Goal: Information Seeking & Learning: Learn about a topic

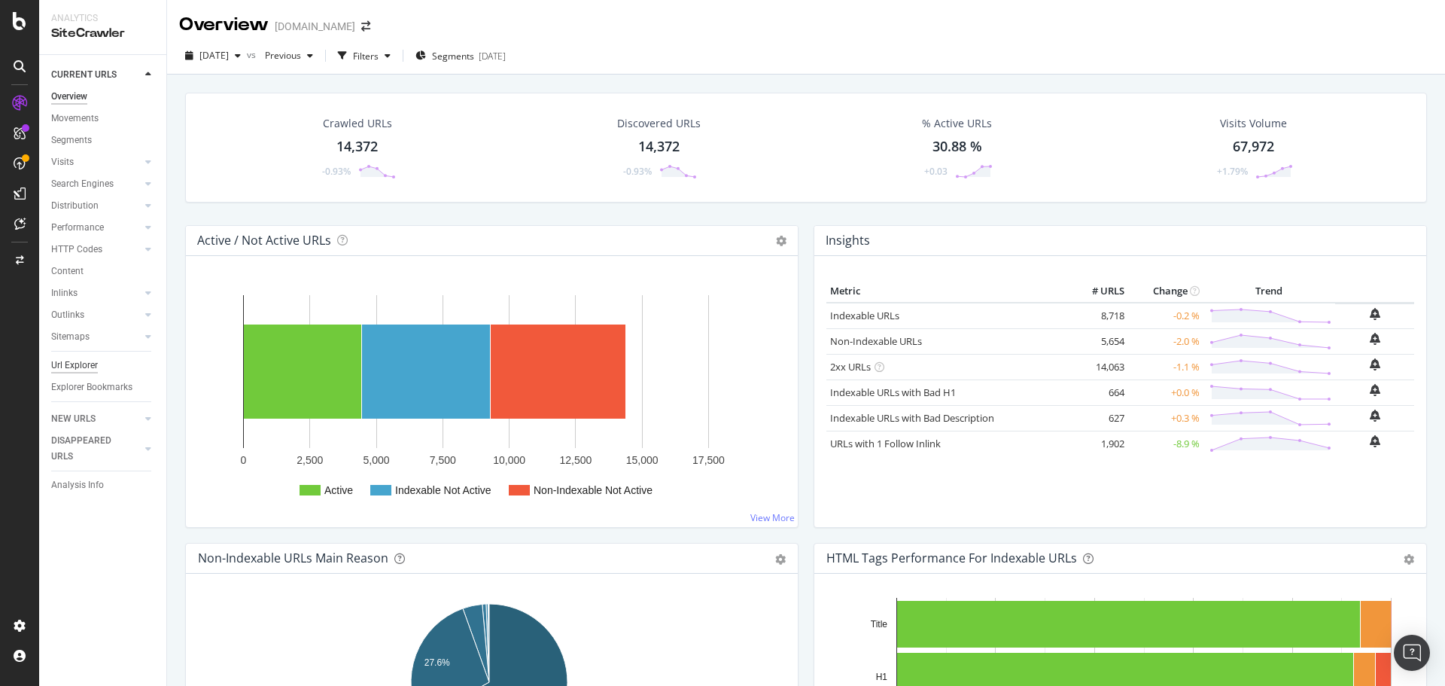
click at [99, 356] on div "Url Explorer" at bounding box center [108, 366] width 115 height 22
click at [91, 364] on div "Url Explorer" at bounding box center [74, 366] width 47 height 16
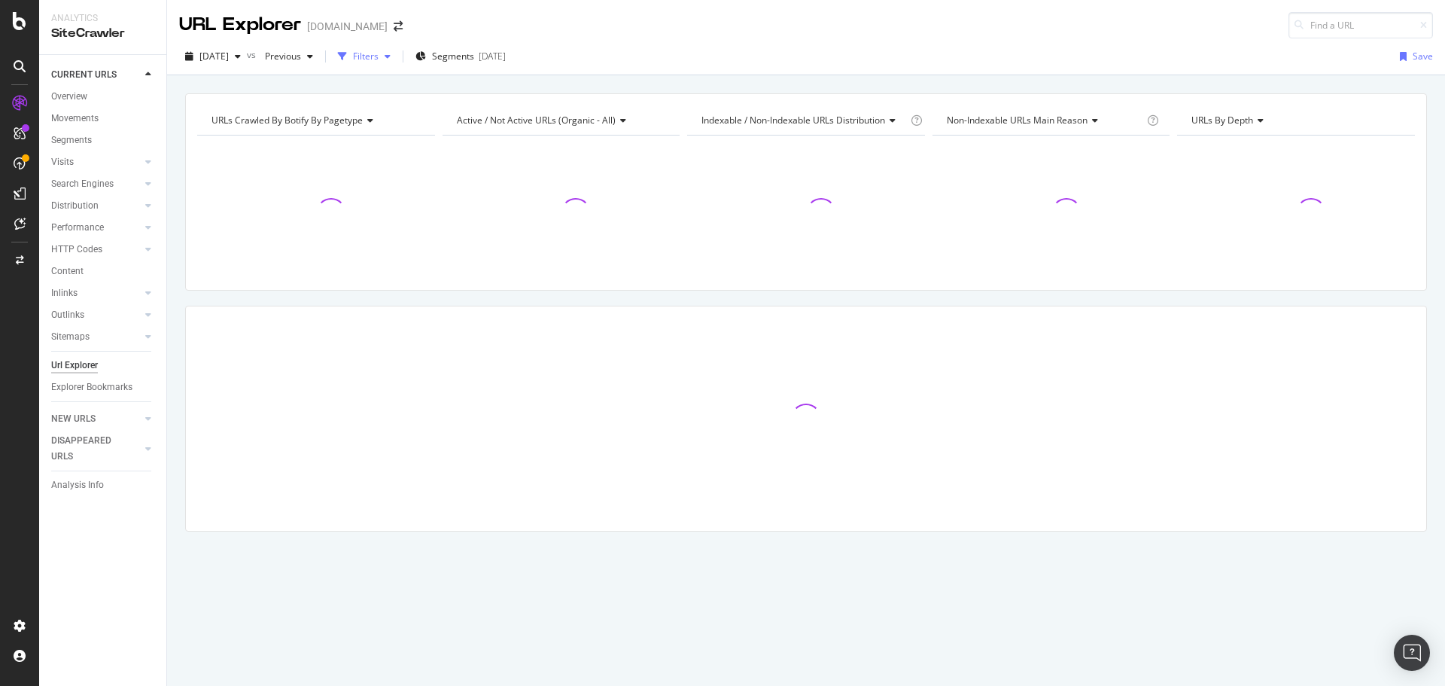
click at [397, 60] on div "button" at bounding box center [388, 56] width 18 height 9
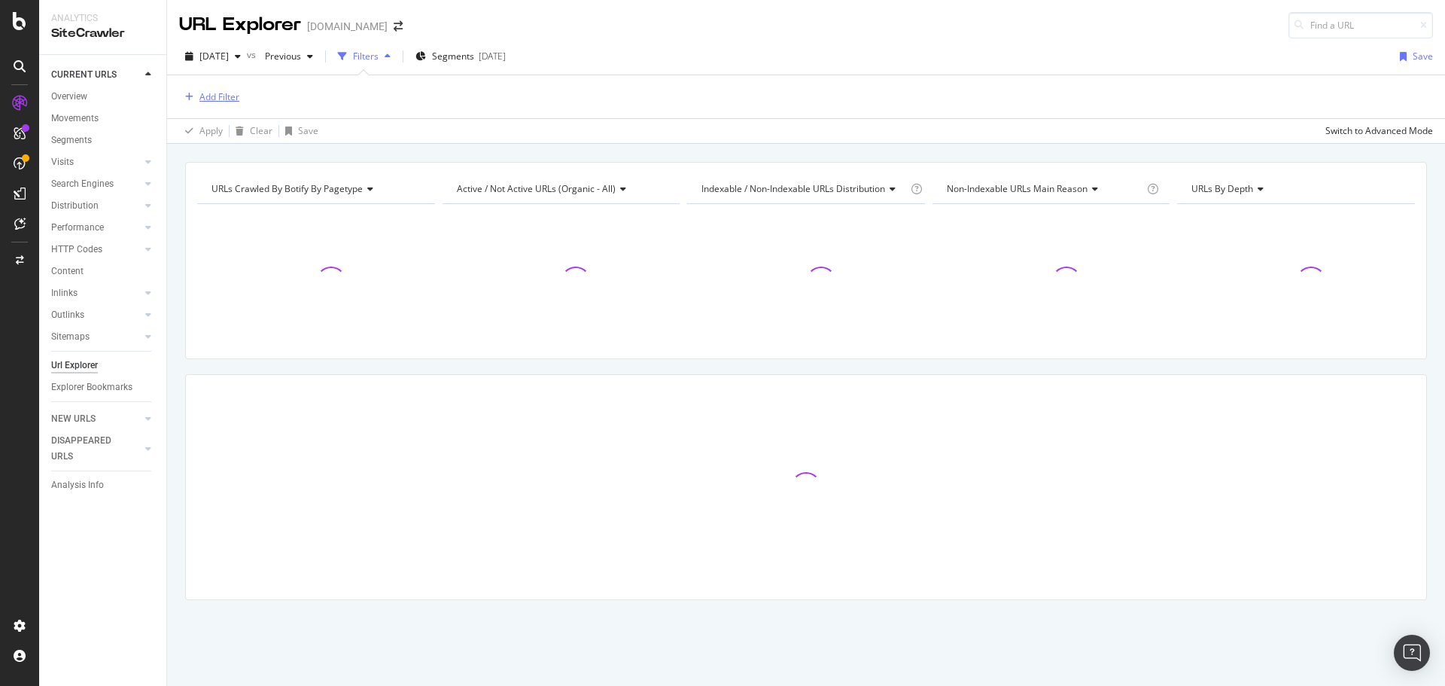
click at [231, 90] on div "Add Filter" at bounding box center [209, 97] width 60 height 17
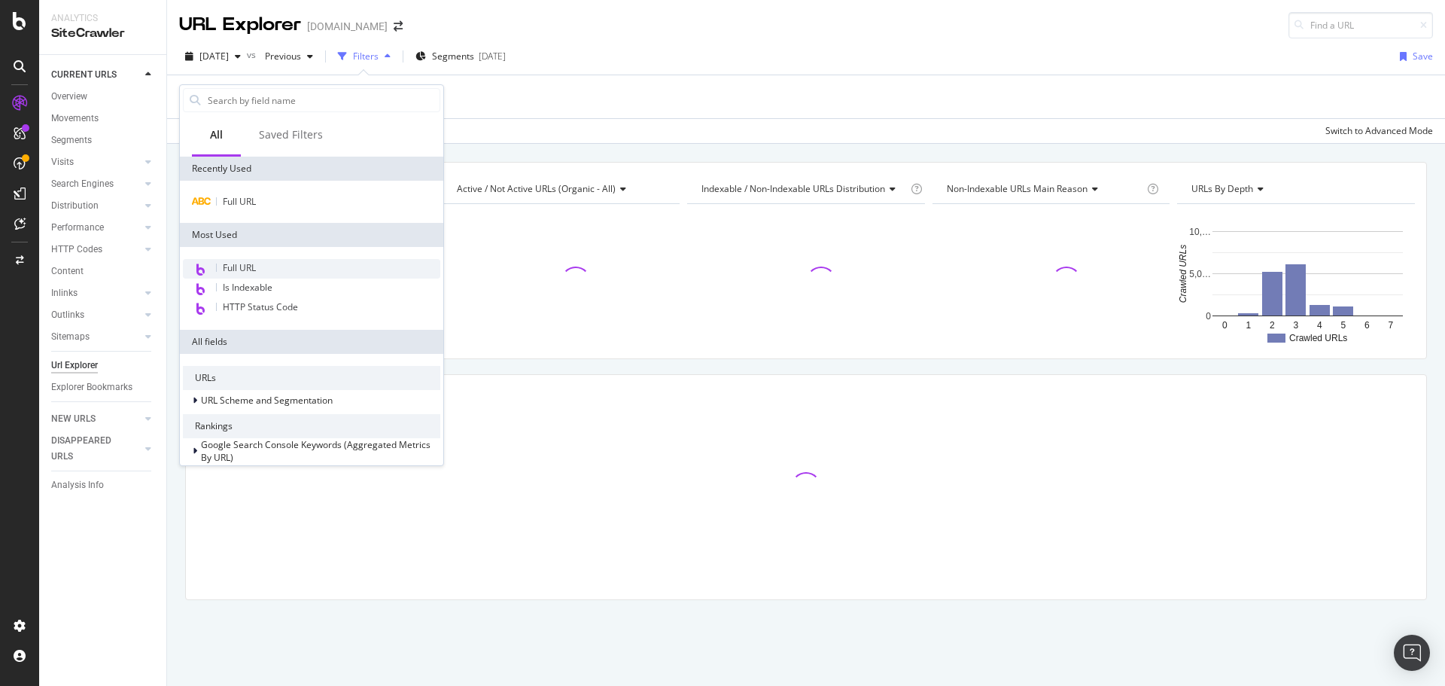
click at [328, 272] on div "Full URL" at bounding box center [311, 269] width 257 height 20
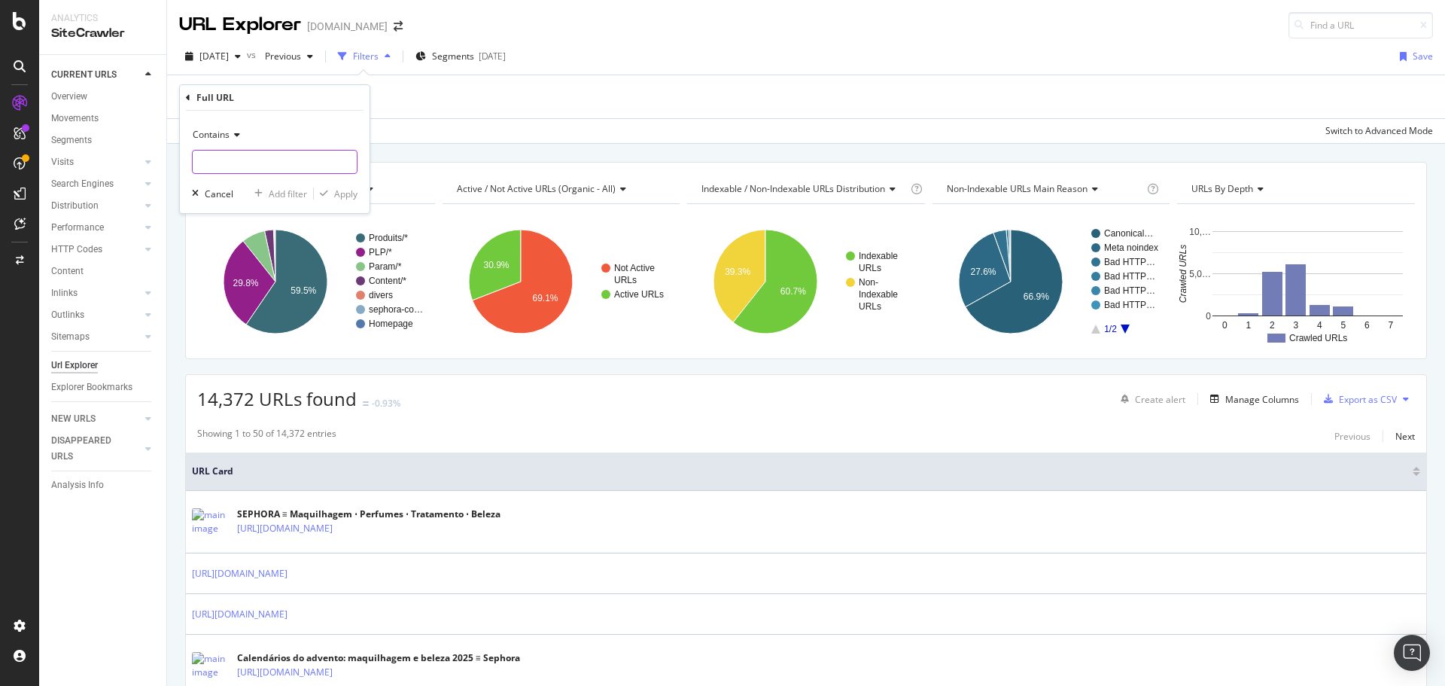
paste input "[URL][DOMAIN_NAME][DATE]"
type input "[URL][DOMAIN_NAME][DATE]"
click at [341, 190] on div "Apply" at bounding box center [345, 193] width 23 height 13
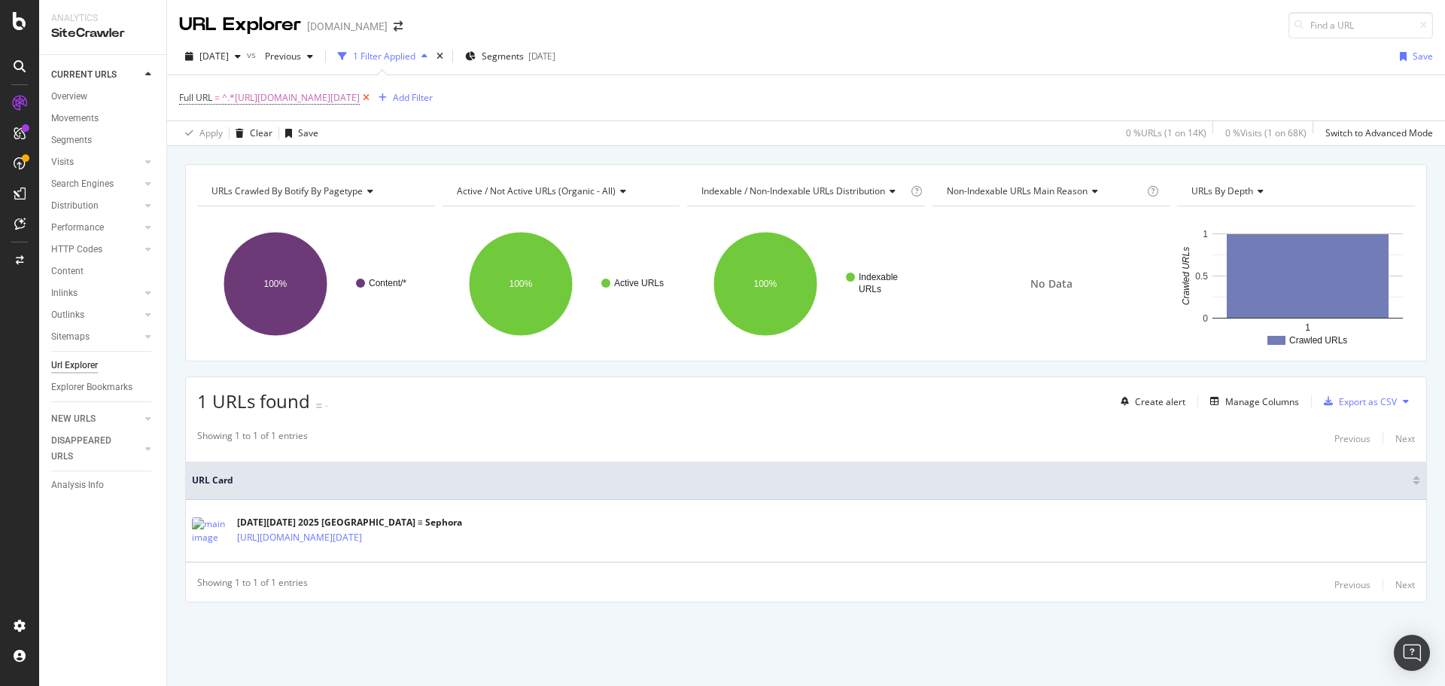
click at [373, 96] on icon at bounding box center [366, 97] width 13 height 15
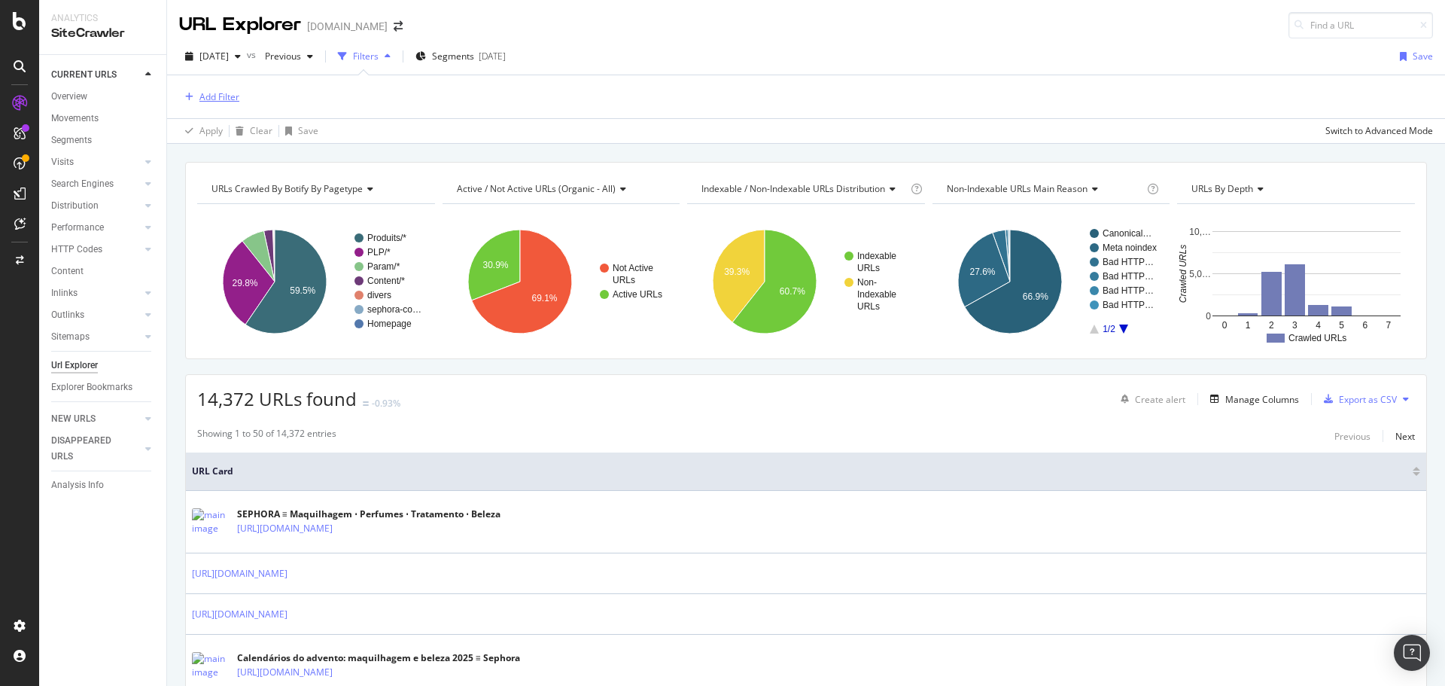
click at [223, 96] on div "Add Filter" at bounding box center [219, 96] width 40 height 13
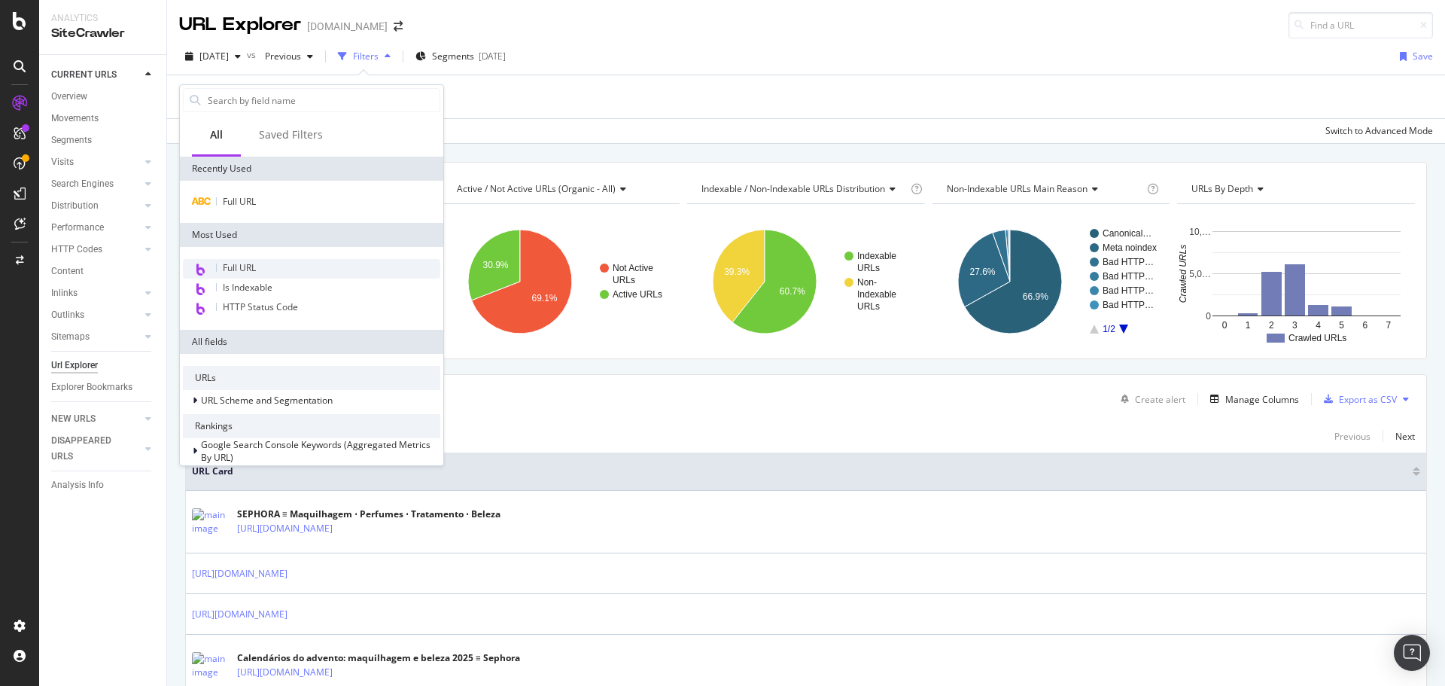
click at [262, 264] on div "Full URL" at bounding box center [311, 269] width 257 height 20
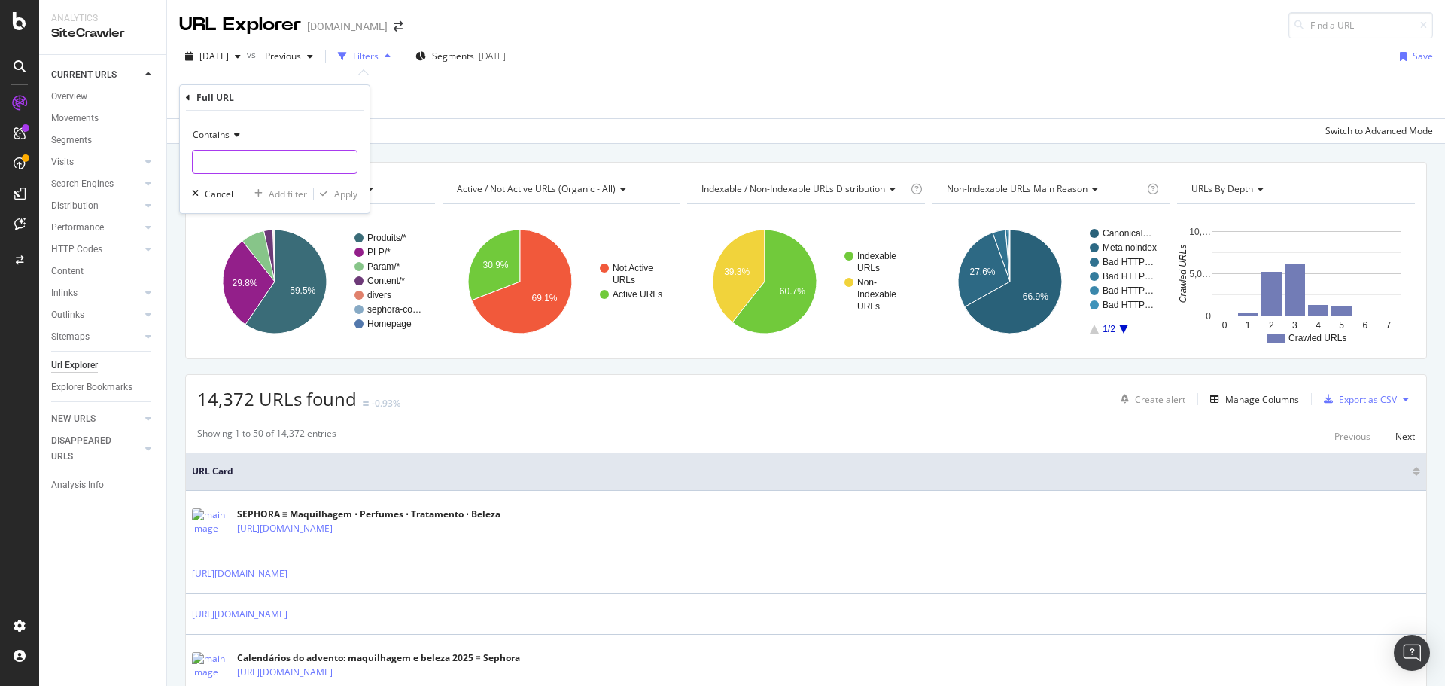
click at [257, 167] on input "text" at bounding box center [275, 162] width 164 height 24
paste input "[URL][DOMAIN_NAME][DATE]"
type input "[URL][DOMAIN_NAME][DATE]"
click at [343, 195] on div "Apply" at bounding box center [345, 193] width 23 height 13
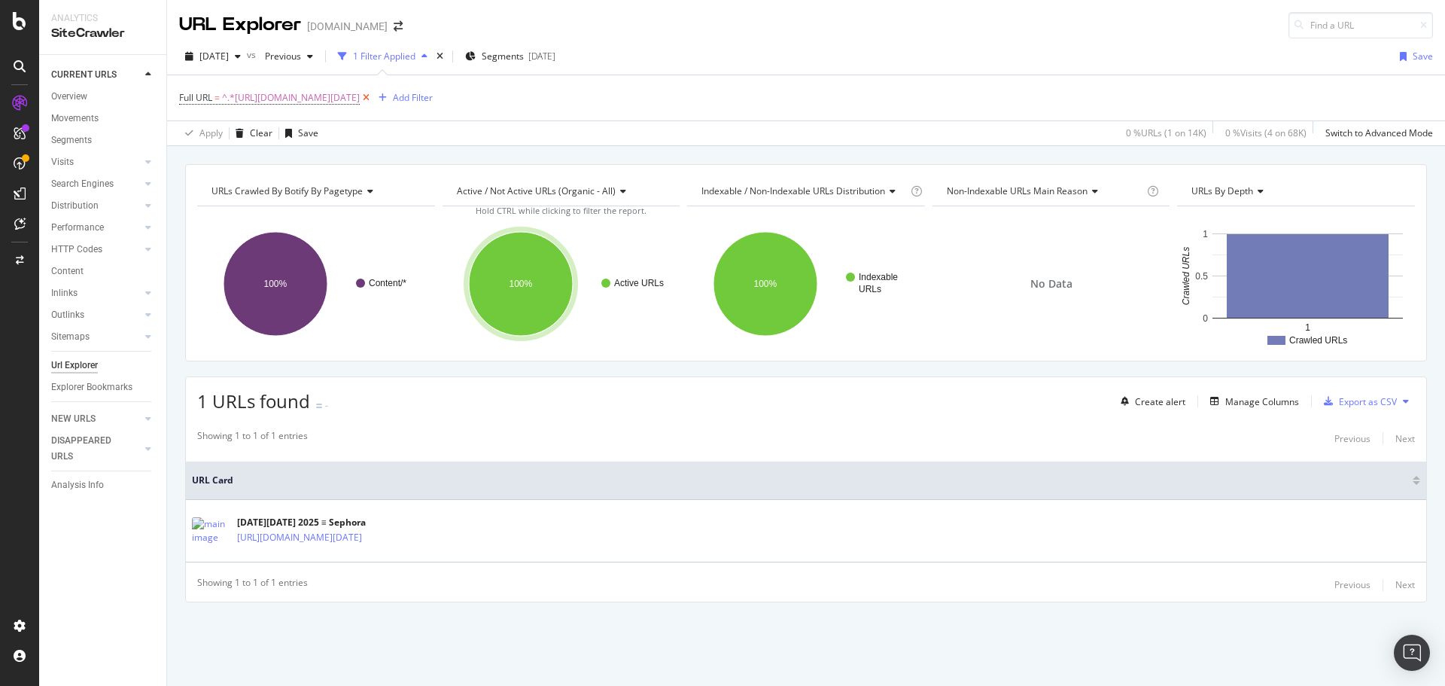
click at [373, 102] on icon at bounding box center [366, 97] width 13 height 15
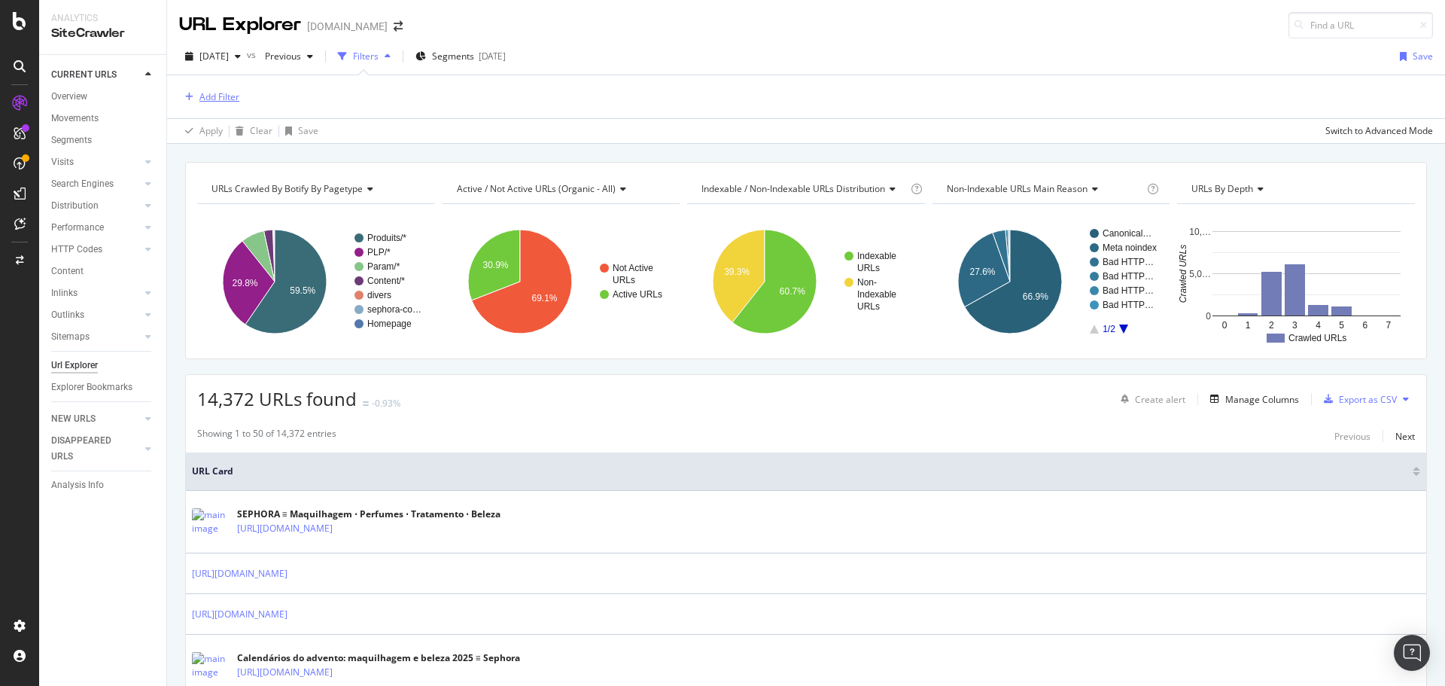
click at [221, 99] on div "Add Filter" at bounding box center [219, 96] width 40 height 13
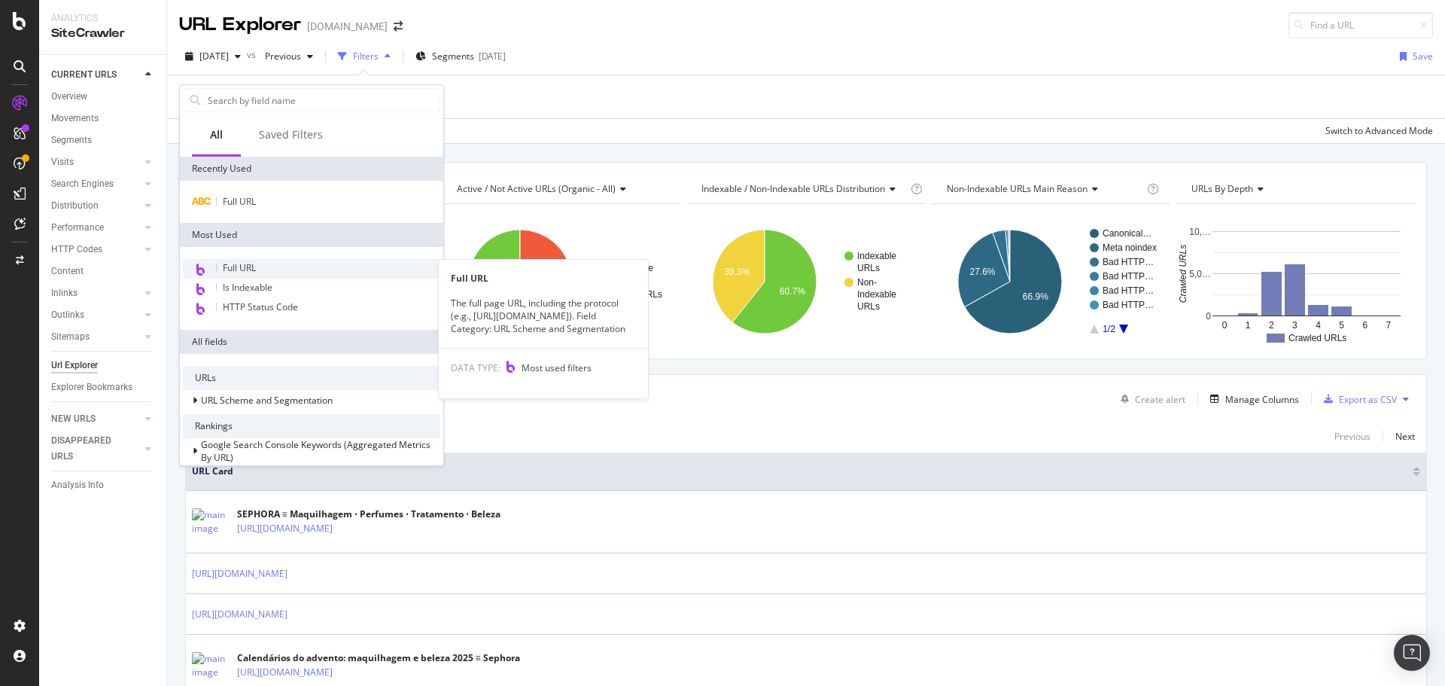
click at [245, 266] on span "Full URL" at bounding box center [239, 267] width 33 height 13
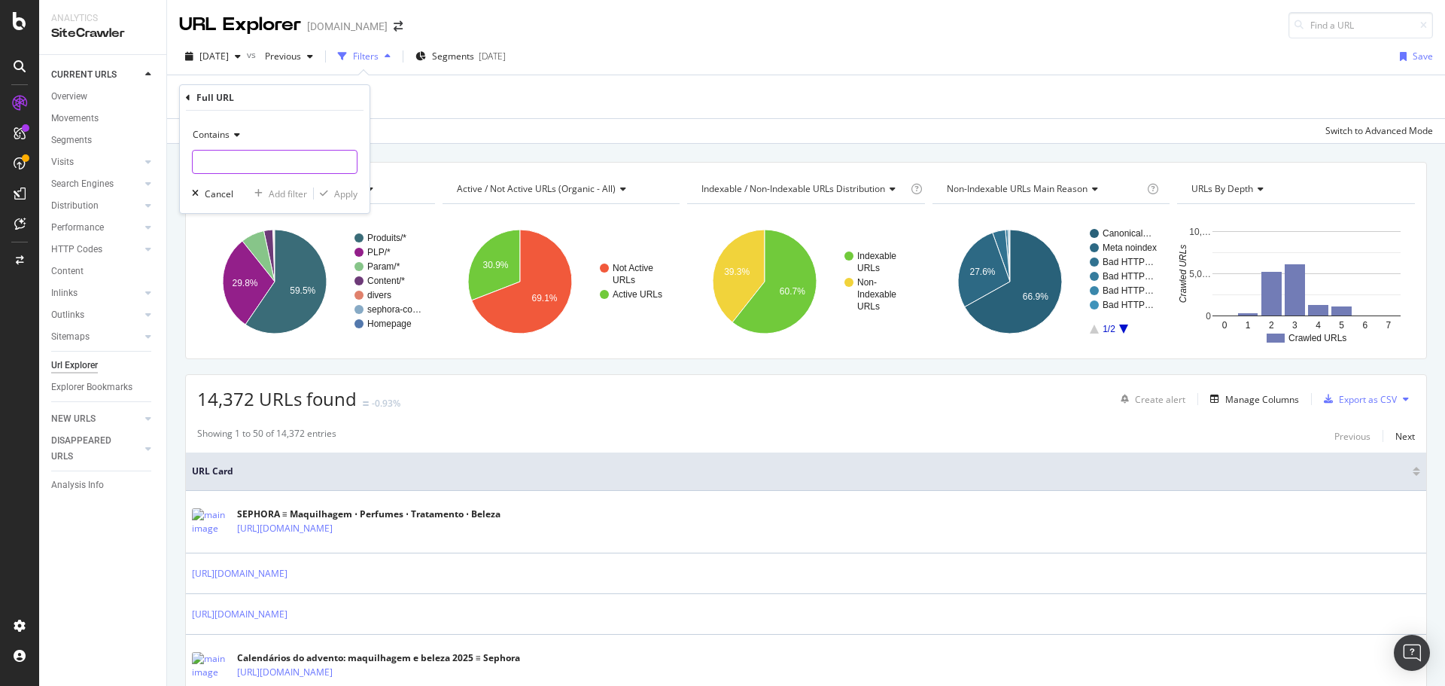
paste input "[URL][DOMAIN_NAME]"
type input "[URL][DOMAIN_NAME]"
click at [342, 196] on div "Apply" at bounding box center [345, 193] width 23 height 13
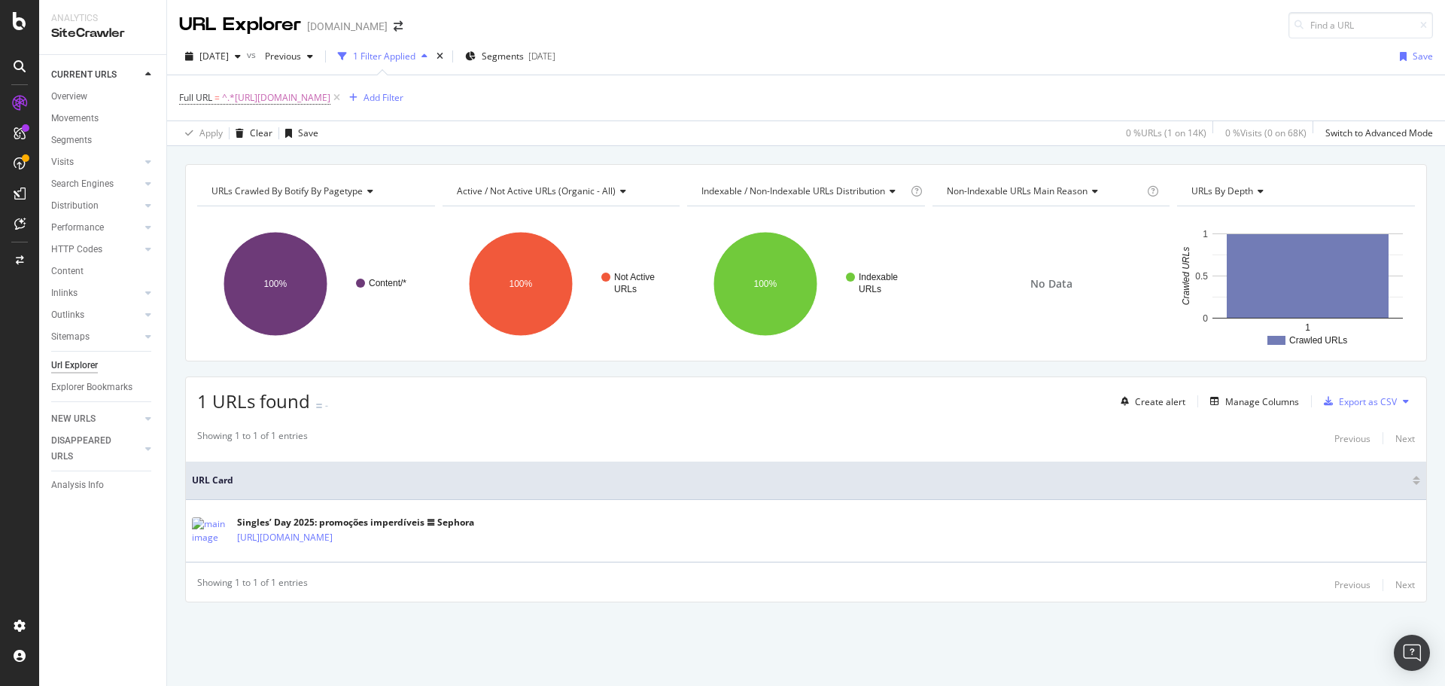
drag, startPoint x: 465, startPoint y: 92, endPoint x: 419, endPoint y: 100, distance: 46.7
click at [343, 91] on icon at bounding box center [336, 97] width 13 height 15
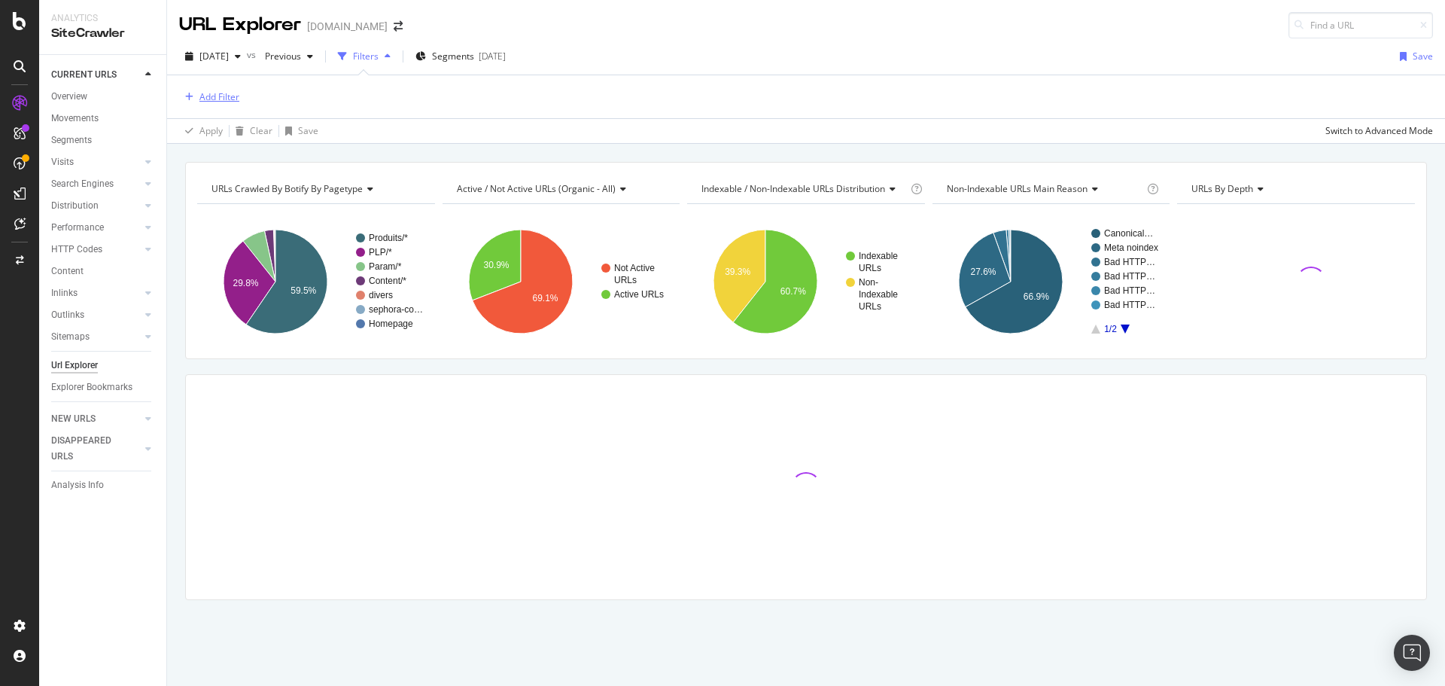
click at [216, 96] on div "Add Filter" at bounding box center [219, 96] width 40 height 13
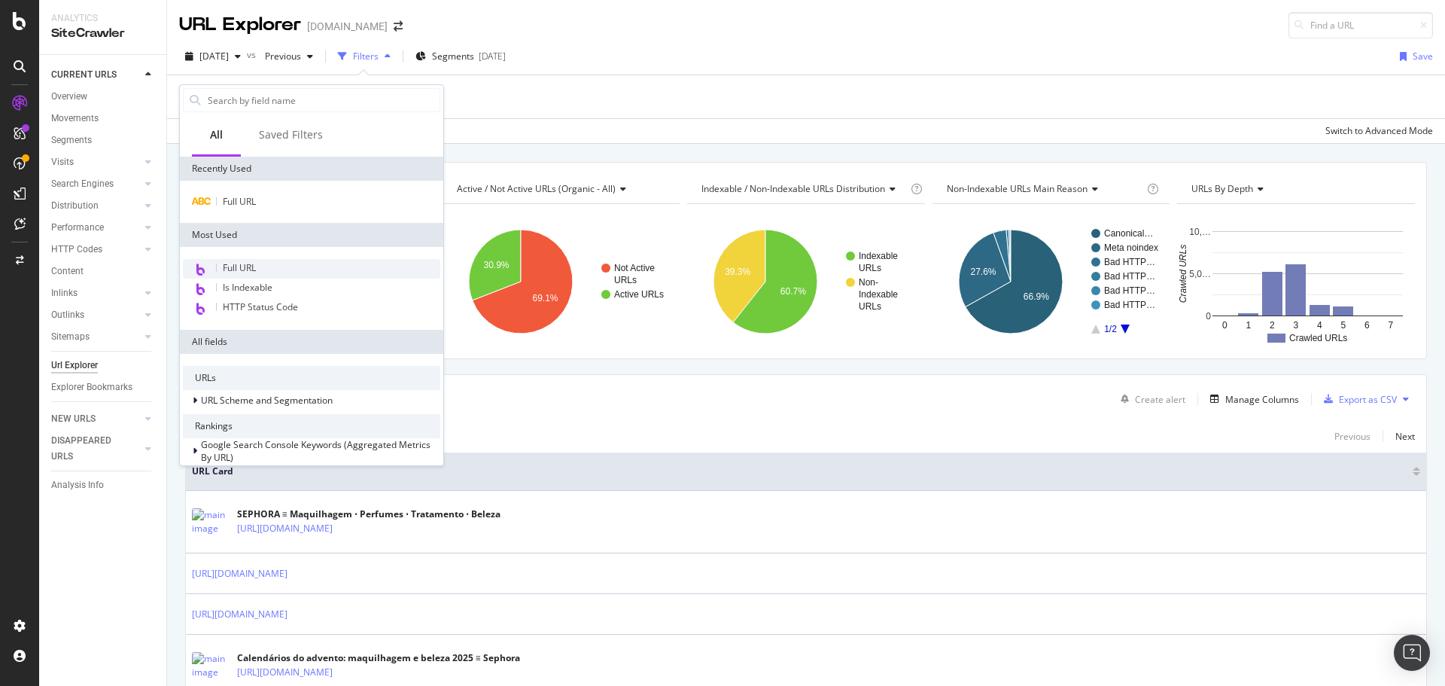
click at [262, 266] on div "Full URL" at bounding box center [311, 269] width 257 height 20
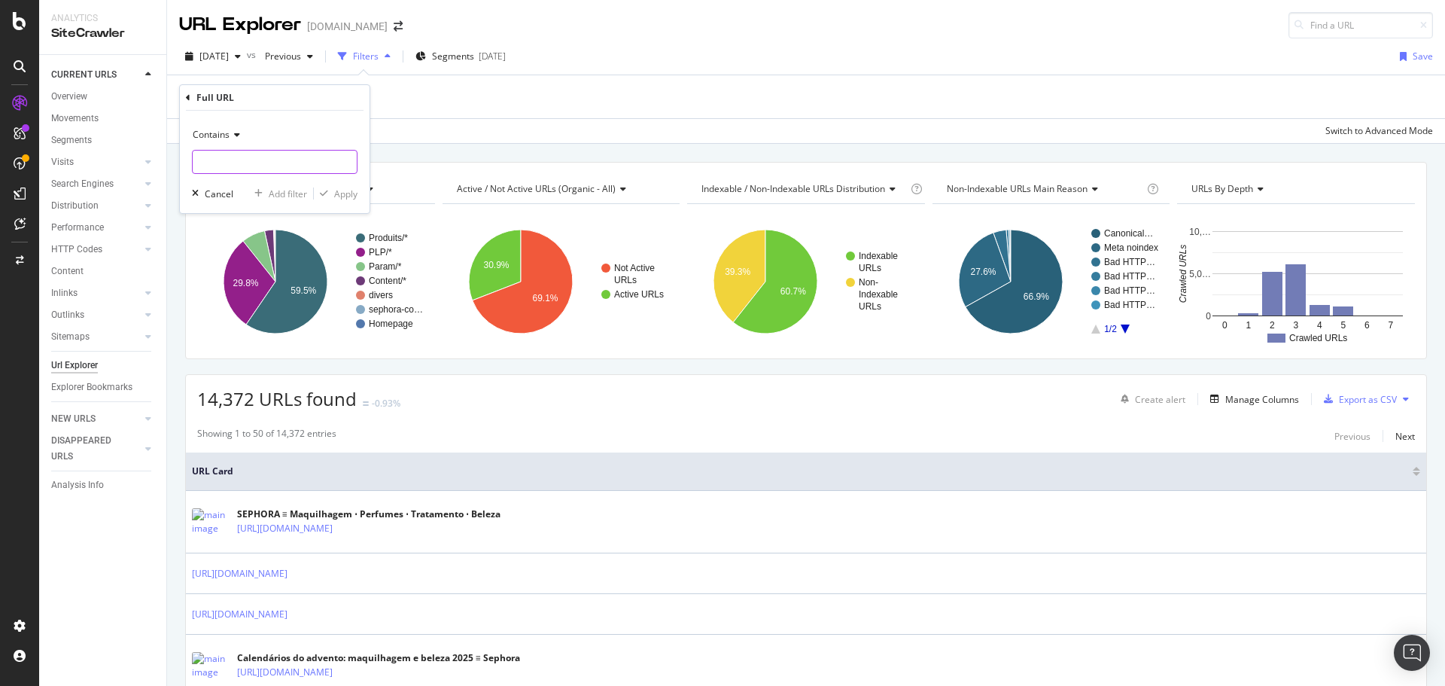
paste input "[URL][DOMAIN_NAME]"
type input "[URL][DOMAIN_NAME]"
click at [347, 187] on div "Apply" at bounding box center [345, 193] width 23 height 13
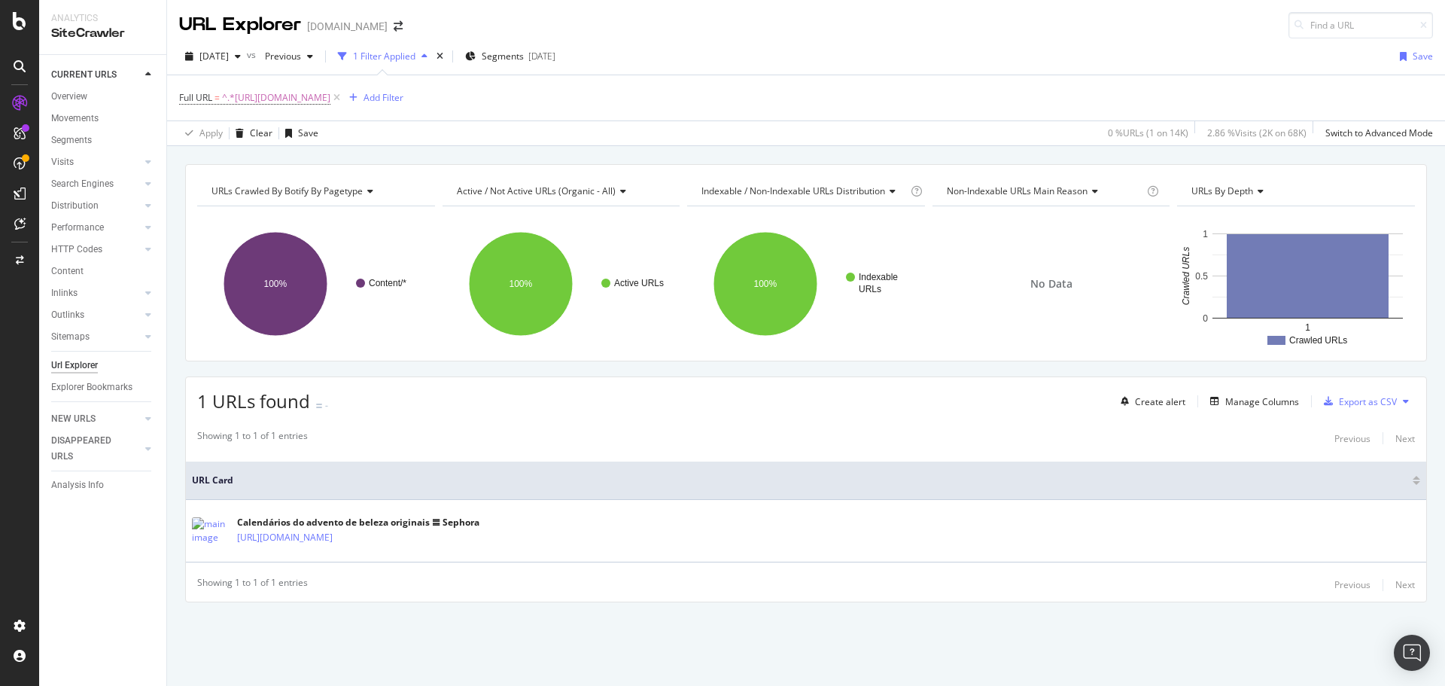
drag, startPoint x: 459, startPoint y: 96, endPoint x: 265, endPoint y: 102, distance: 194.3
click at [343, 95] on icon at bounding box center [336, 97] width 13 height 15
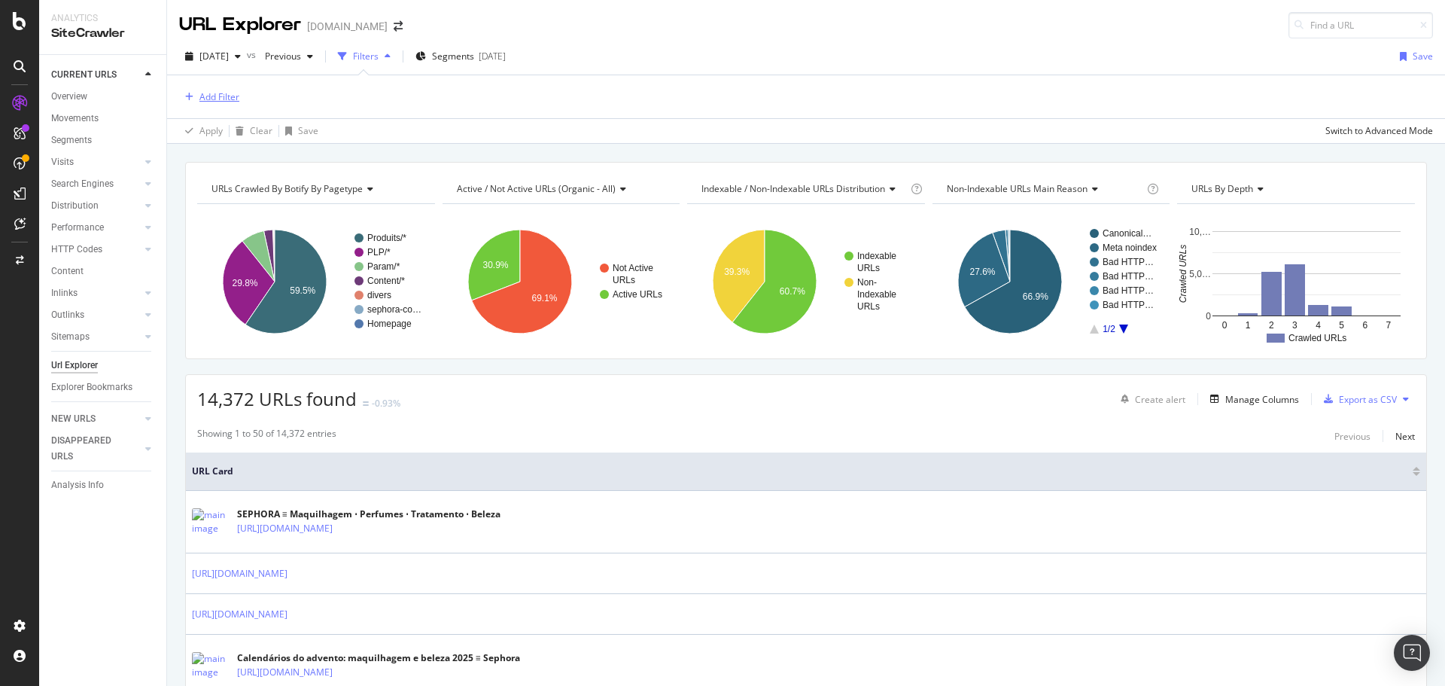
click at [225, 96] on div "Add Filter" at bounding box center [219, 96] width 40 height 13
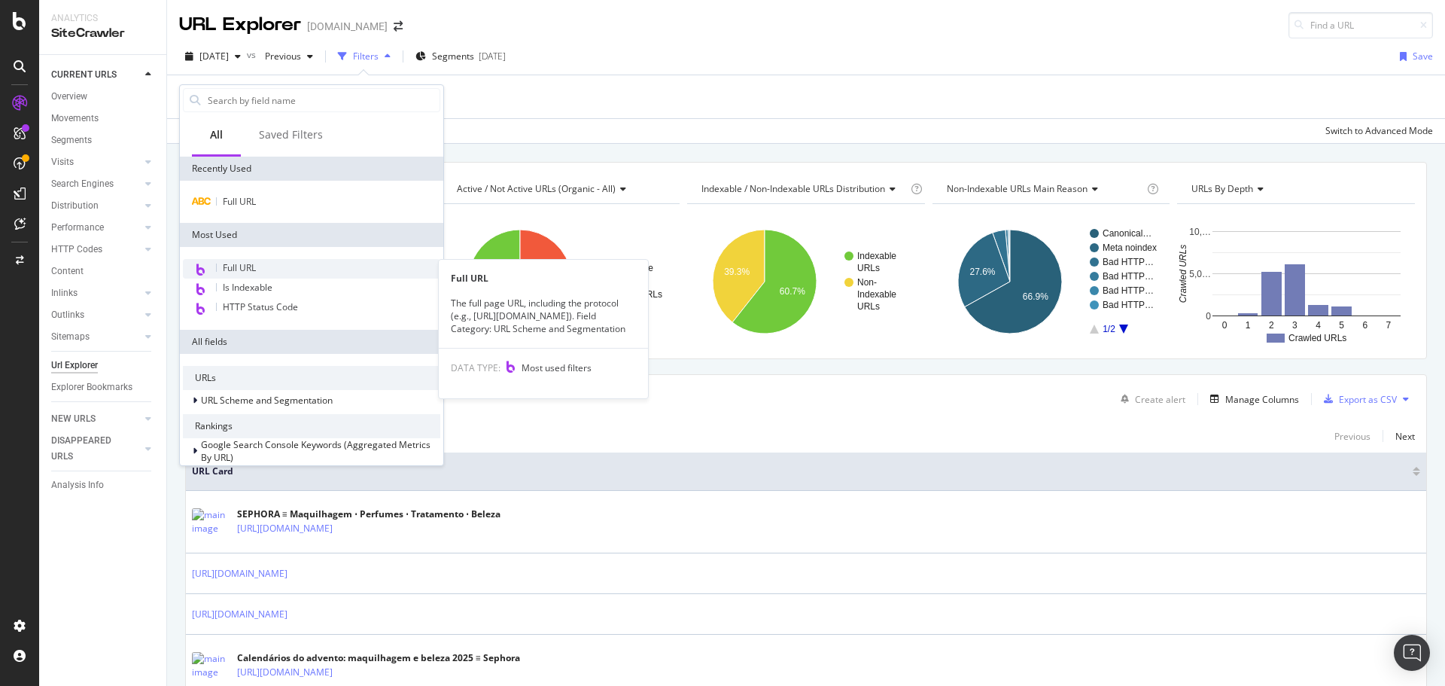
click at [251, 264] on span "Full URL" at bounding box center [239, 267] width 33 height 13
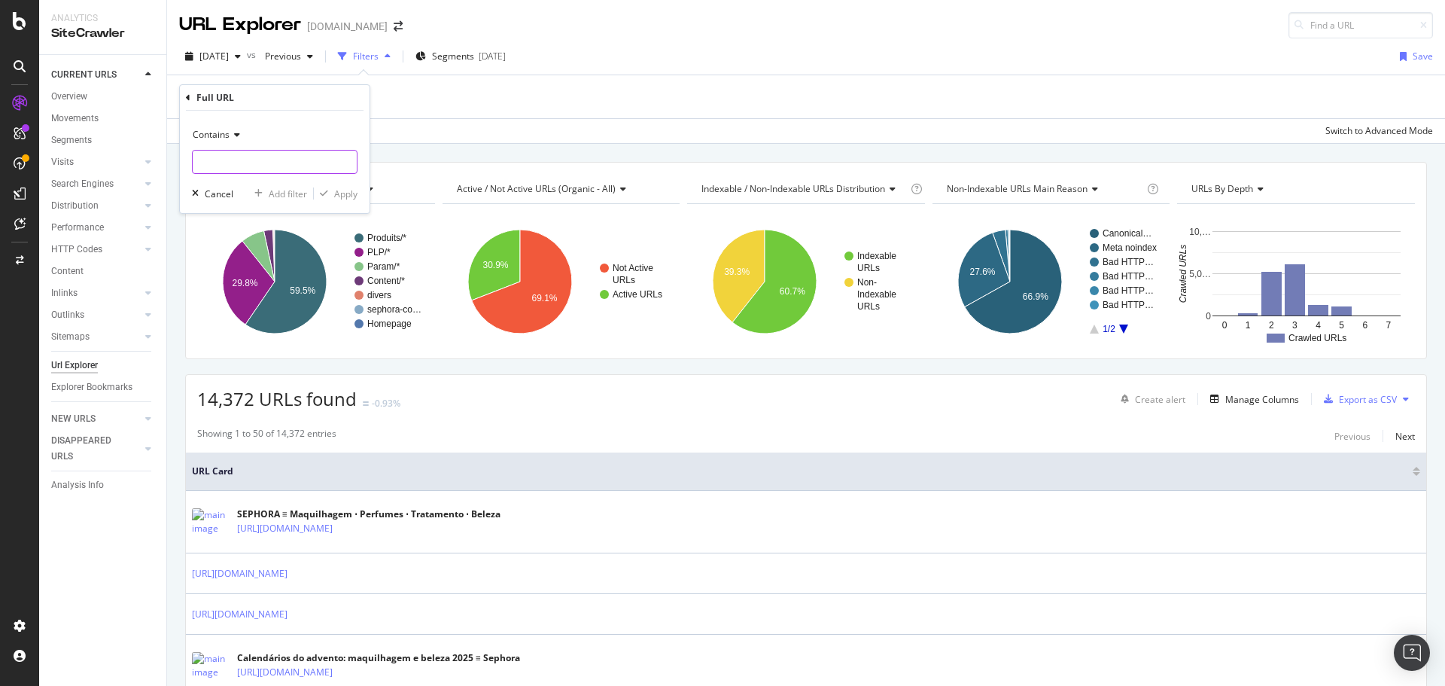
paste input "[URL][DOMAIN_NAME]"
type input "[URL][DOMAIN_NAME]"
drag, startPoint x: 339, startPoint y: 196, endPoint x: 417, endPoint y: 157, distance: 86.9
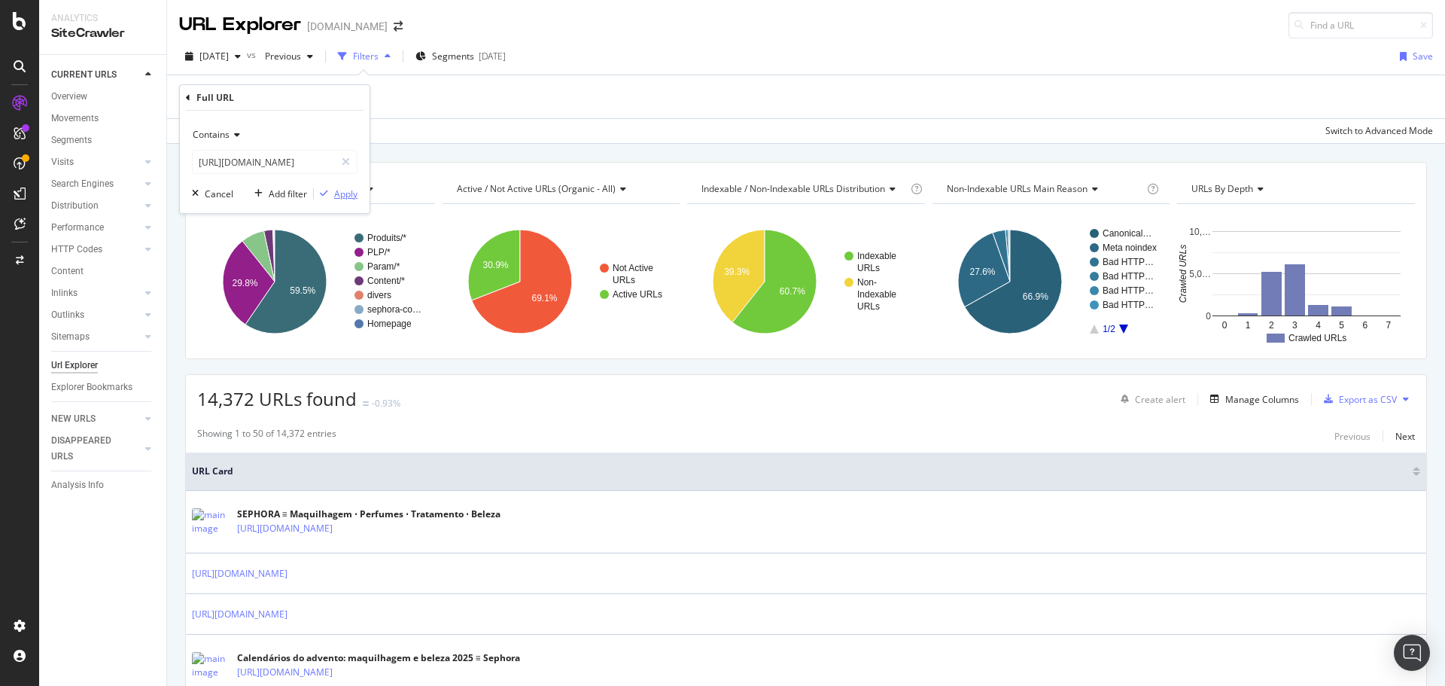
click at [339, 195] on div "Apply" at bounding box center [345, 193] width 23 height 13
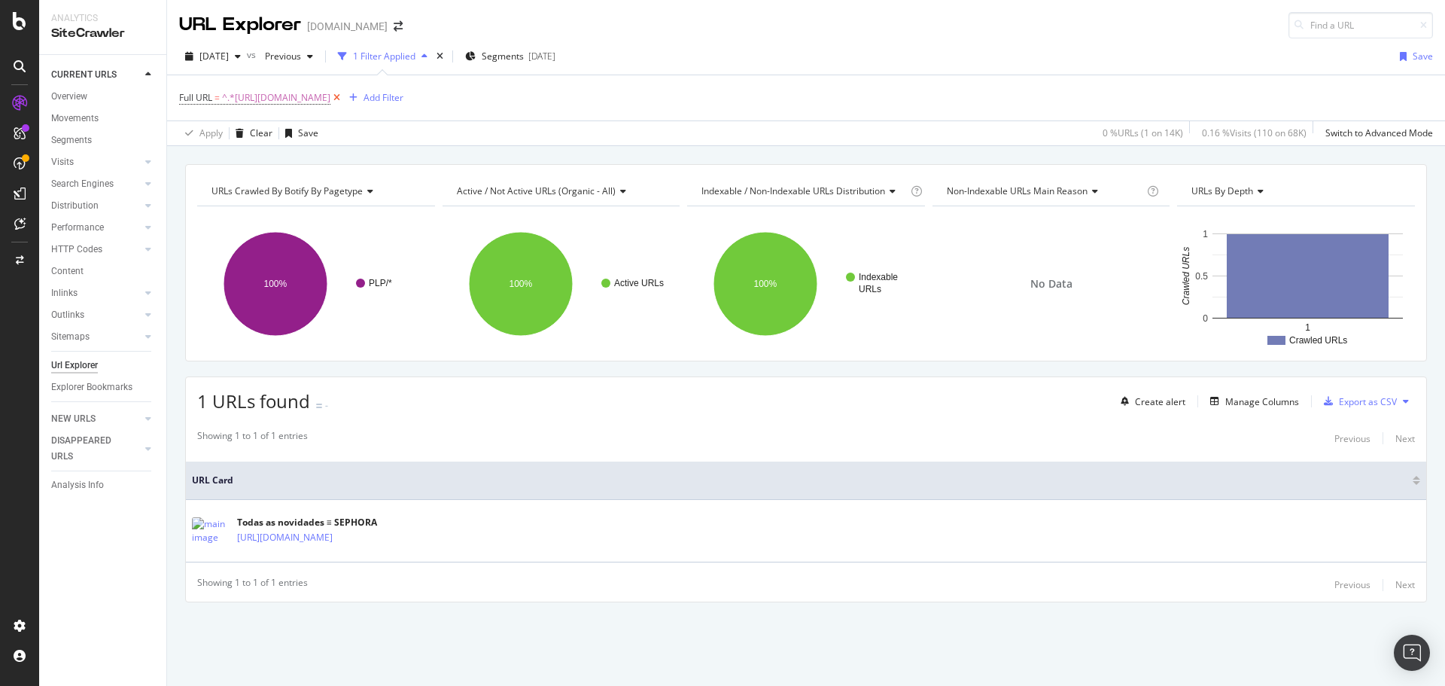
click at [343, 93] on icon at bounding box center [336, 97] width 13 height 15
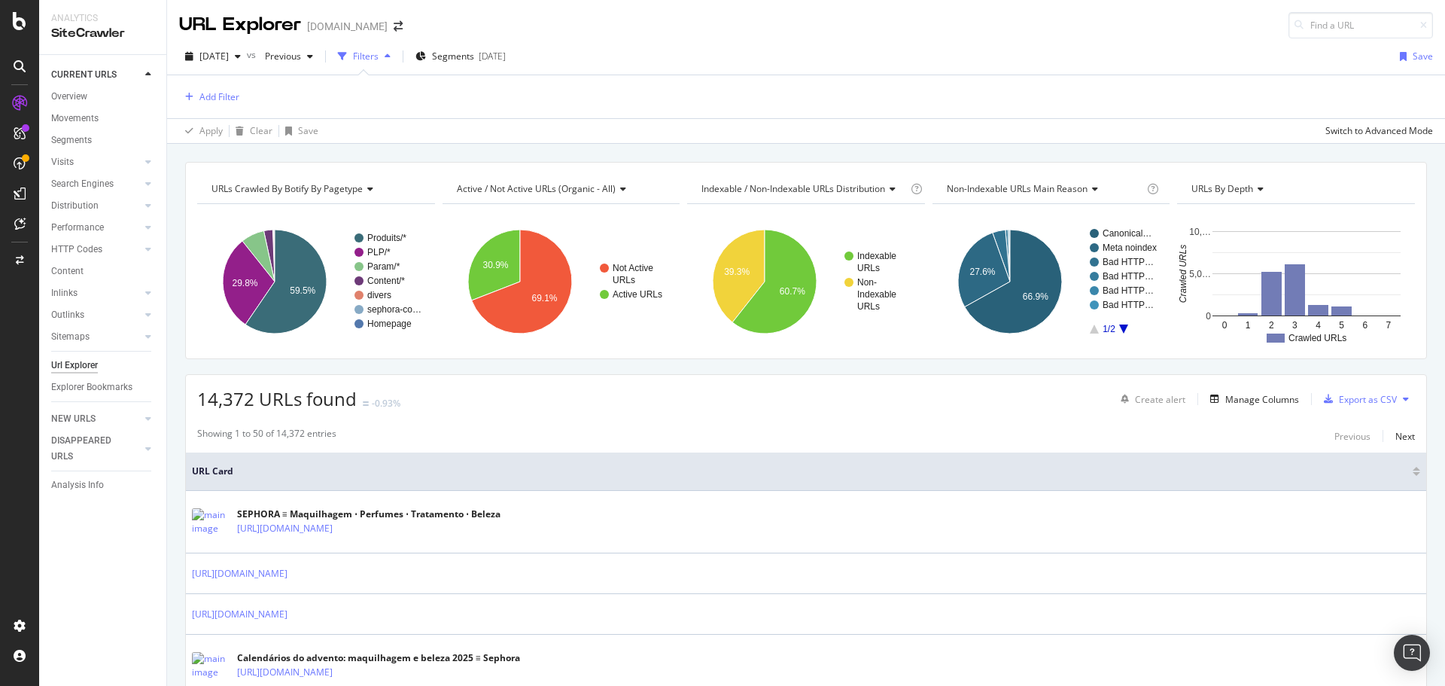
click at [375, 29] on div "[DOMAIN_NAME]" at bounding box center [347, 26] width 81 height 15
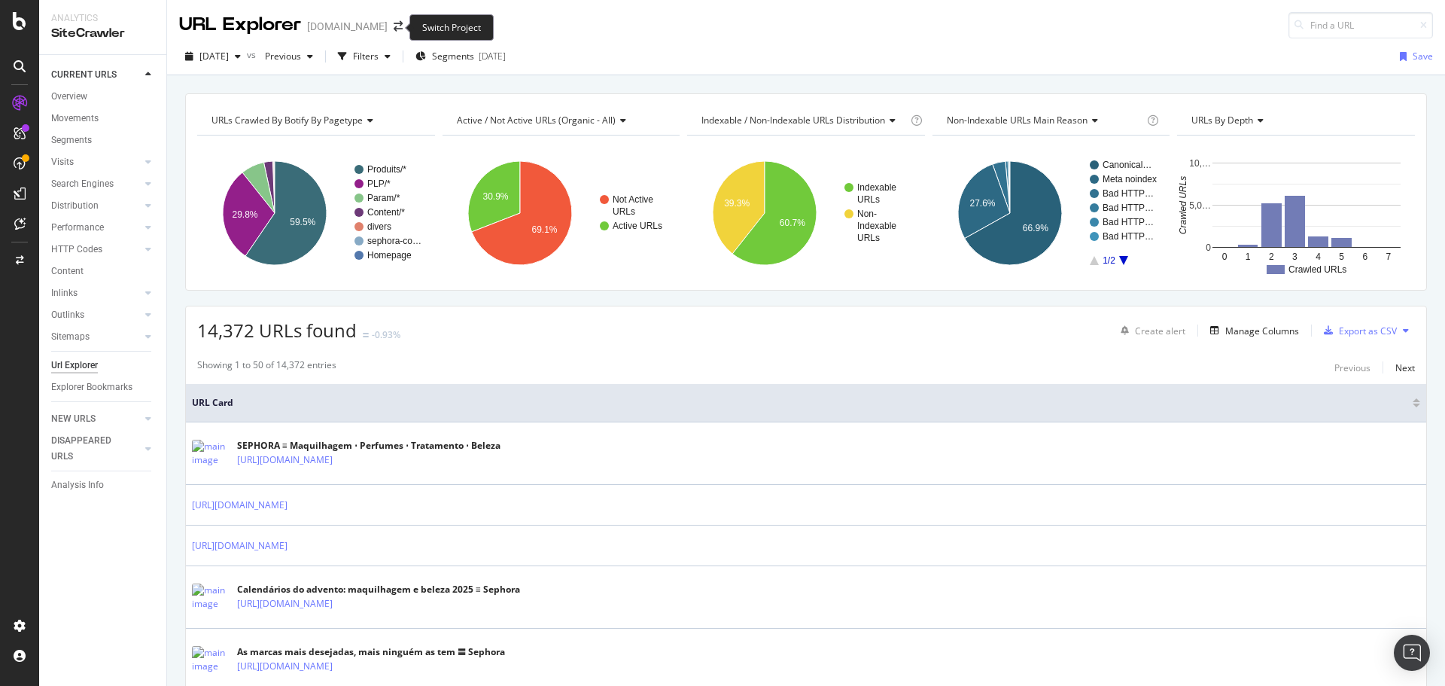
click at [388, 24] on span at bounding box center [398, 26] width 21 height 11
click at [394, 24] on icon "arrow-right-arrow-left" at bounding box center [398, 26] width 9 height 11
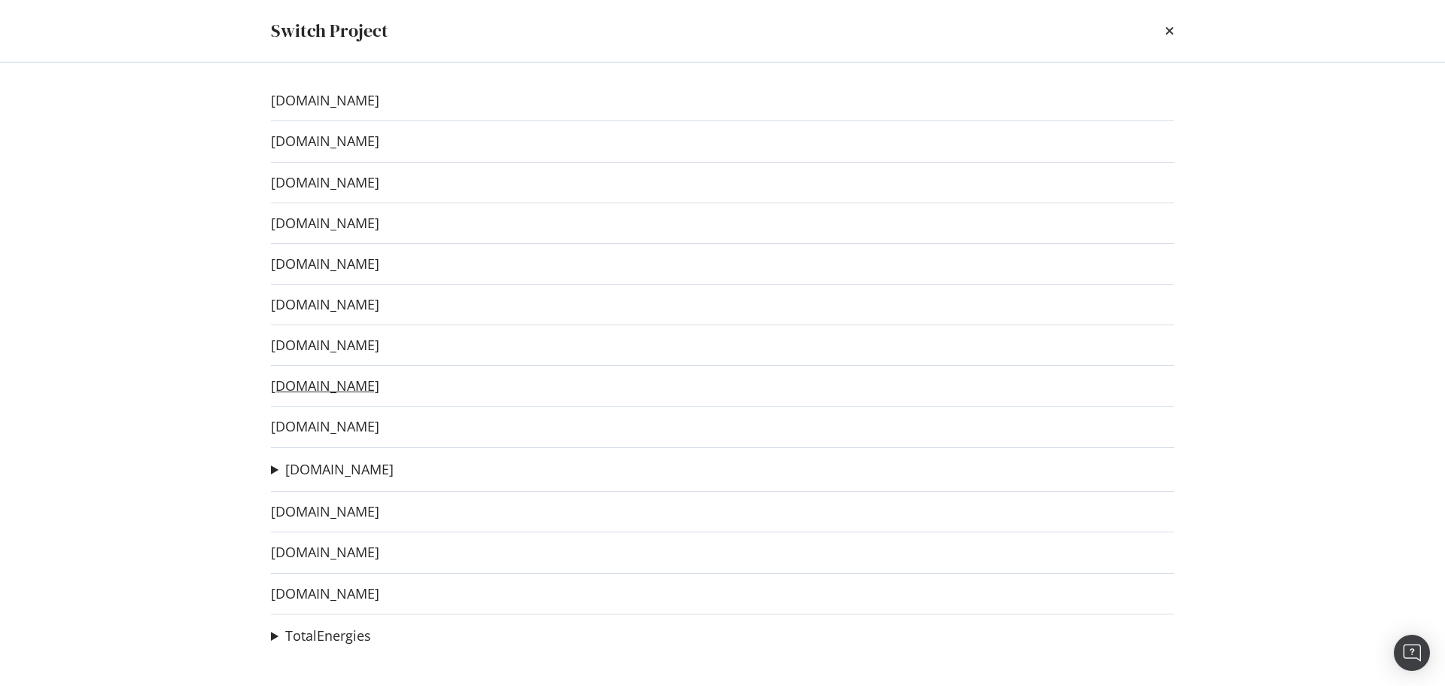
click at [368, 382] on link "[DOMAIN_NAME]" at bounding box center [325, 386] width 108 height 16
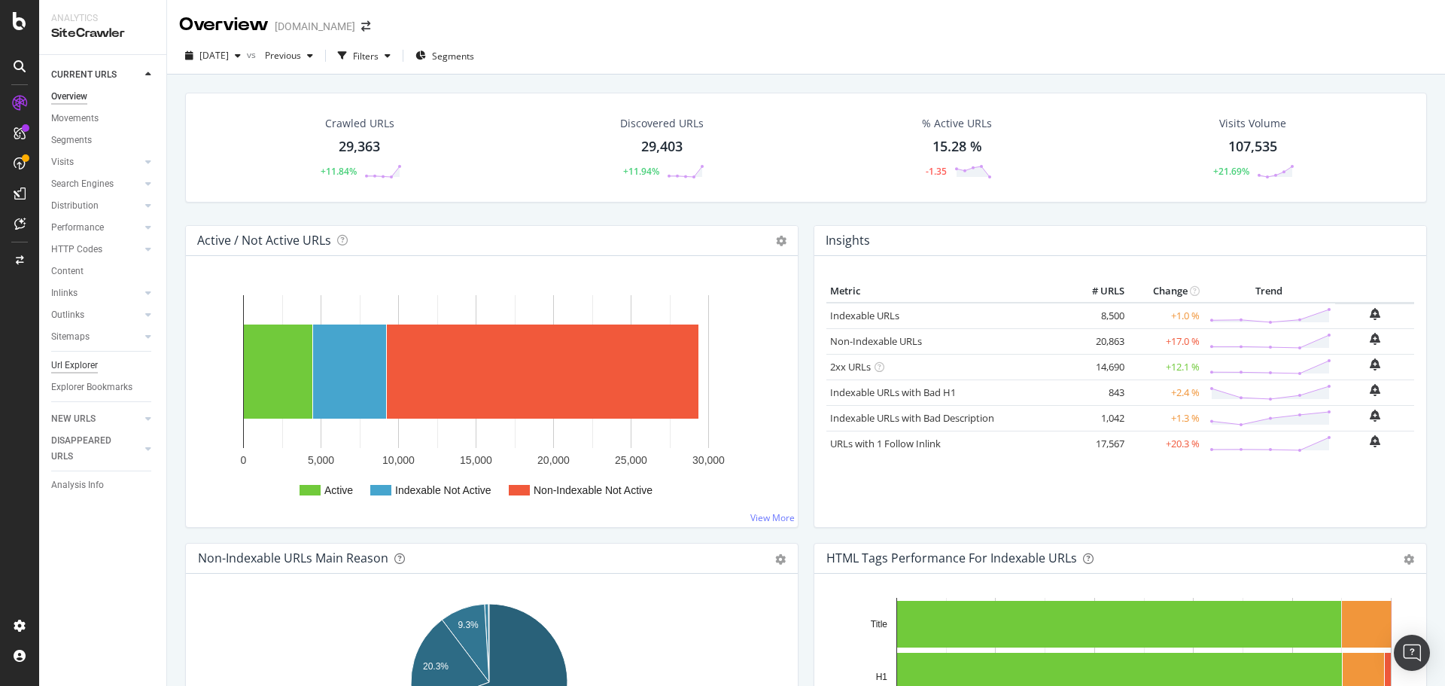
click at [72, 366] on div "Url Explorer" at bounding box center [74, 366] width 47 height 16
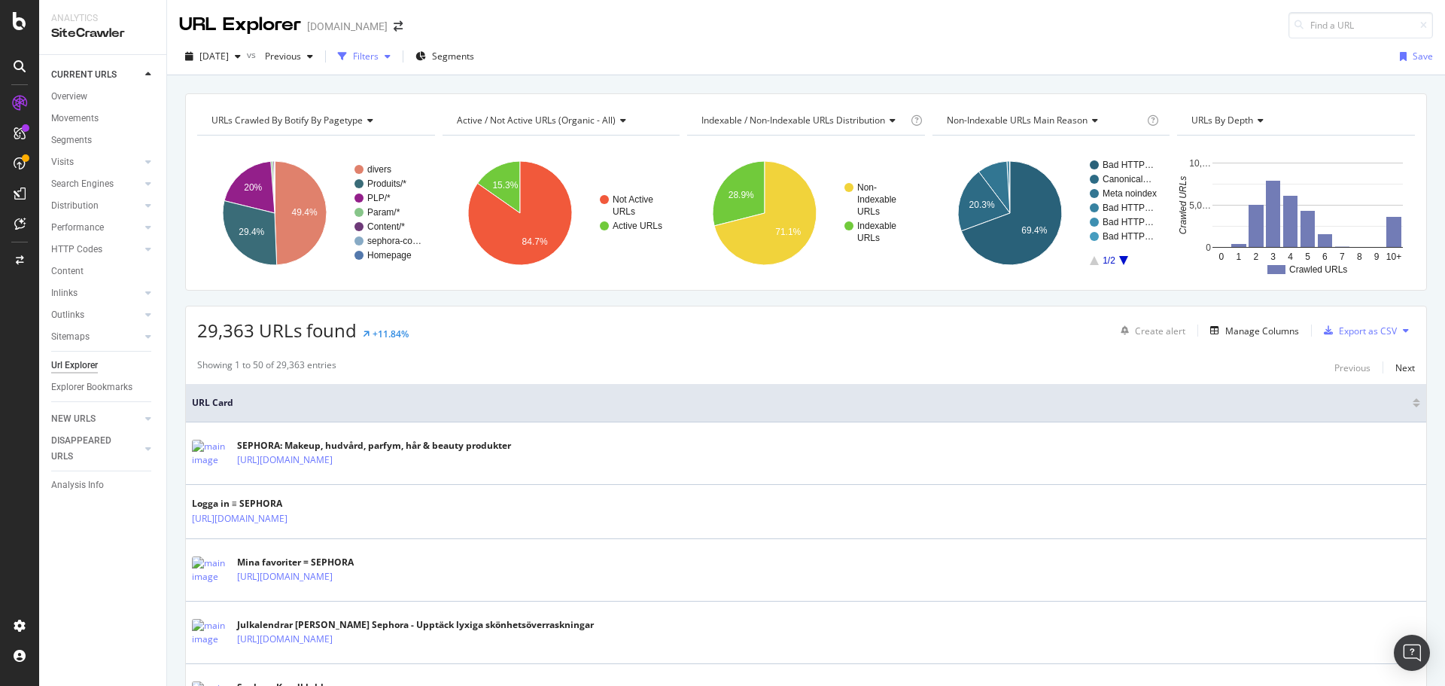
click at [379, 60] on div "Filters" at bounding box center [366, 56] width 26 height 13
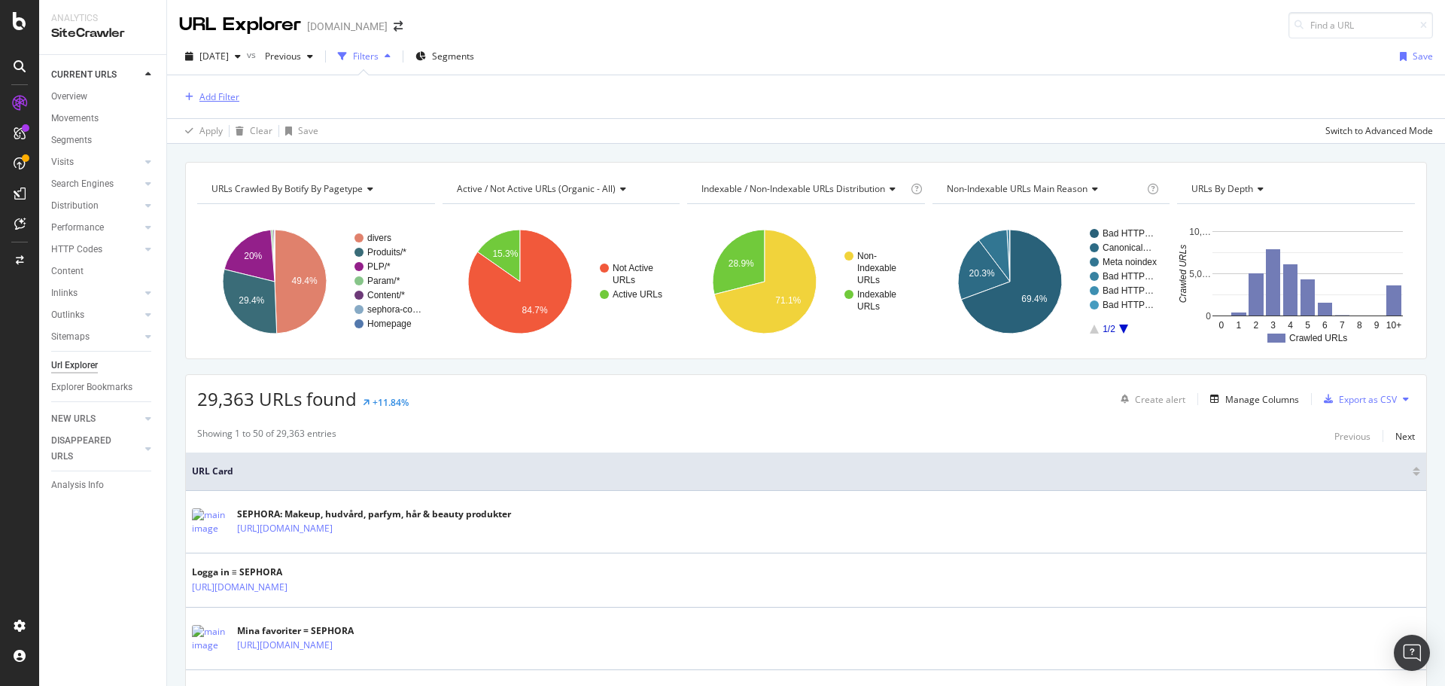
click at [221, 91] on div "Add Filter" at bounding box center [219, 96] width 40 height 13
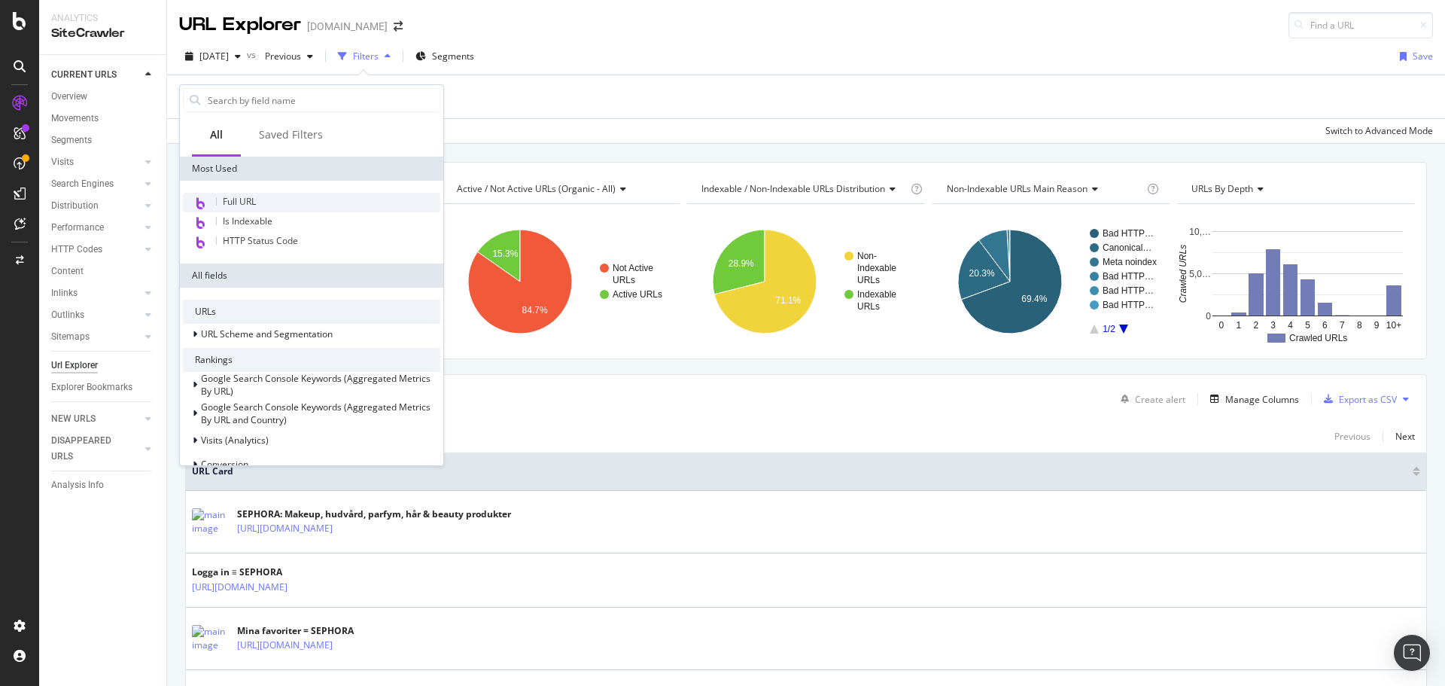
click at [257, 206] on div "Full URL" at bounding box center [311, 203] width 257 height 20
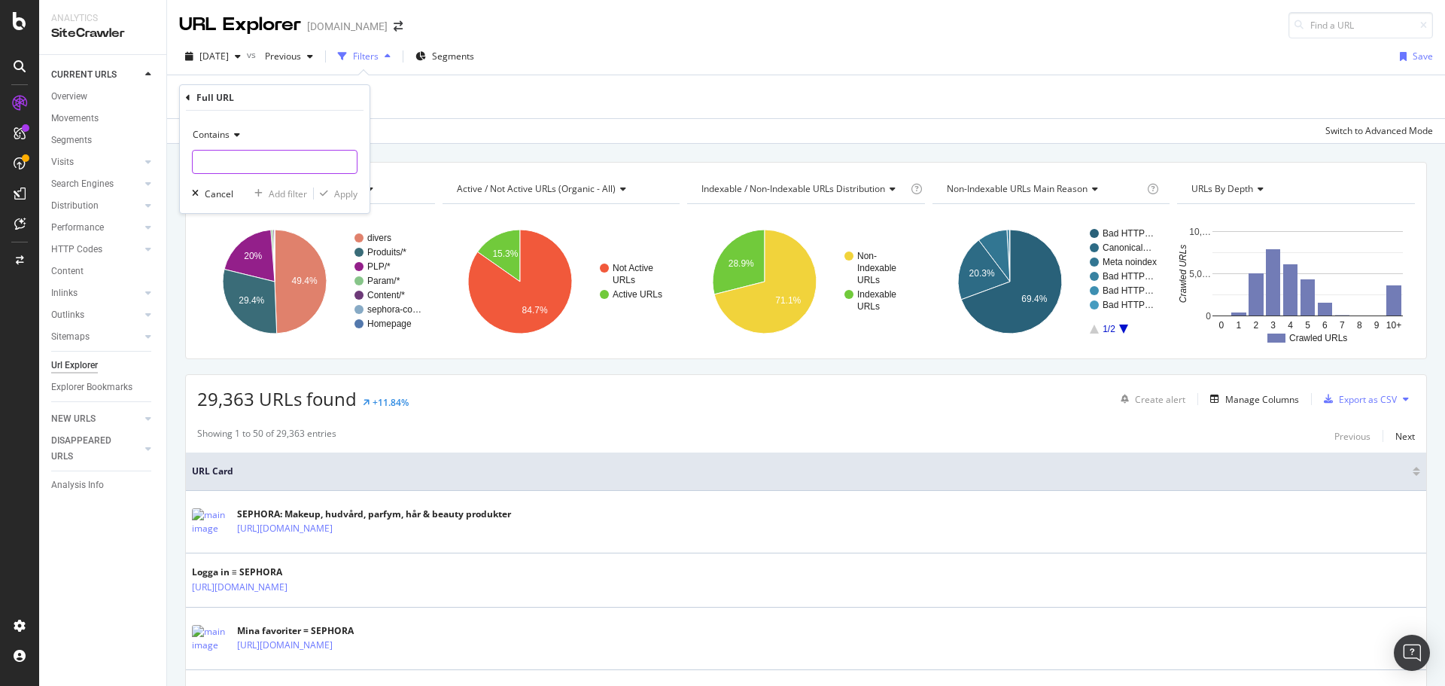
click at [242, 156] on input "text" at bounding box center [275, 162] width 164 height 24
paste input "[URL][DOMAIN_NAME][DATE]"
type input "[URL][DOMAIN_NAME][DATE]"
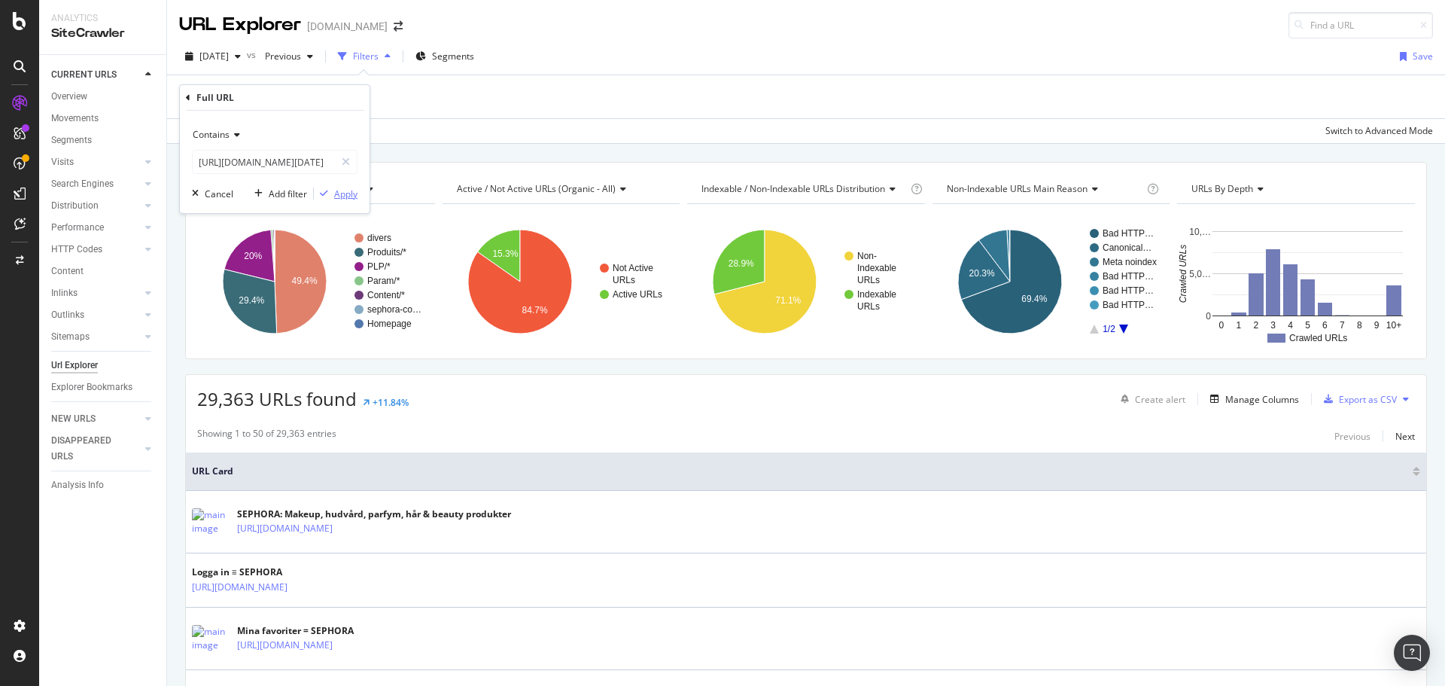
click at [346, 197] on div "Apply" at bounding box center [345, 193] width 23 height 13
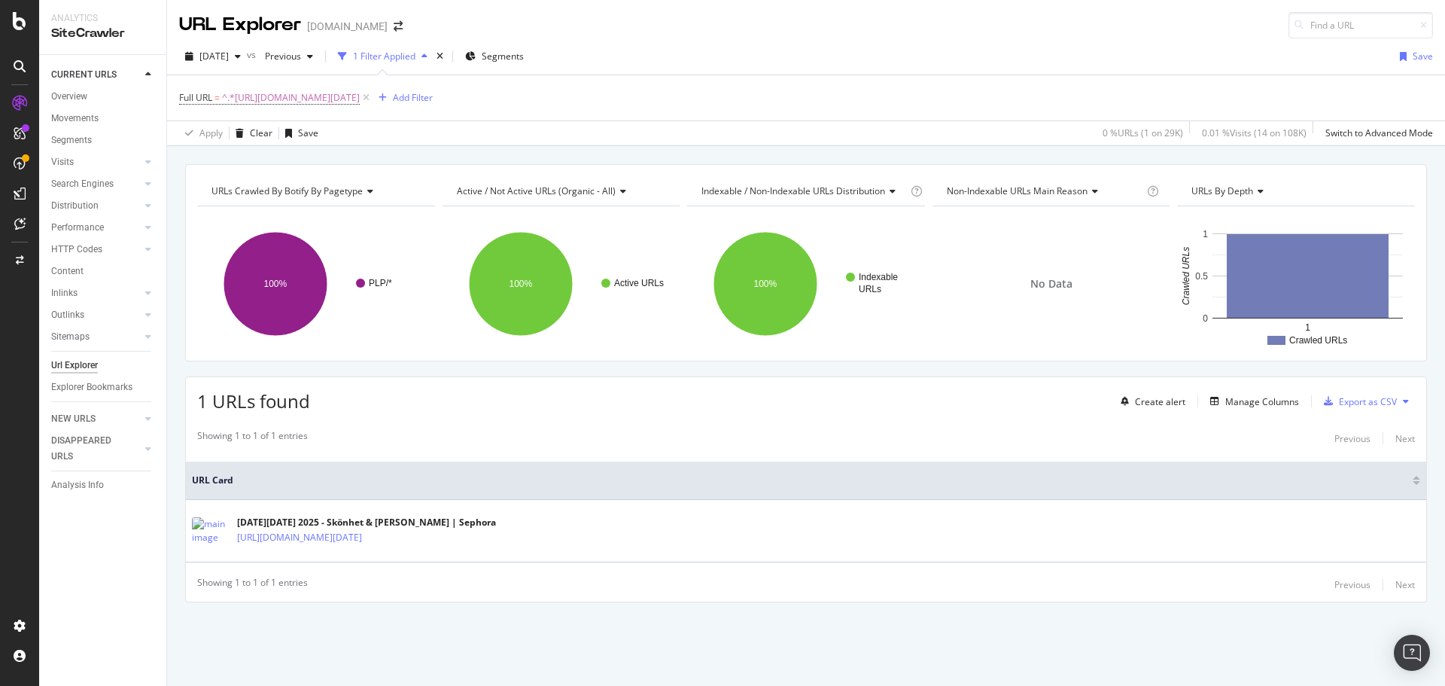
drag, startPoint x: 409, startPoint y: 94, endPoint x: 234, endPoint y: 114, distance: 176.5
click at [373, 94] on icon at bounding box center [366, 97] width 13 height 15
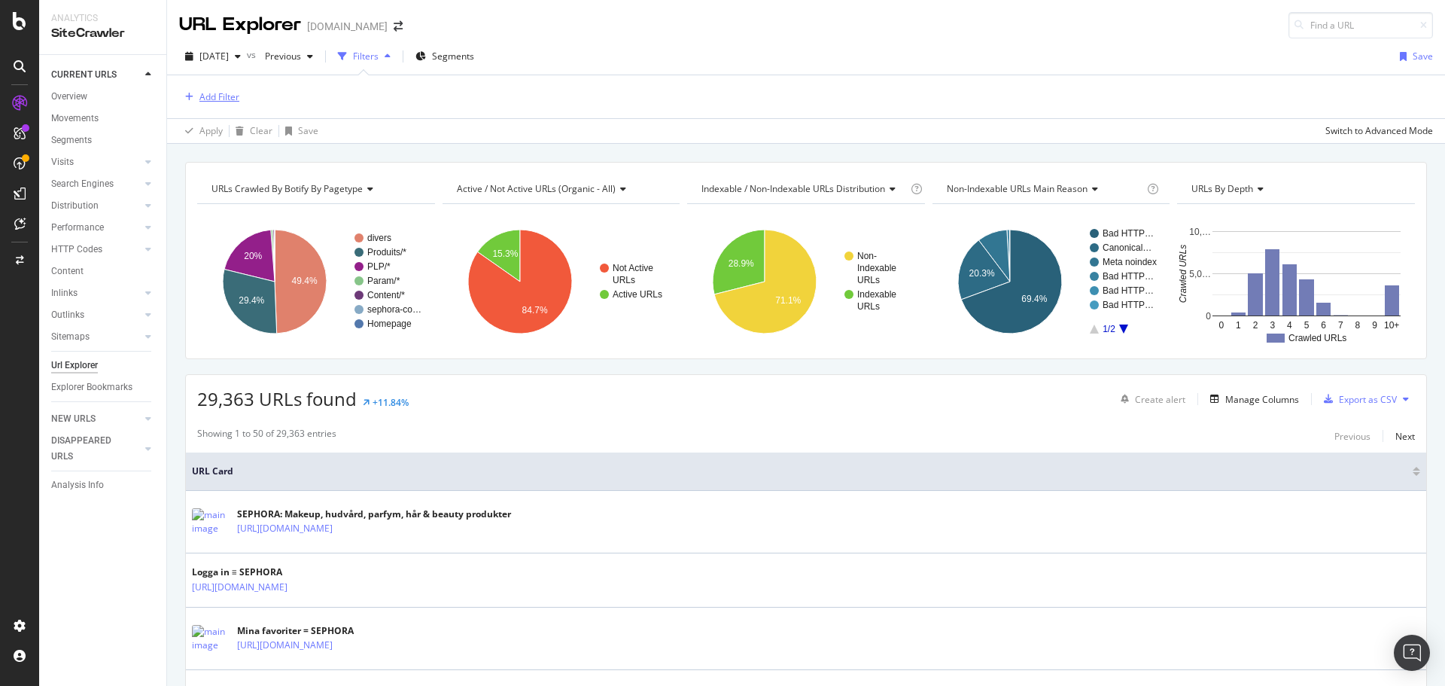
click at [227, 99] on div "Add Filter" at bounding box center [219, 96] width 40 height 13
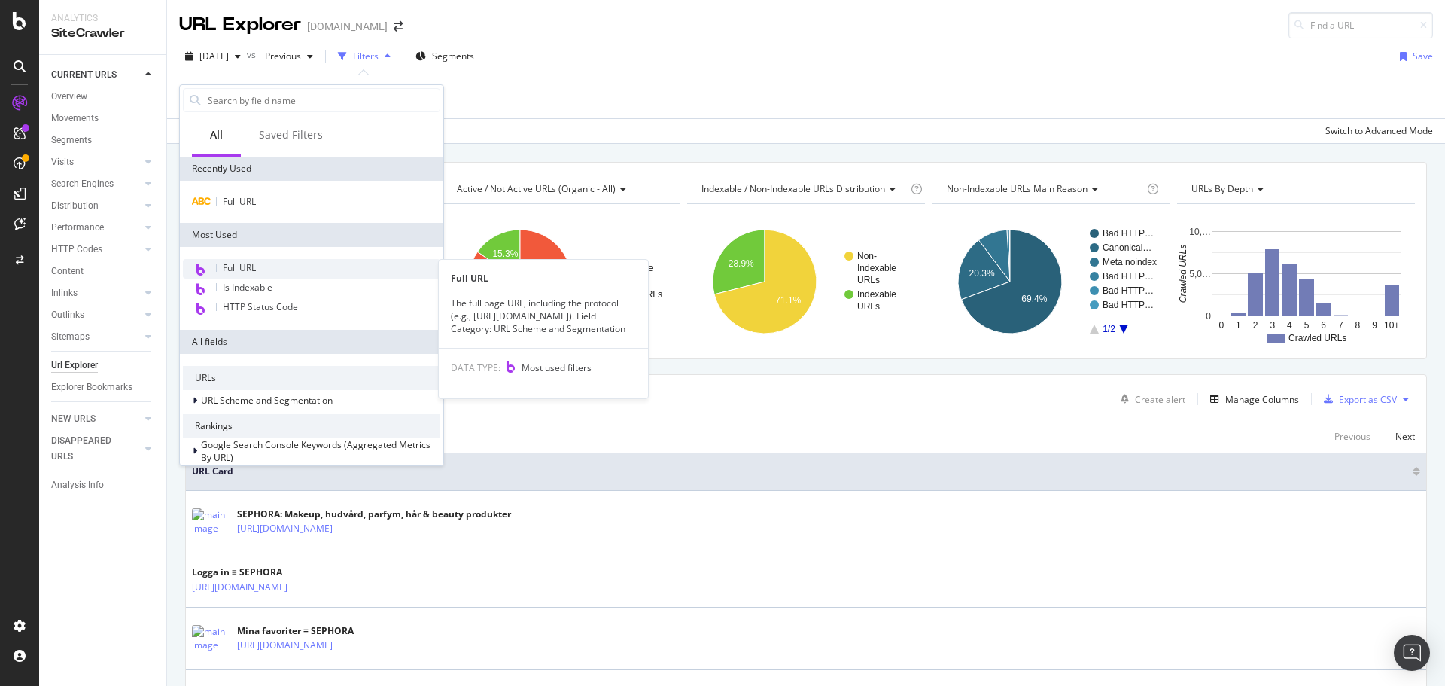
click at [273, 268] on div "Full URL" at bounding box center [311, 269] width 257 height 20
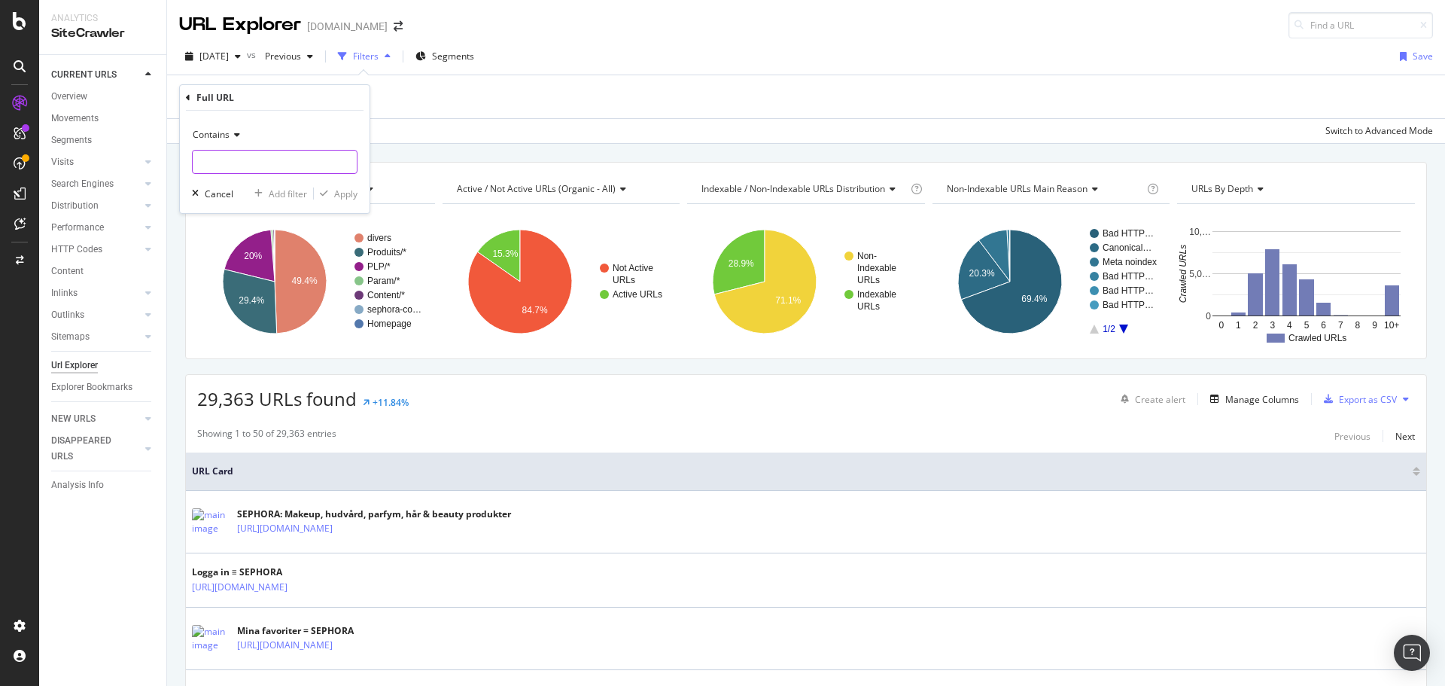
click at [257, 160] on input "text" at bounding box center [275, 162] width 164 height 24
paste input "[URL][DOMAIN_NAME][DATE]"
type input "[URL][DOMAIN_NAME][DATE]"
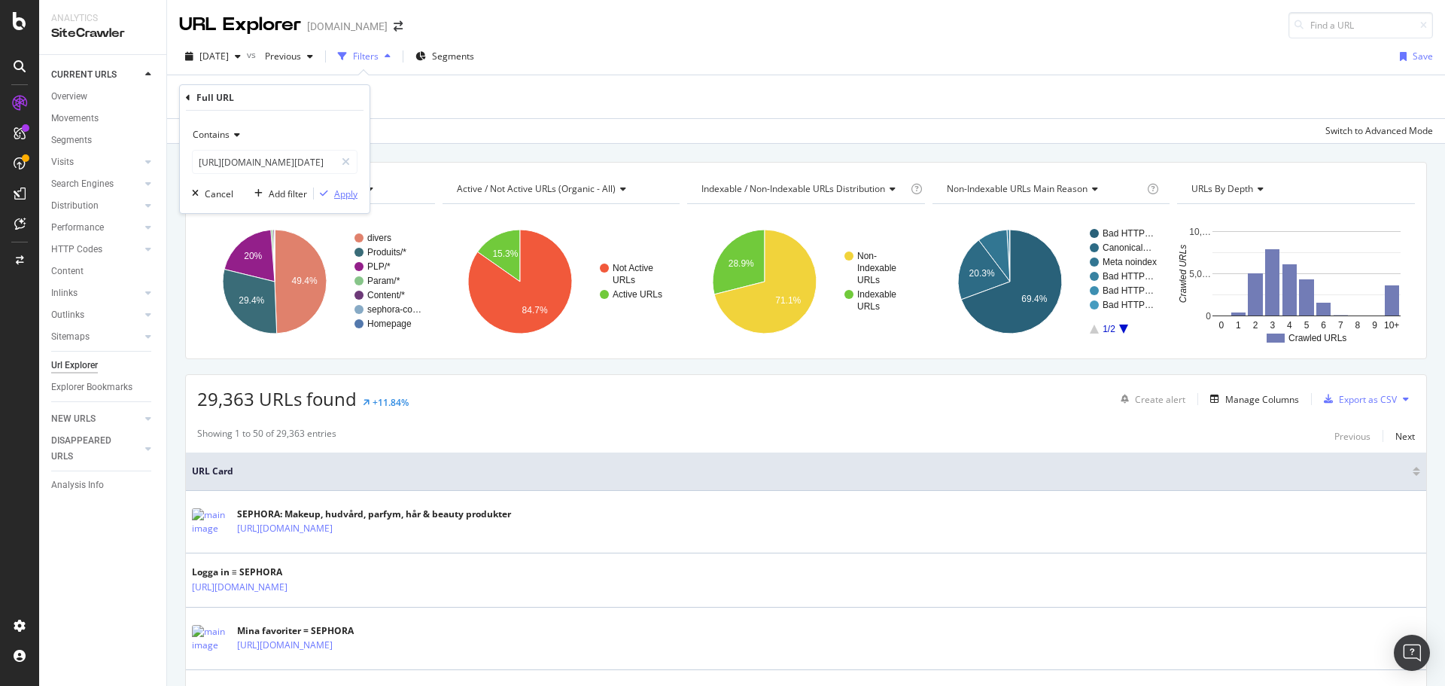
click at [347, 188] on div "Apply" at bounding box center [345, 193] width 23 height 13
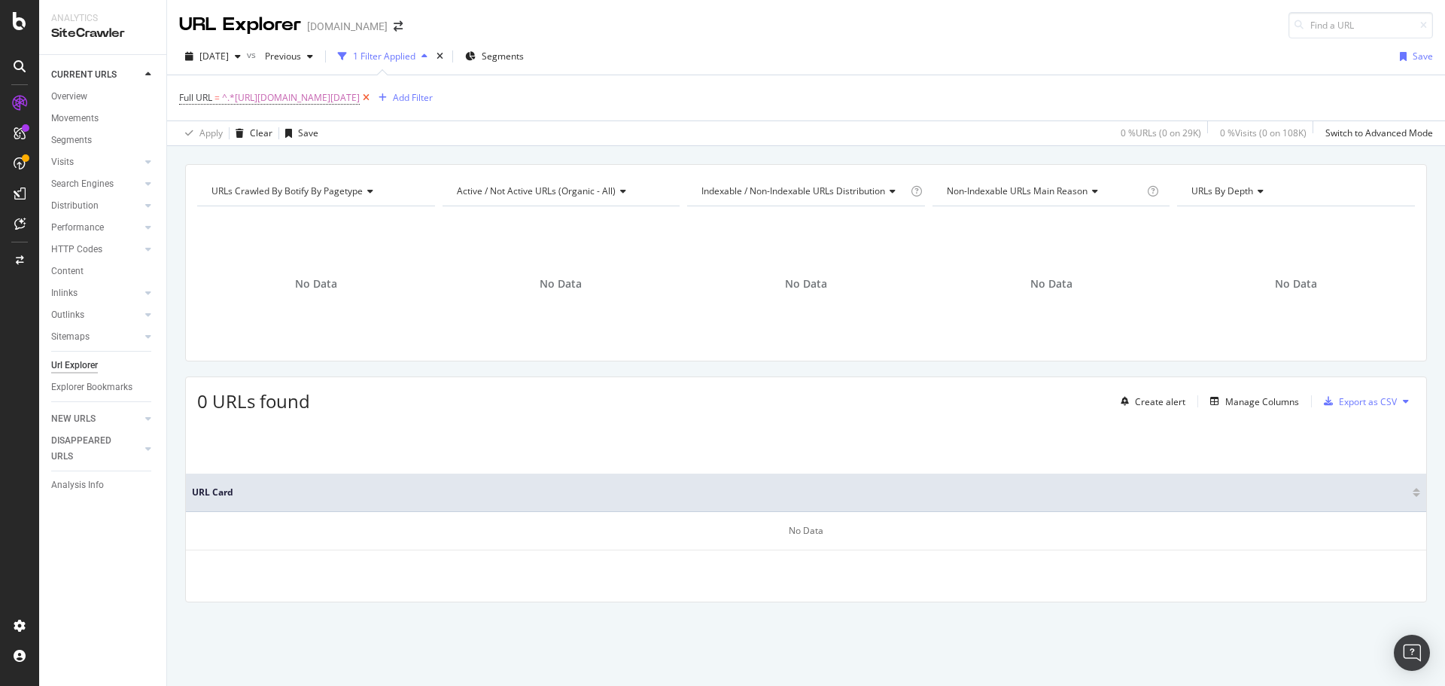
click at [373, 90] on icon at bounding box center [366, 97] width 13 height 15
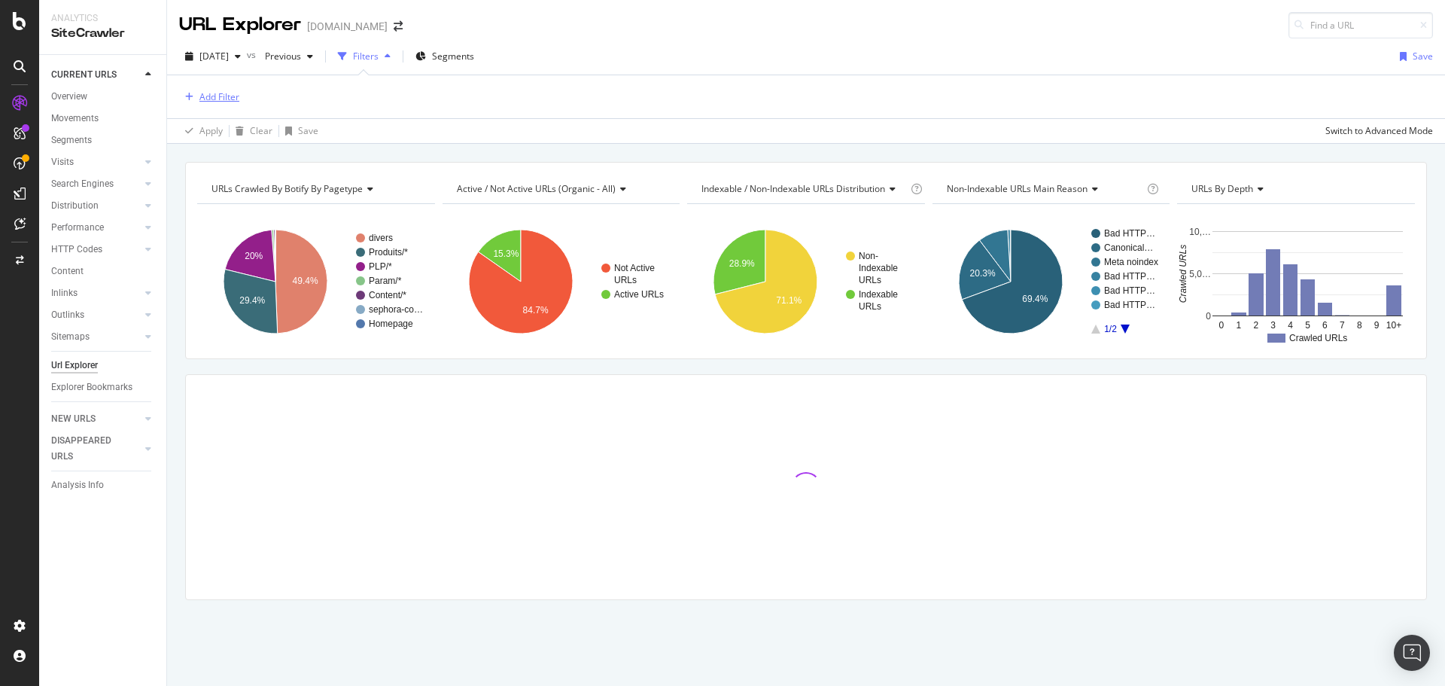
click at [206, 100] on div "Add Filter" at bounding box center [219, 96] width 40 height 13
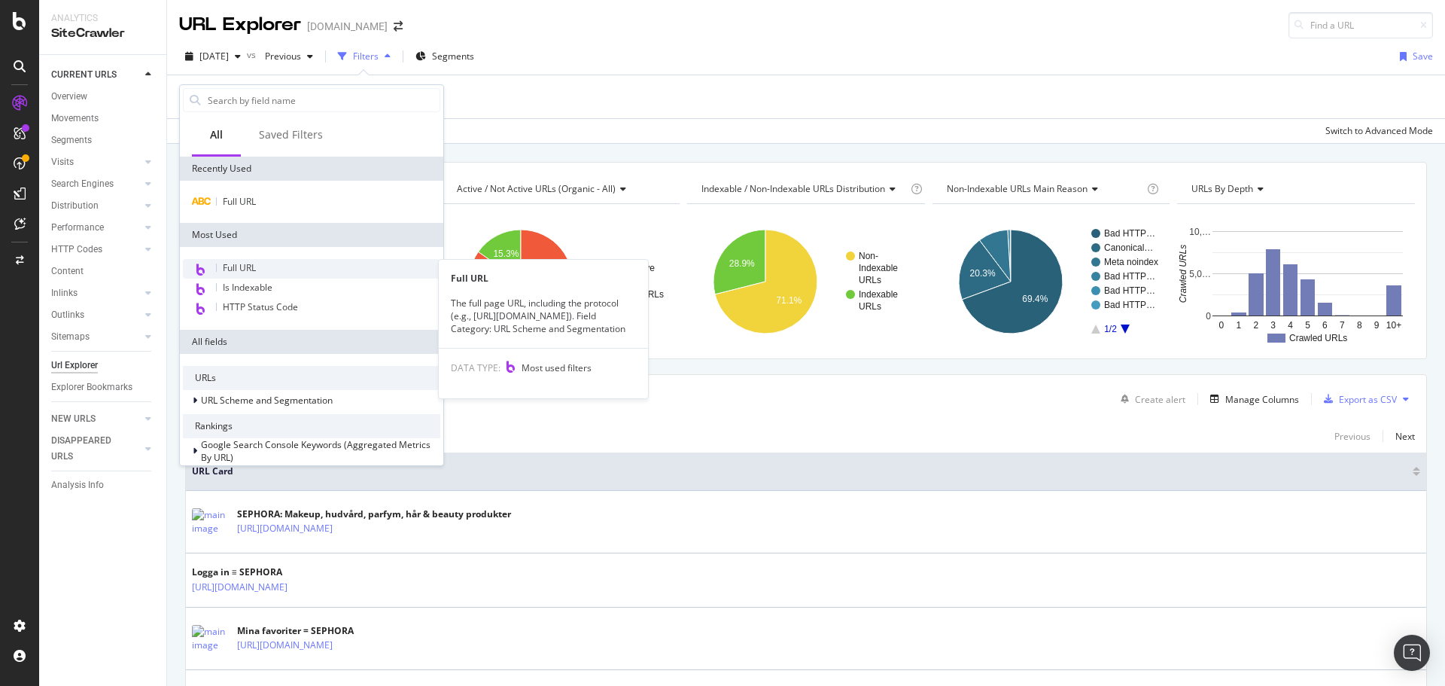
click at [254, 264] on span "Full URL" at bounding box center [239, 267] width 33 height 13
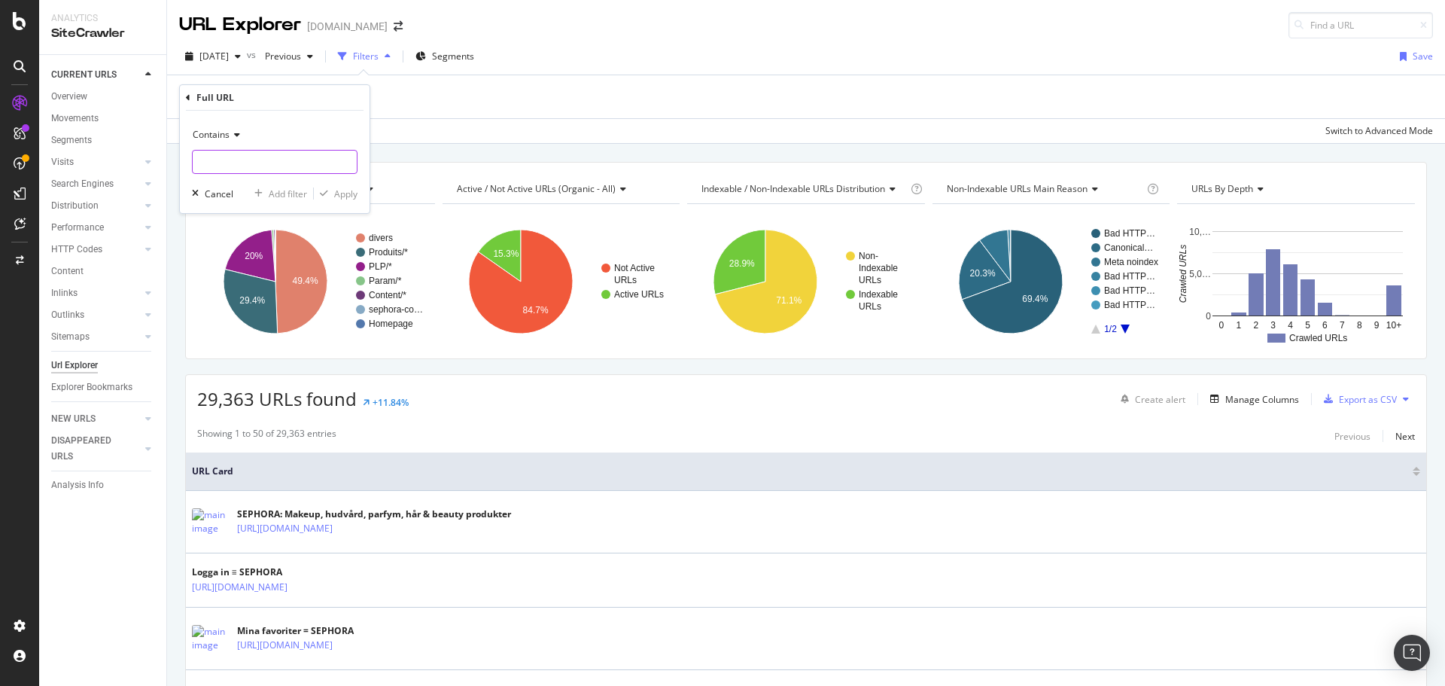
paste input "[URL][DOMAIN_NAME]"
type input "[URL][DOMAIN_NAME]"
click at [349, 191] on div "Apply" at bounding box center [345, 193] width 23 height 13
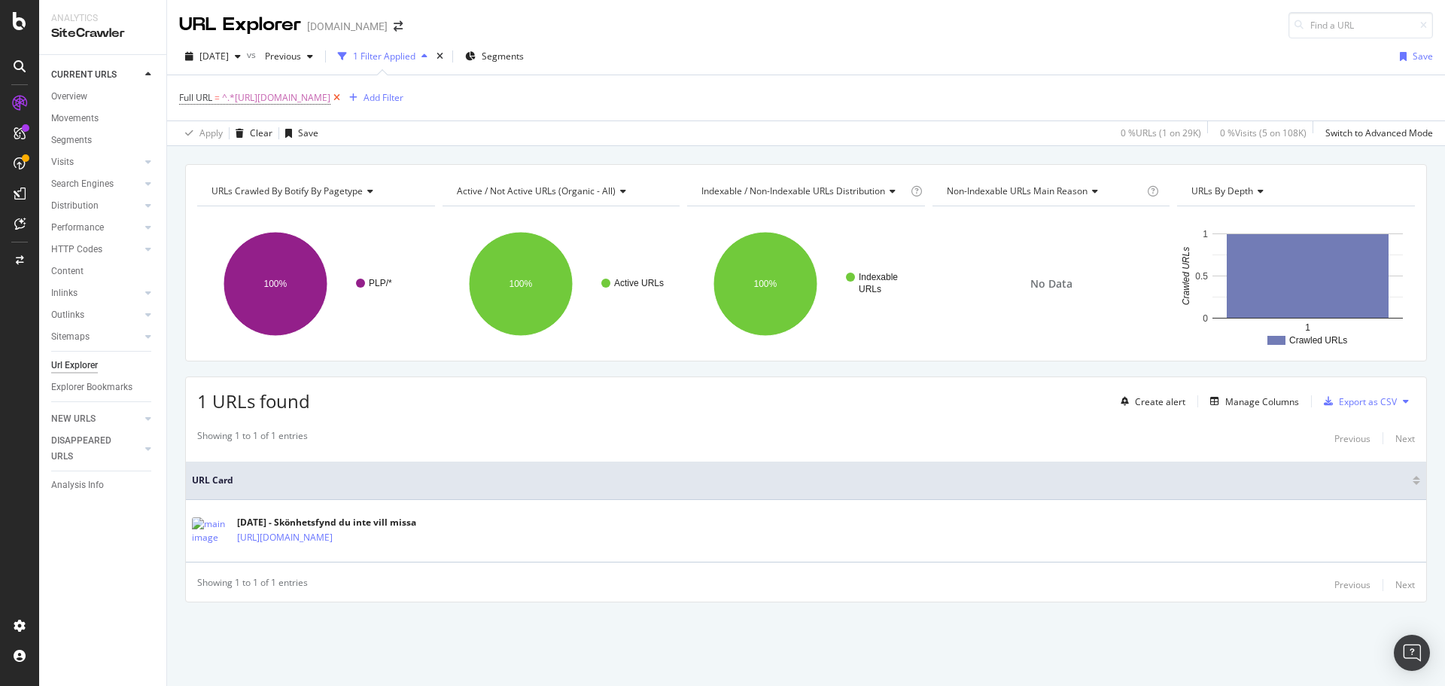
click at [343, 96] on icon at bounding box center [336, 97] width 13 height 15
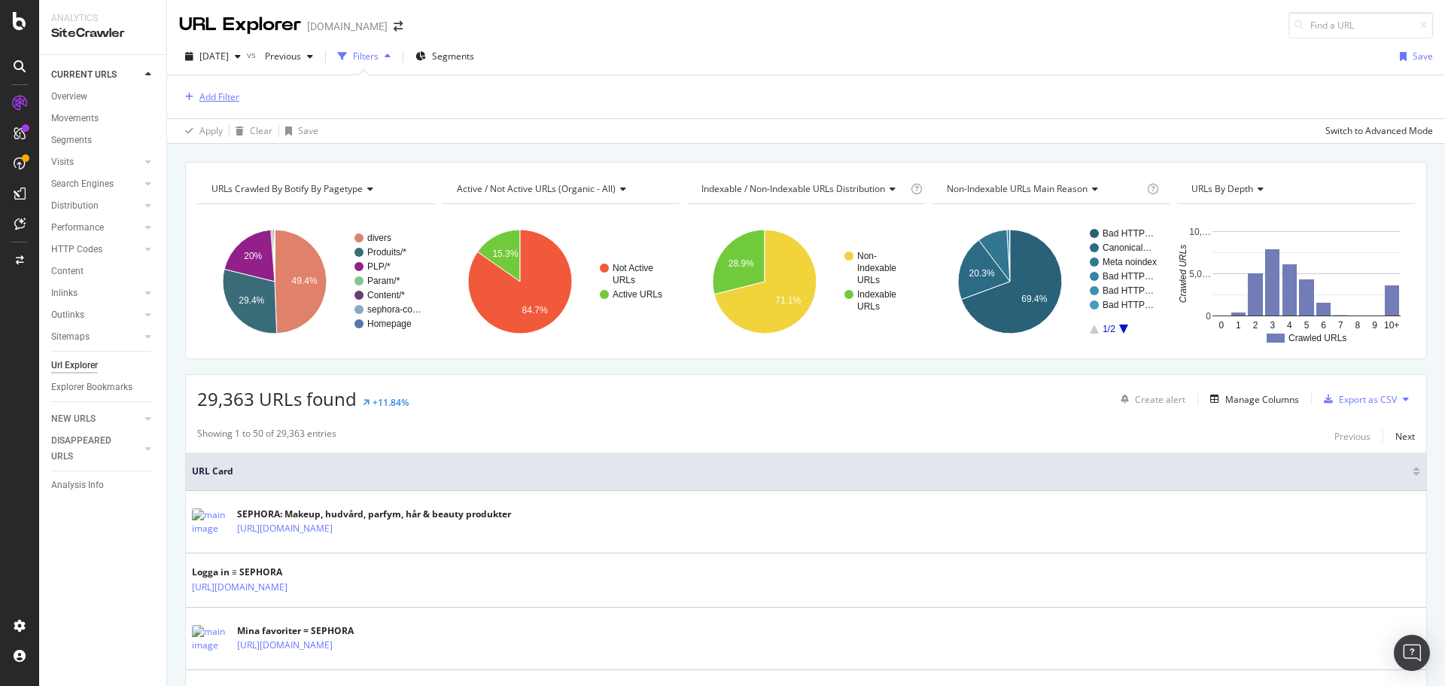
click at [233, 100] on div "Add Filter" at bounding box center [219, 96] width 40 height 13
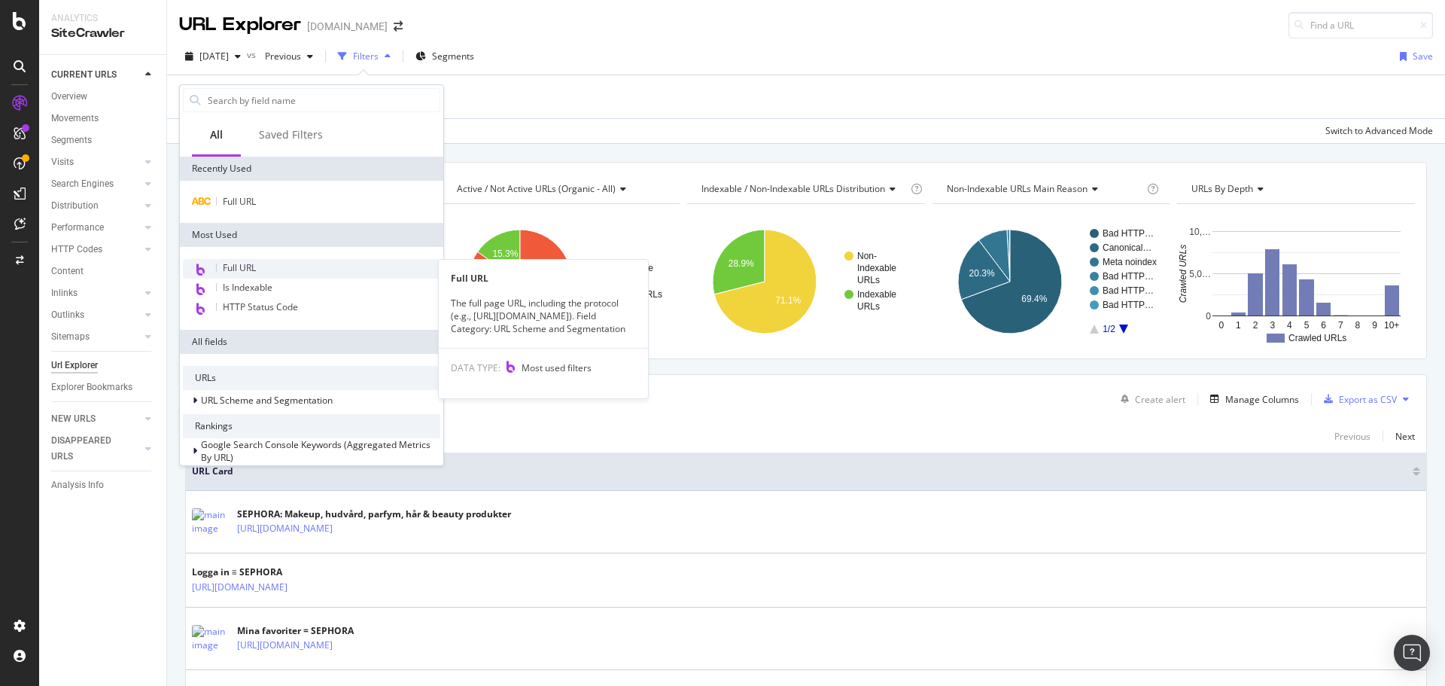
click at [264, 268] on div "Full URL" at bounding box center [311, 269] width 257 height 20
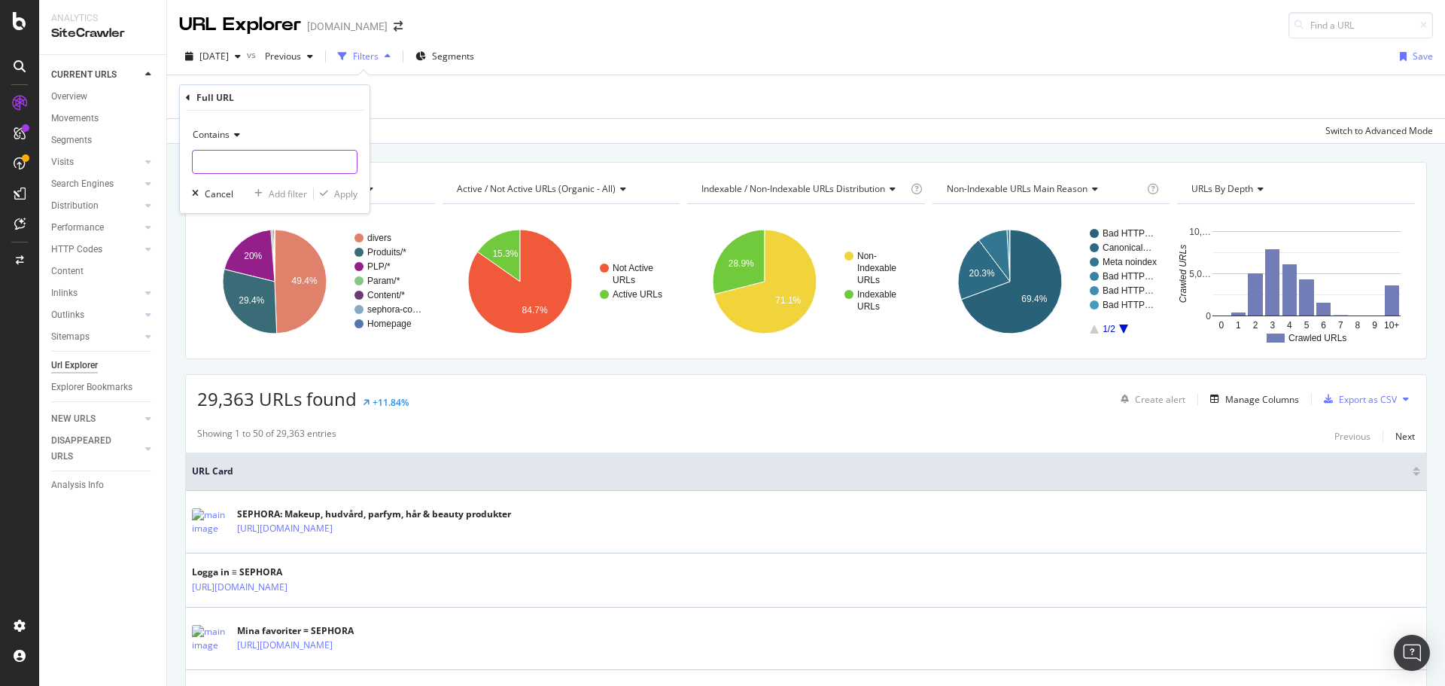
paste input "[URL][DOMAIN_NAME]"
type input "[URL][DOMAIN_NAME]"
click at [345, 190] on div "Apply" at bounding box center [345, 193] width 23 height 13
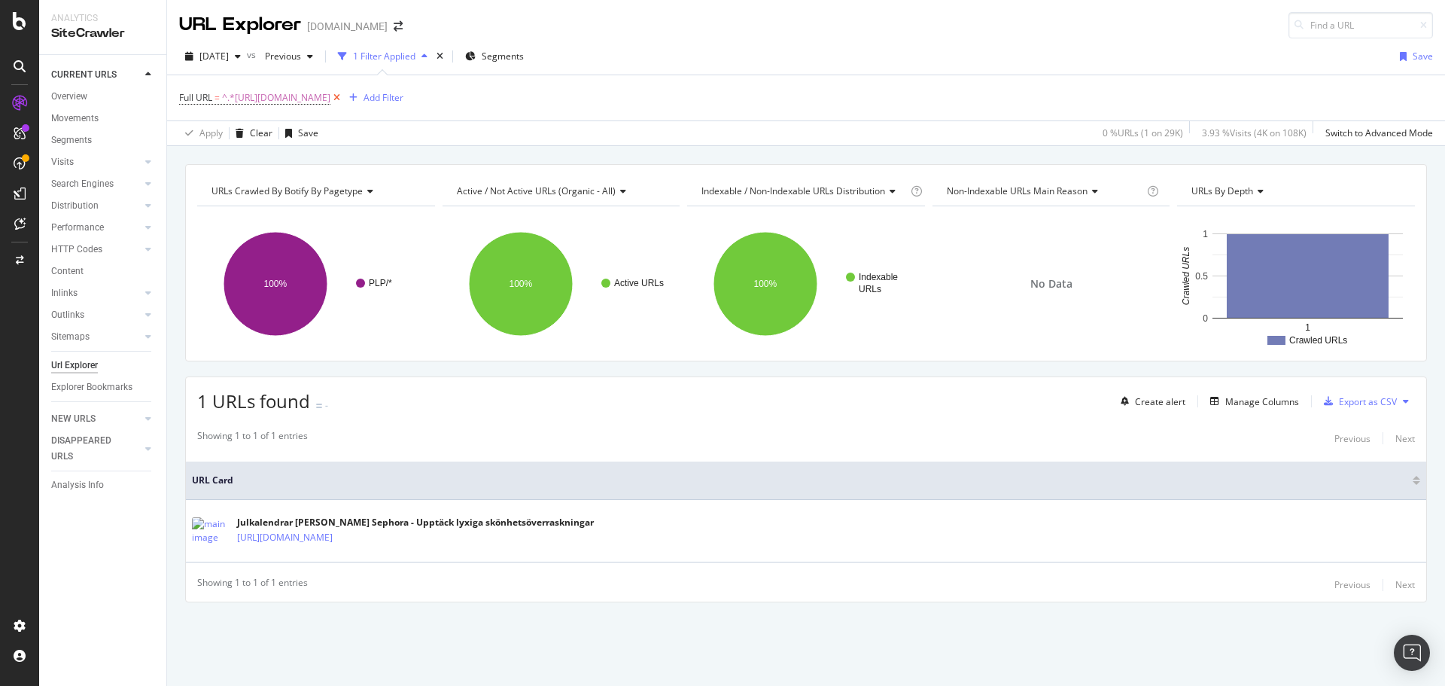
click at [343, 96] on icon at bounding box center [336, 97] width 13 height 15
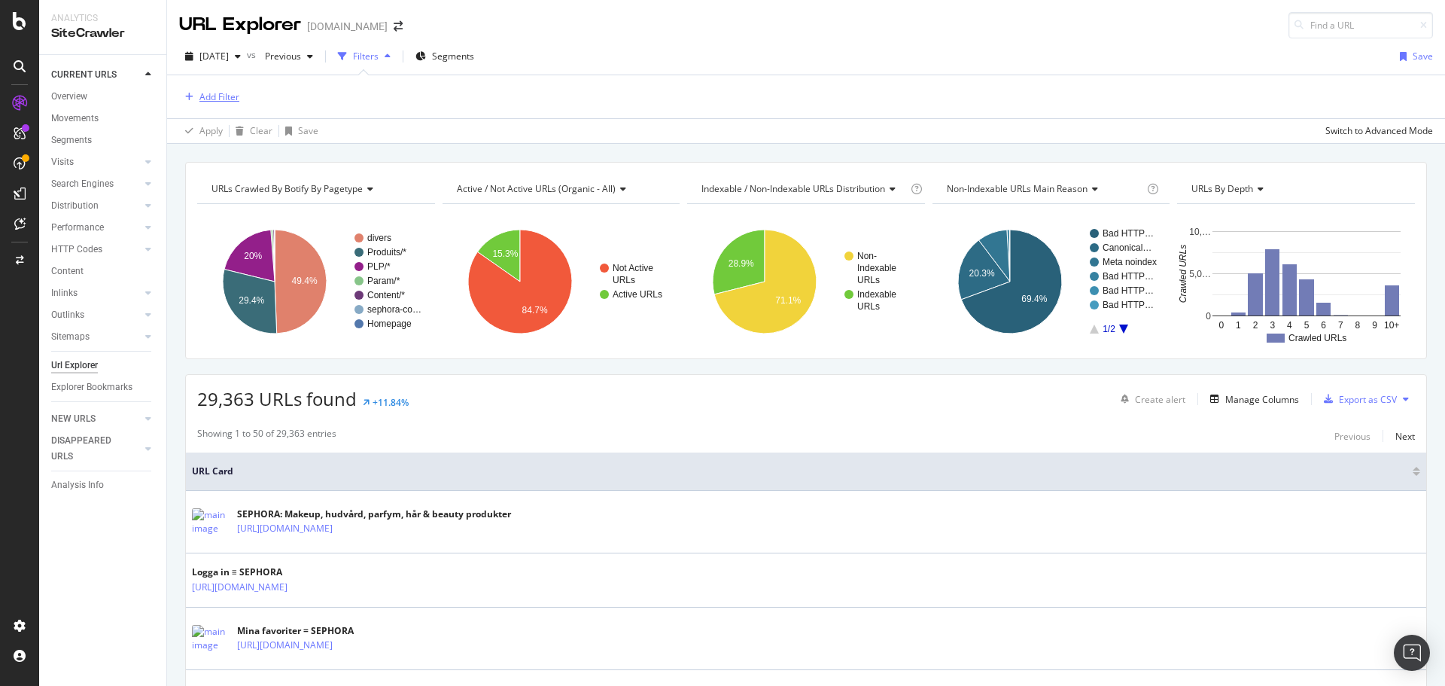
click at [234, 100] on div "Add Filter" at bounding box center [219, 96] width 40 height 13
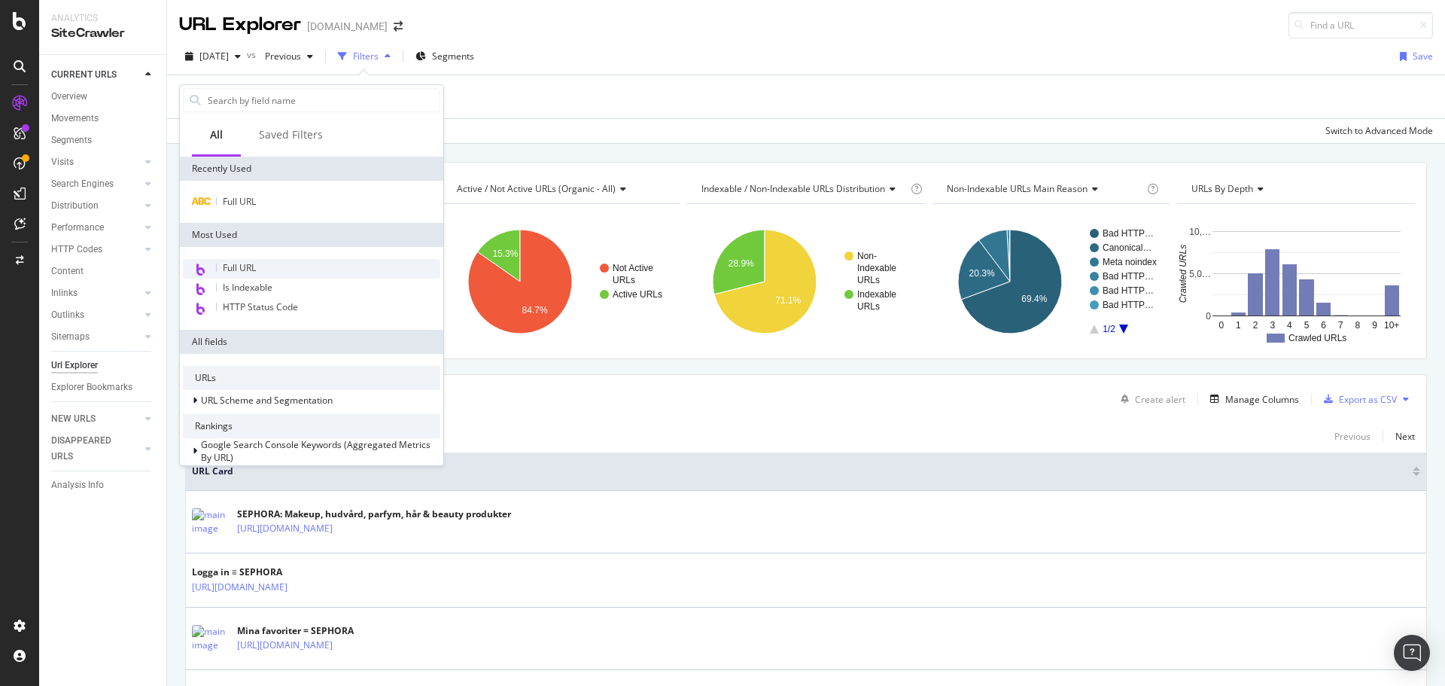
click at [257, 269] on div "Full URL" at bounding box center [311, 269] width 257 height 20
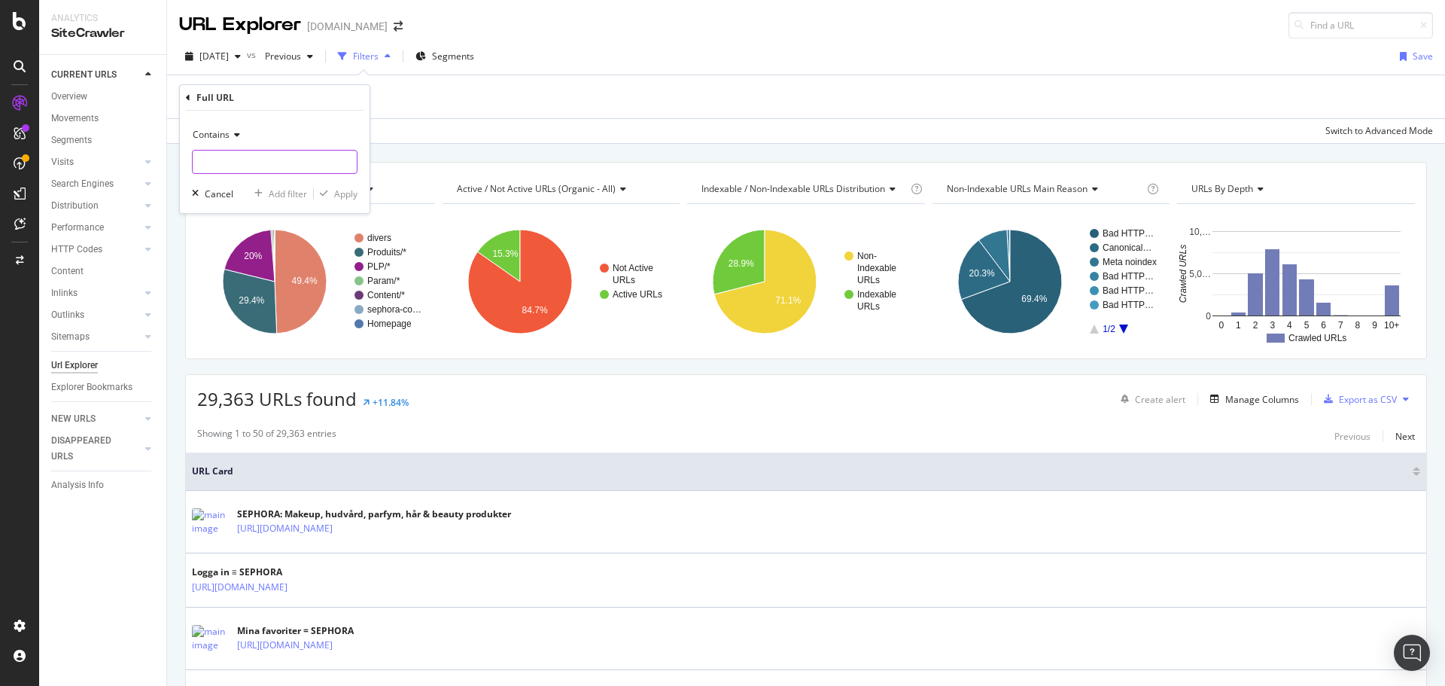
paste input "[URL][DOMAIN_NAME]"
type input "[URL][DOMAIN_NAME]"
click at [343, 193] on div "Apply" at bounding box center [345, 193] width 23 height 13
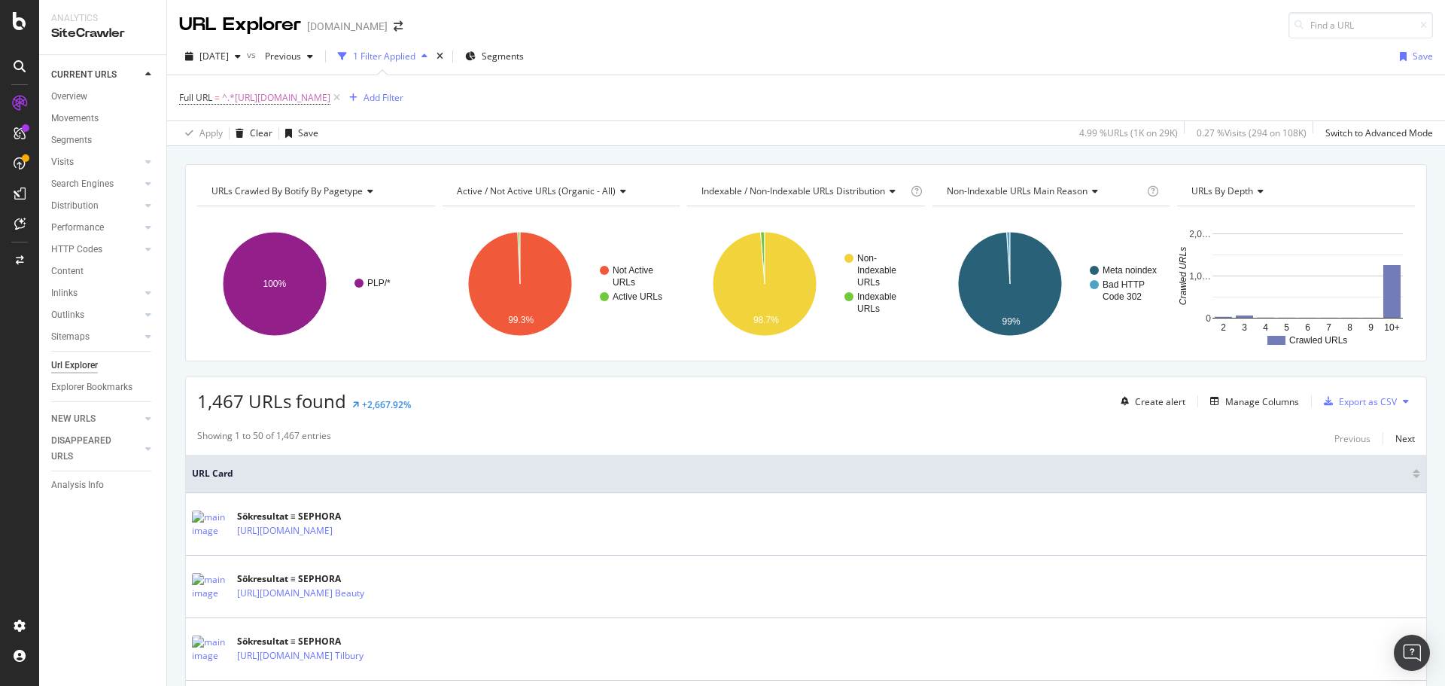
drag, startPoint x: 375, startPoint y: 96, endPoint x: 214, endPoint y: 113, distance: 162.0
click at [343, 95] on icon at bounding box center [336, 97] width 13 height 15
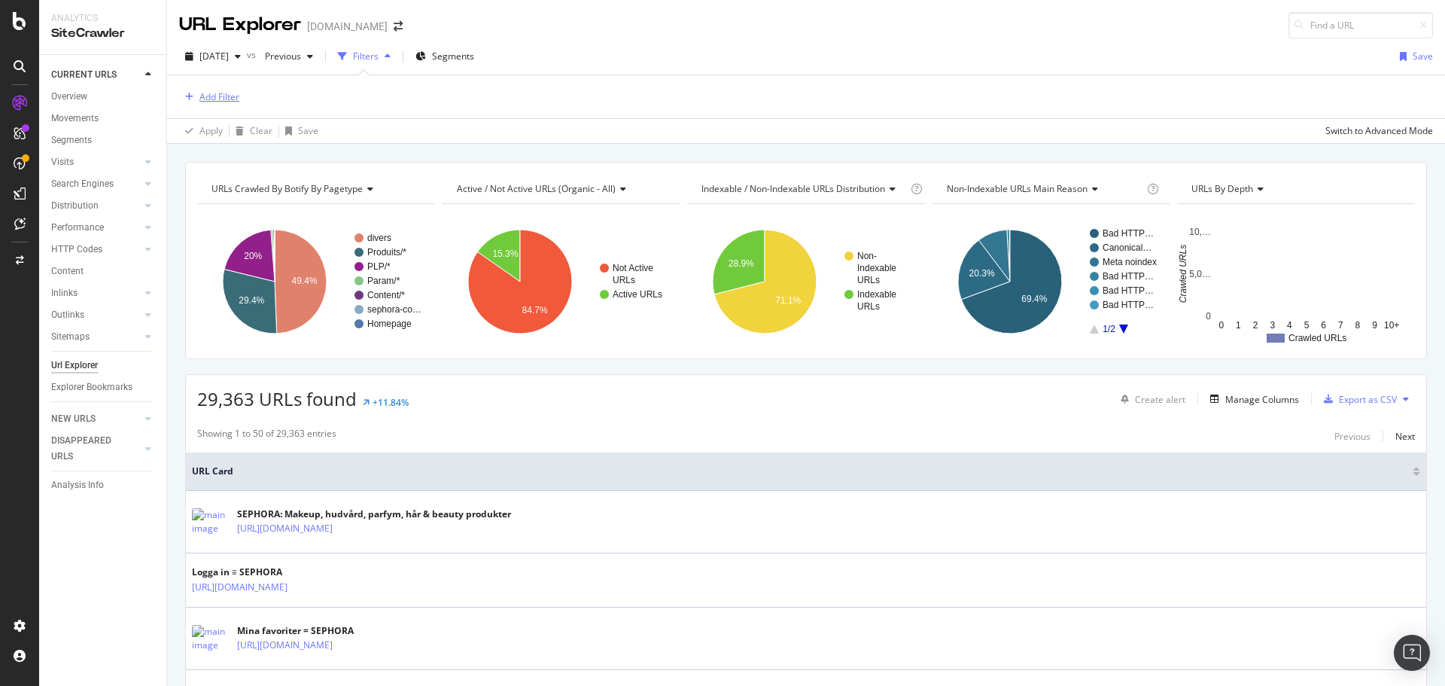
click at [212, 96] on div "Add Filter" at bounding box center [219, 96] width 40 height 13
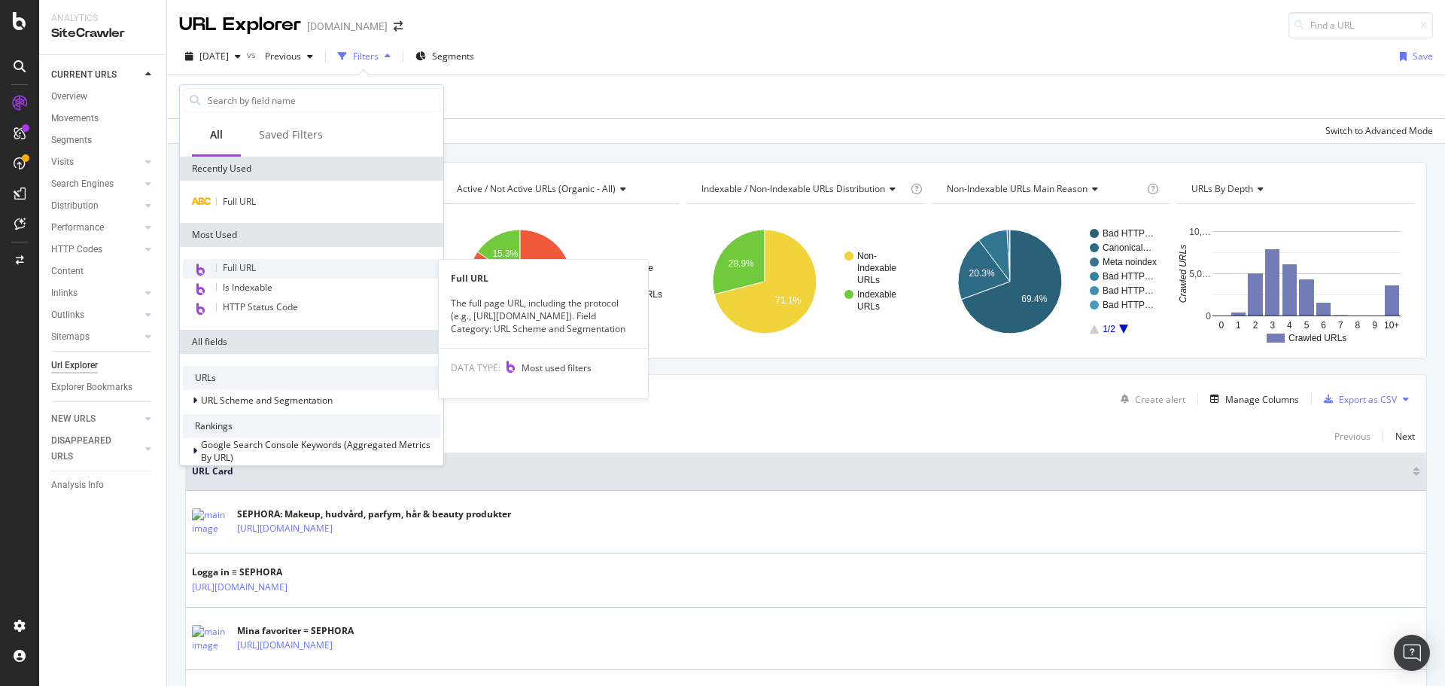
click at [254, 262] on span "Full URL" at bounding box center [239, 267] width 33 height 13
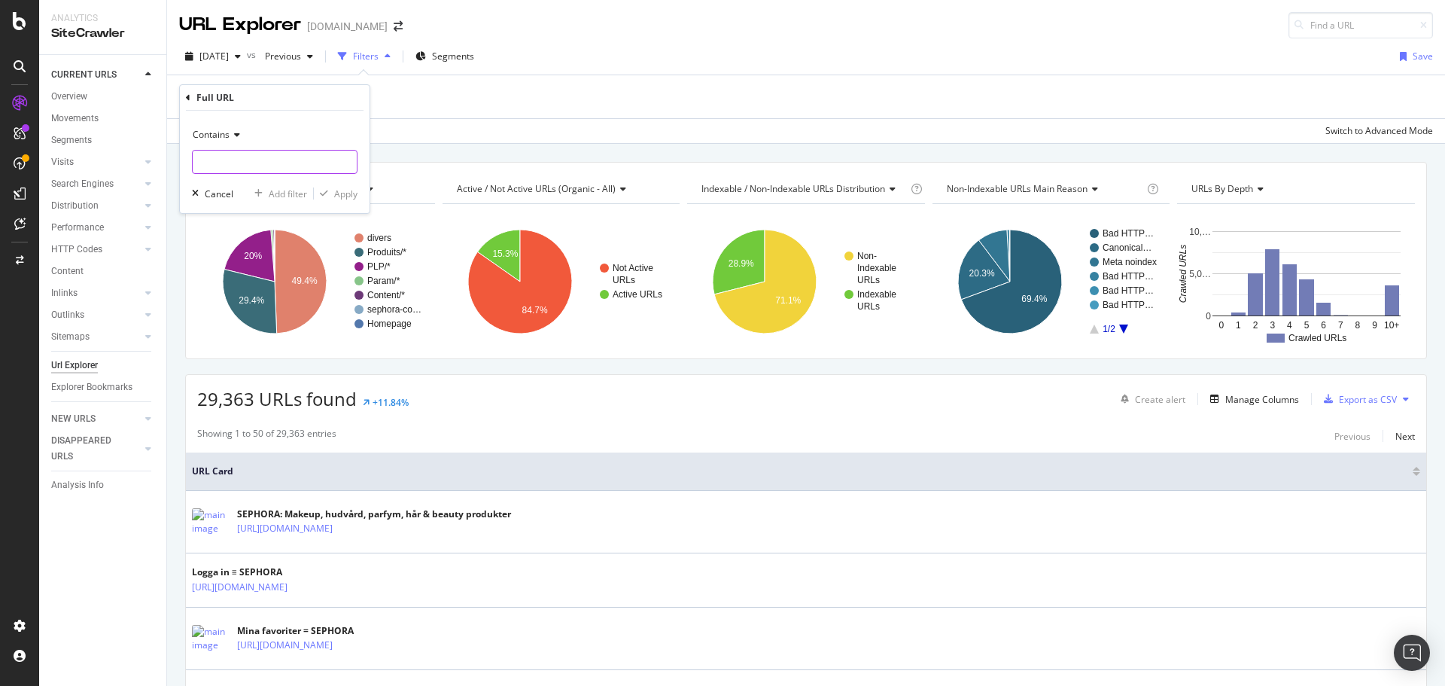
click at [252, 154] on input "text" at bounding box center [275, 162] width 164 height 24
paste input "[URL][DOMAIN_NAME]"
type input "[URL][DOMAIN_NAME]"
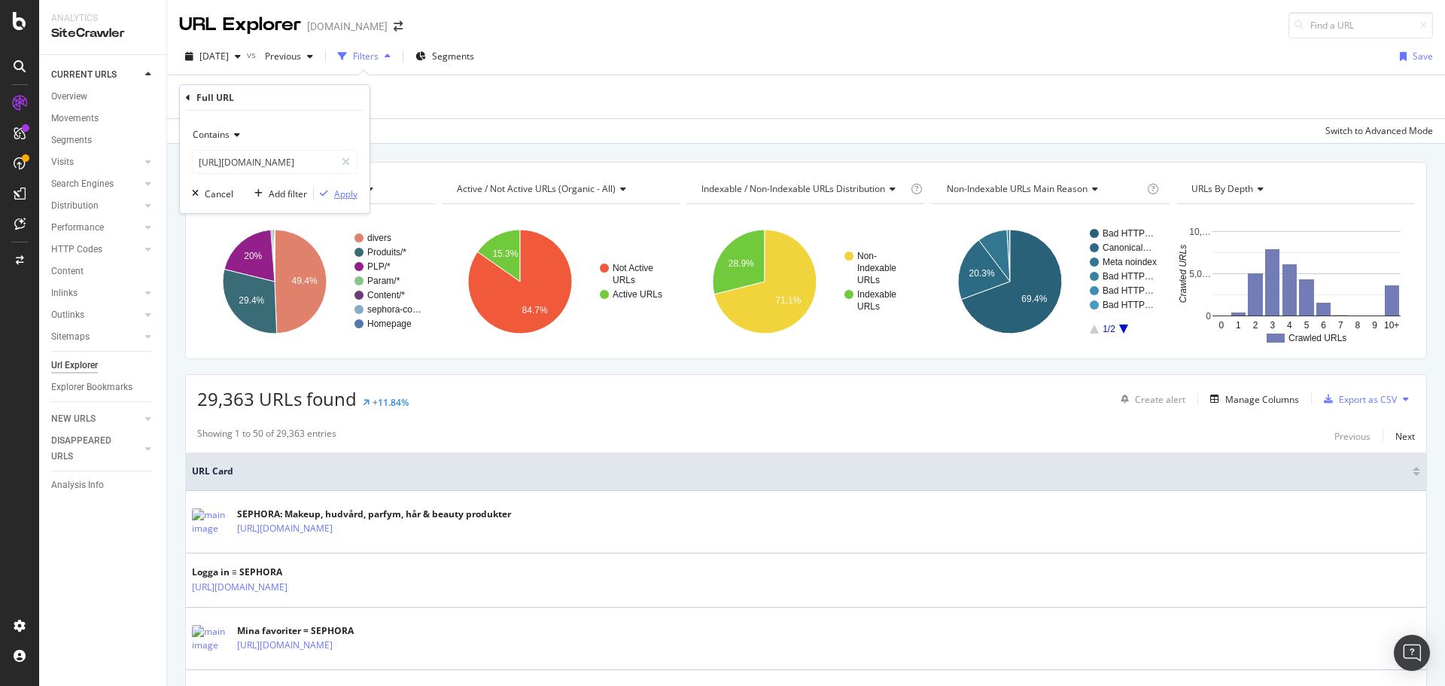
click at [335, 194] on div "Apply" at bounding box center [345, 193] width 23 height 13
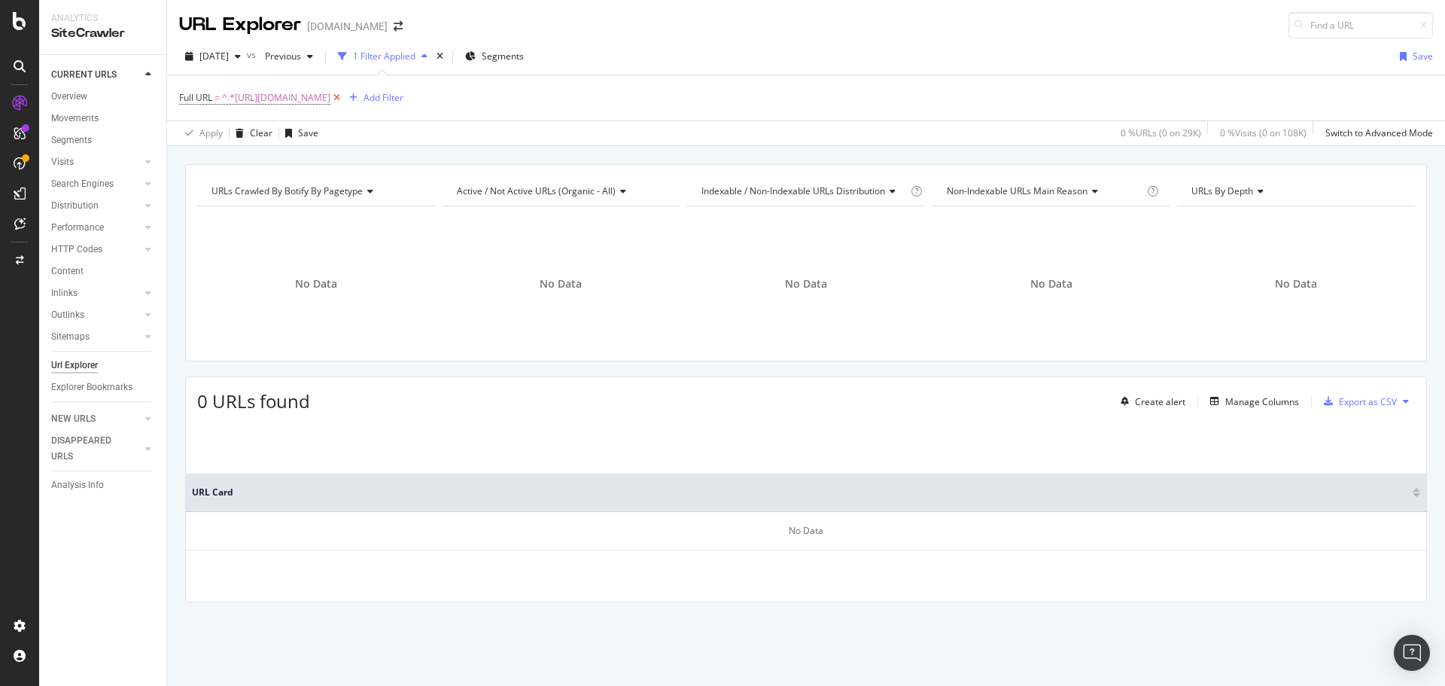
click at [343, 99] on icon at bounding box center [336, 97] width 13 height 15
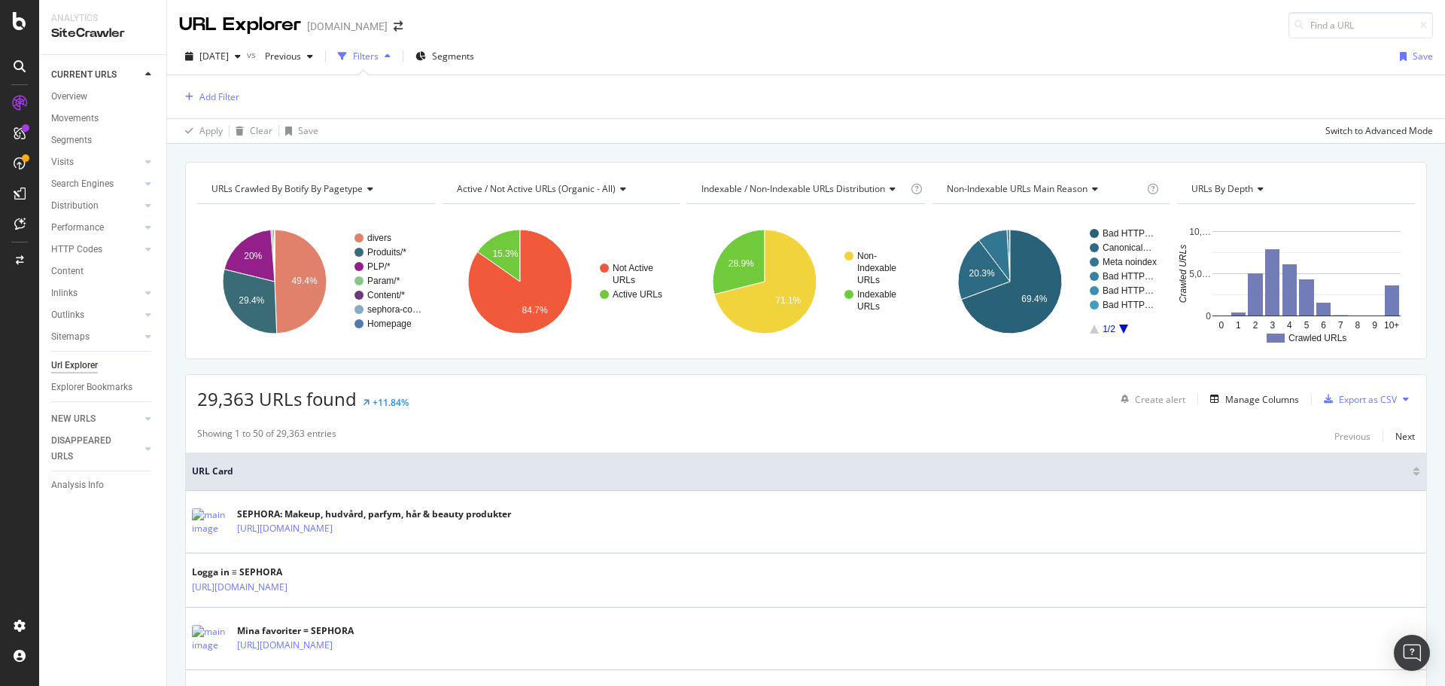
click at [449, 96] on div "Add Filter" at bounding box center [806, 96] width 1254 height 43
click at [217, 95] on div "Add Filter" at bounding box center [219, 96] width 40 height 13
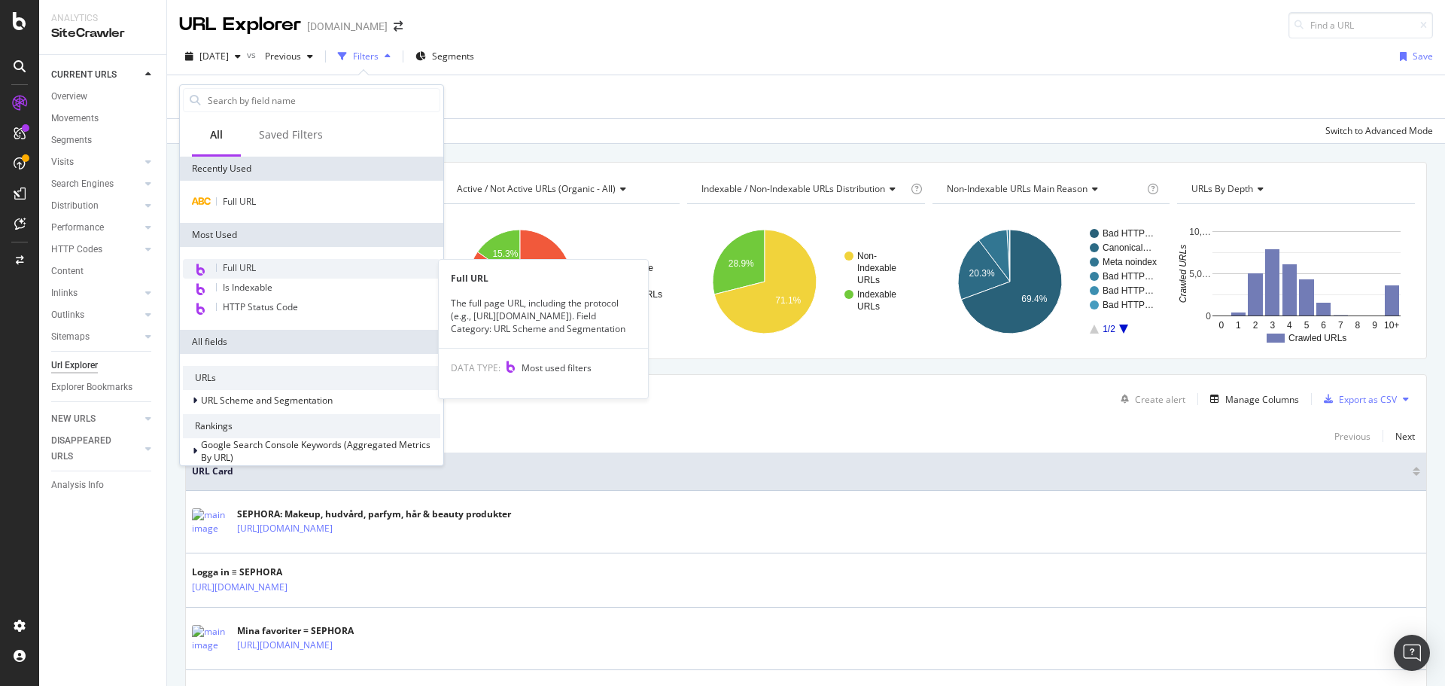
click at [255, 269] on span "Full URL" at bounding box center [239, 267] width 33 height 13
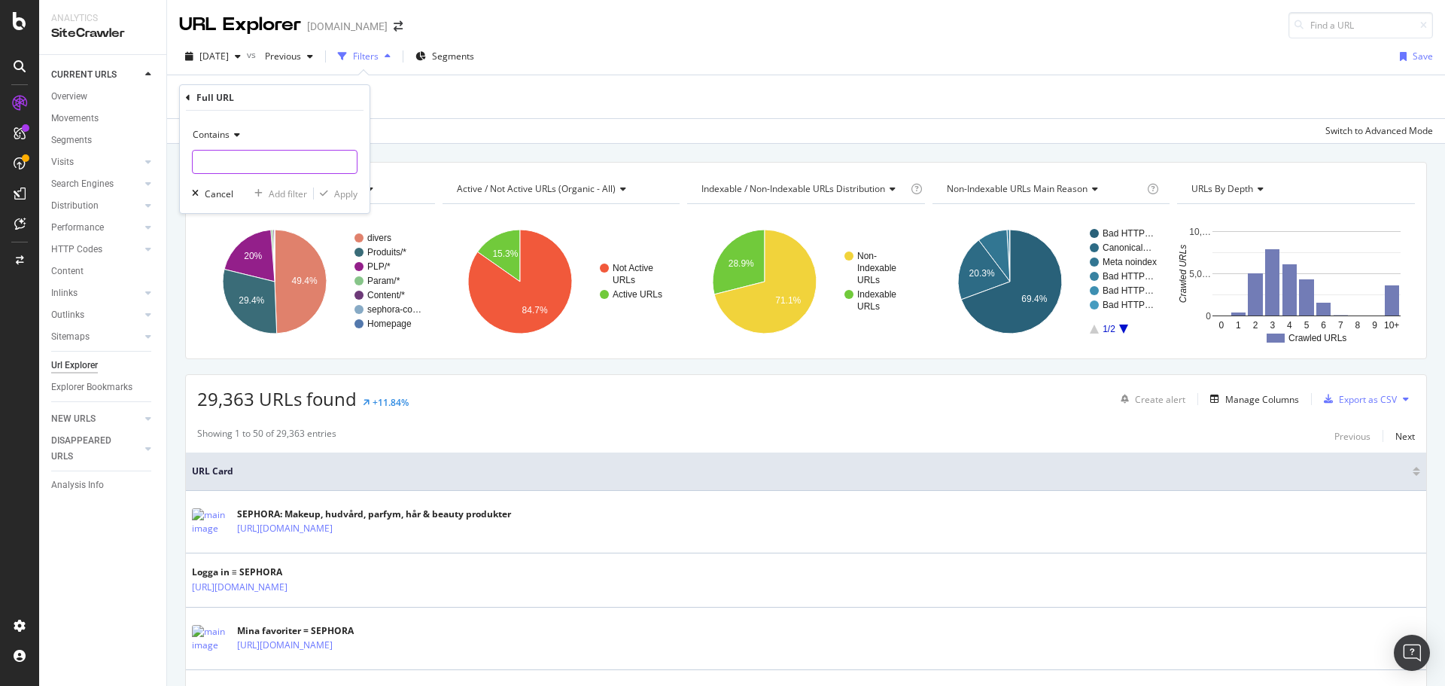
paste input "[URL][DOMAIN_NAME]"
type input "[URL][DOMAIN_NAME]"
click at [336, 196] on div "Apply" at bounding box center [345, 193] width 23 height 13
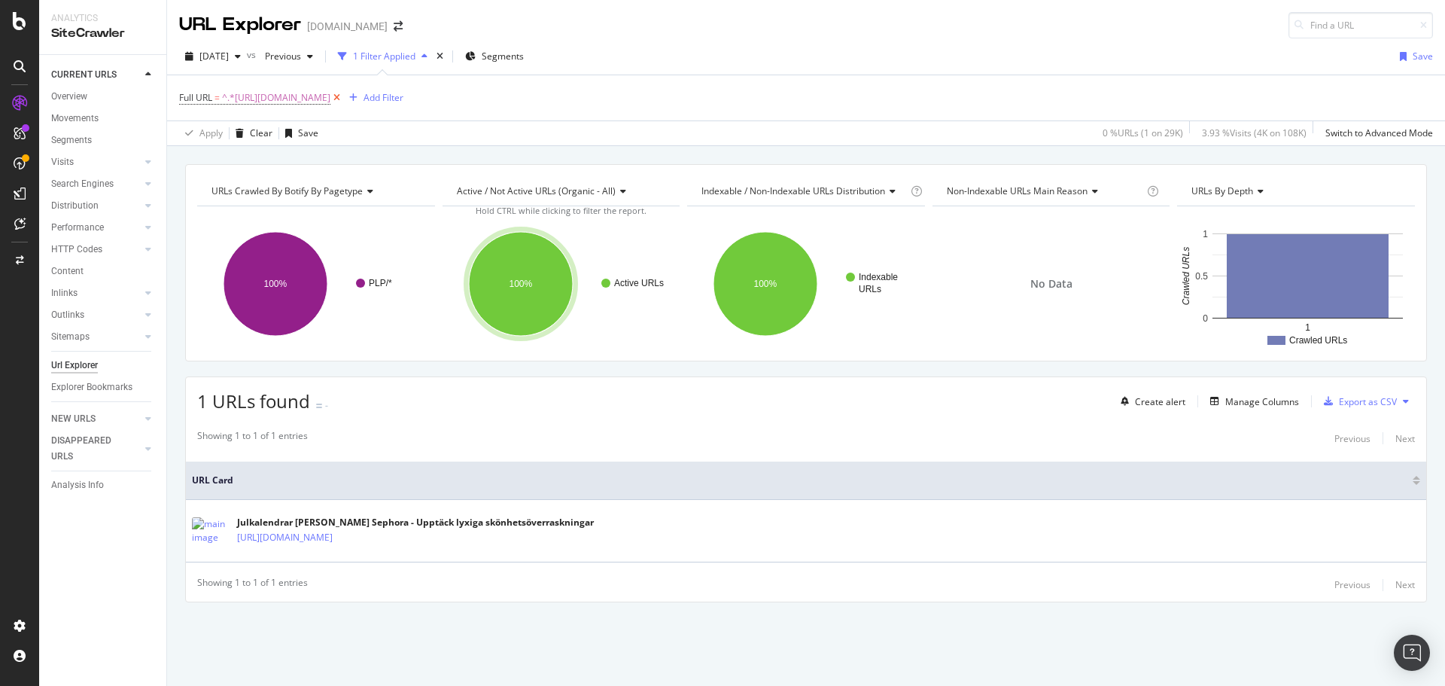
click at [343, 98] on icon at bounding box center [336, 97] width 13 height 15
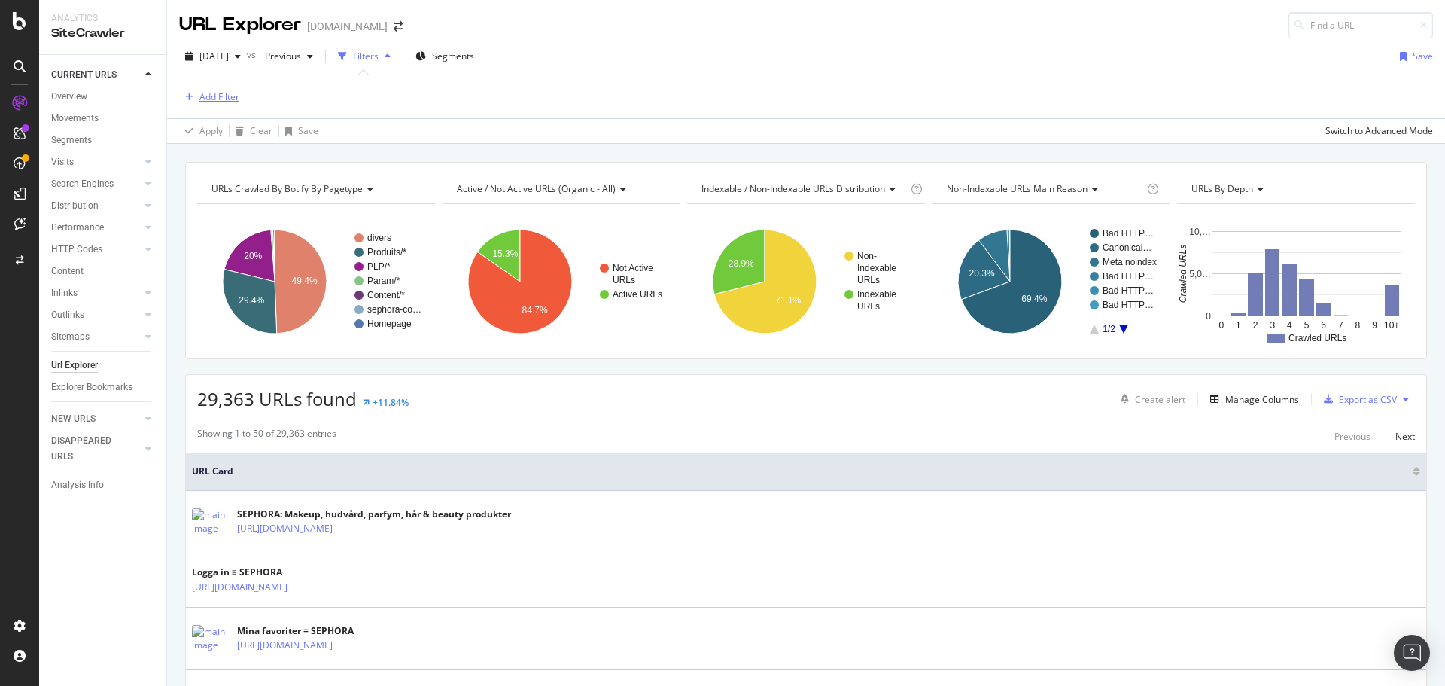
click at [212, 93] on div "Add Filter" at bounding box center [219, 96] width 40 height 13
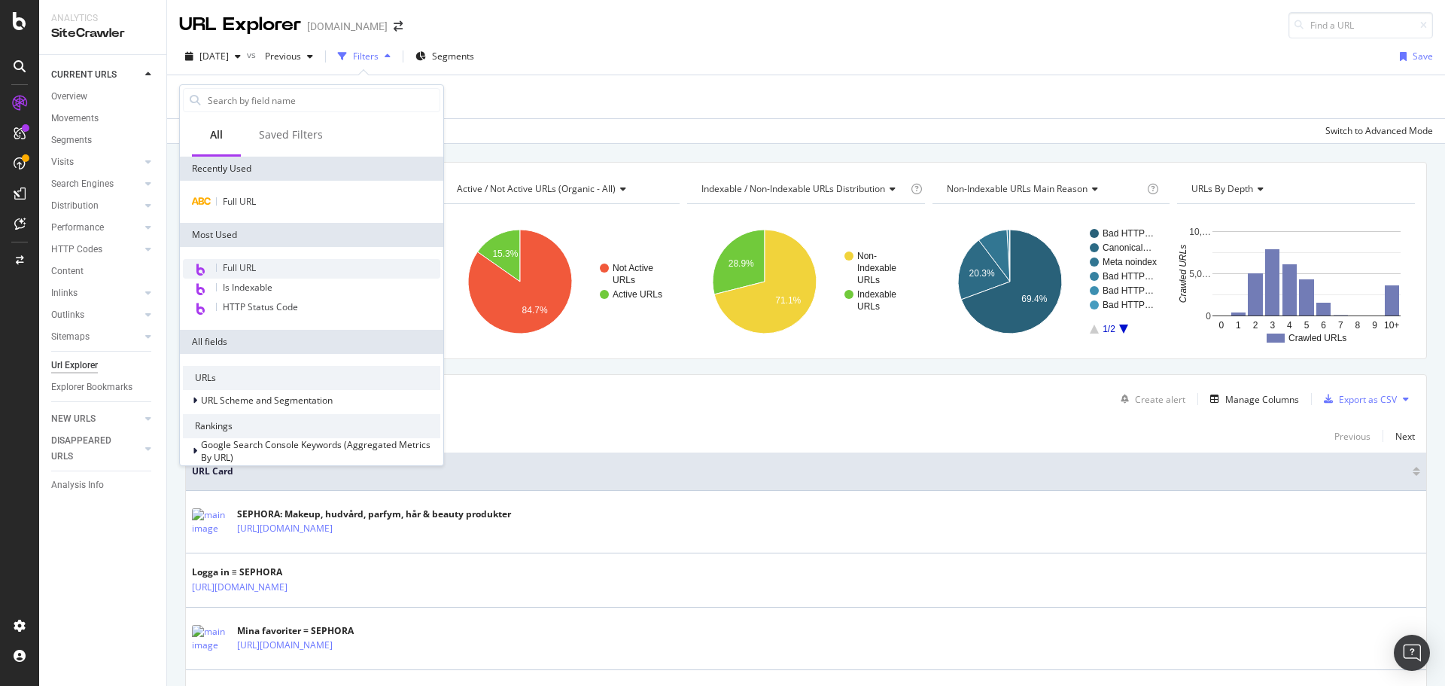
click at [233, 272] on span "Full URL" at bounding box center [239, 267] width 33 height 13
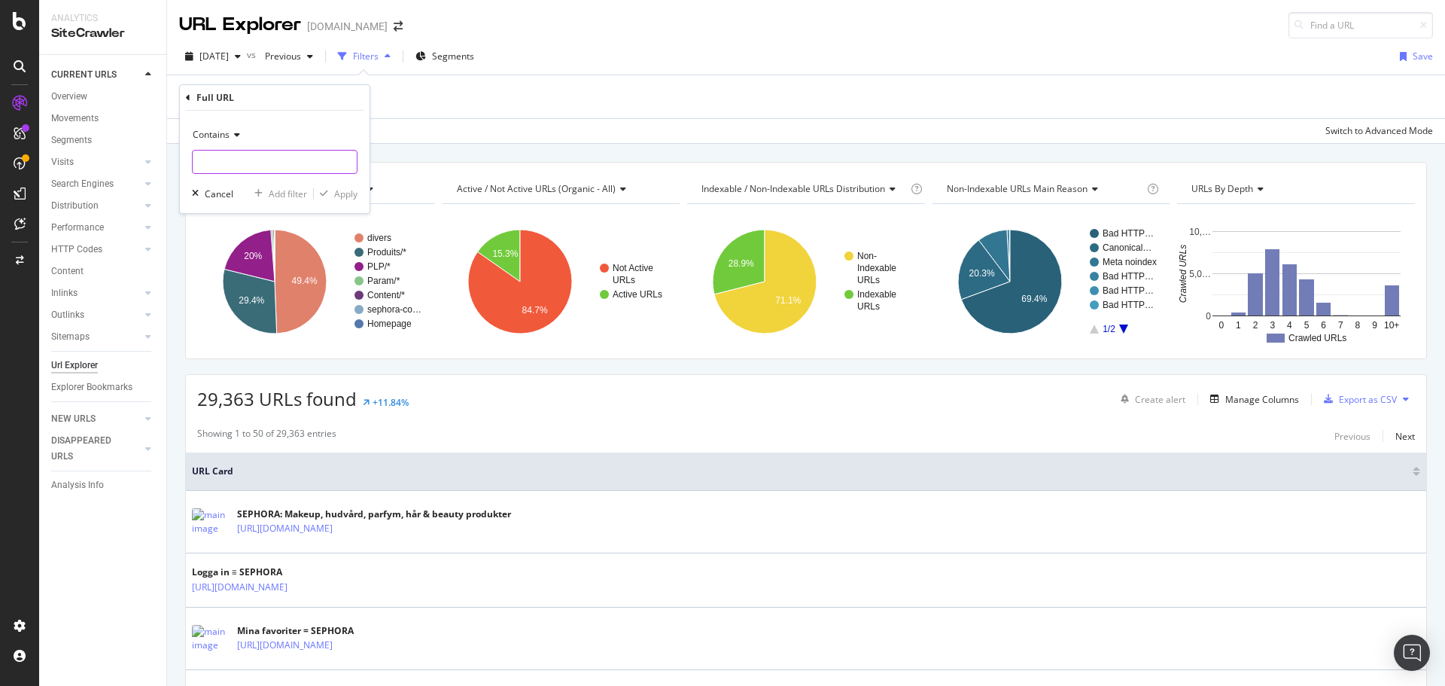
paste input "[URL][DOMAIN_NAME]"
type input "[URL][DOMAIN_NAME]"
click at [349, 195] on div "Apply" at bounding box center [345, 193] width 23 height 13
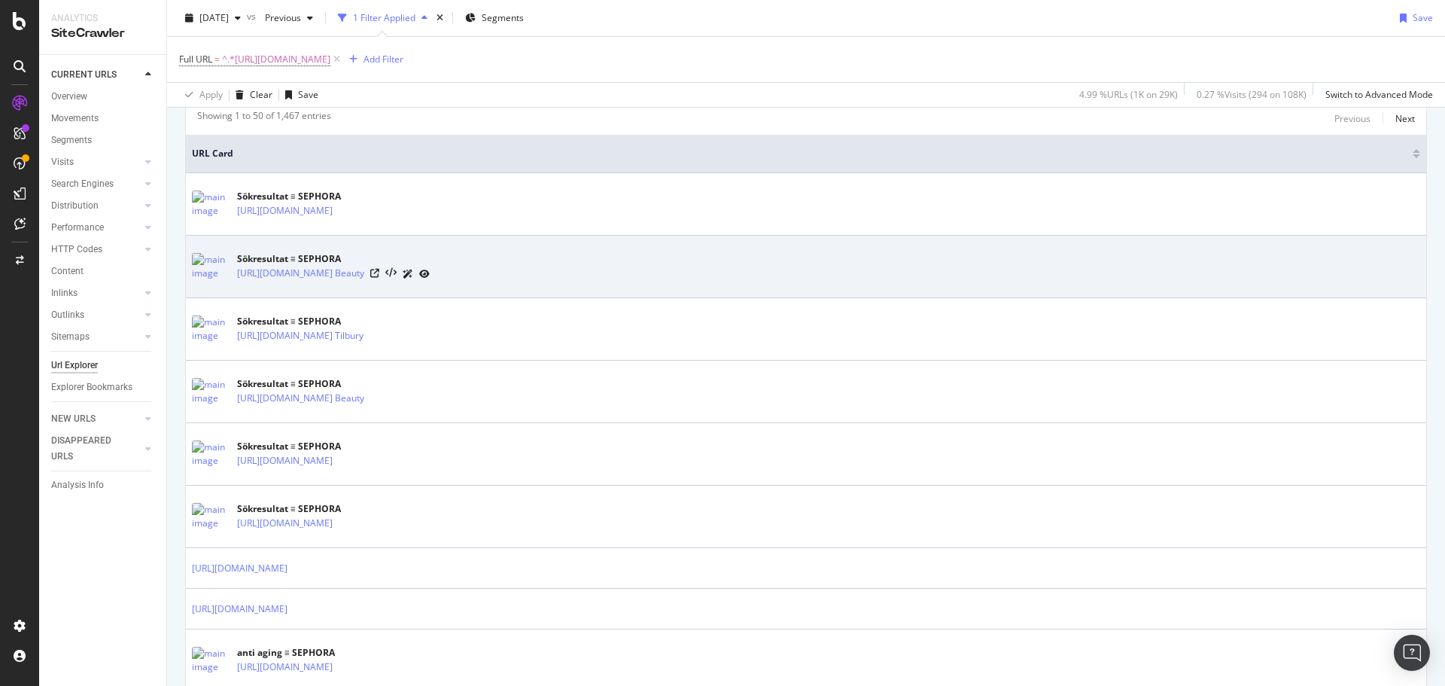
scroll to position [301, 0]
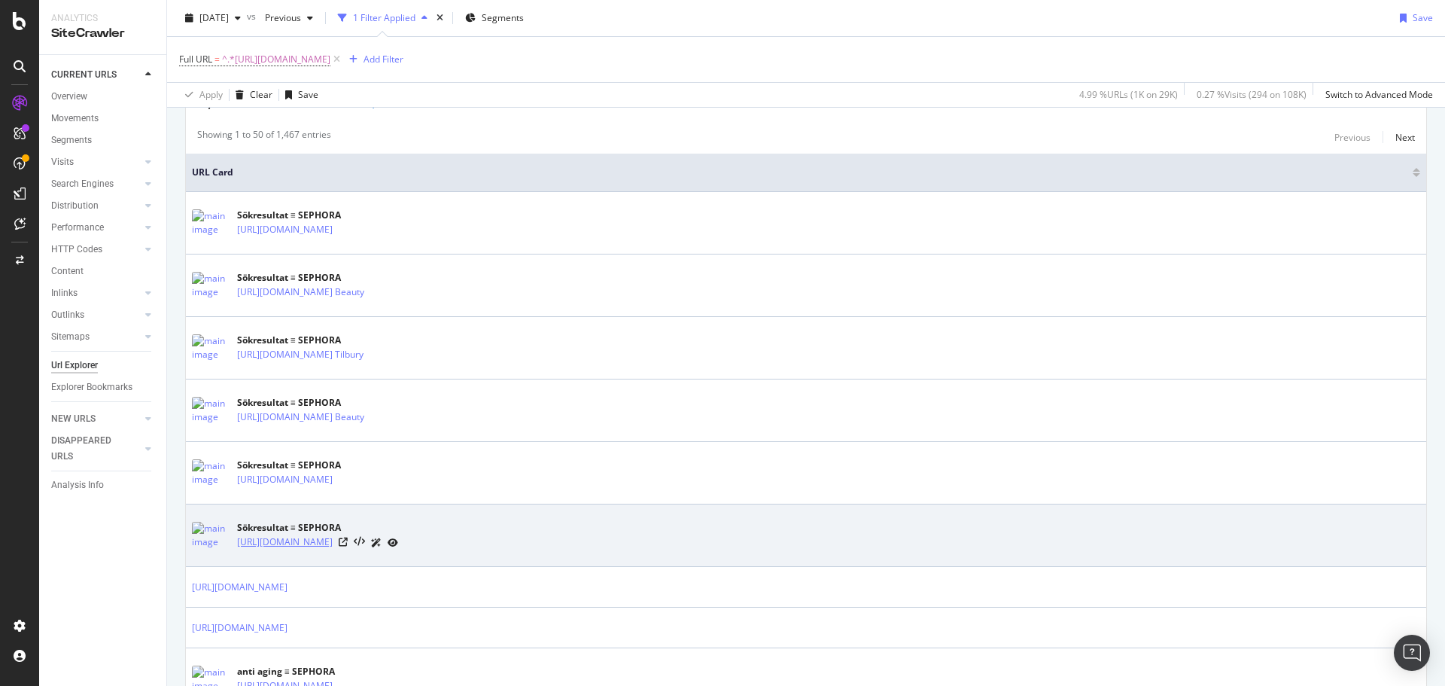
click at [260, 540] on link "[URL][DOMAIN_NAME]" at bounding box center [285, 541] width 96 height 15
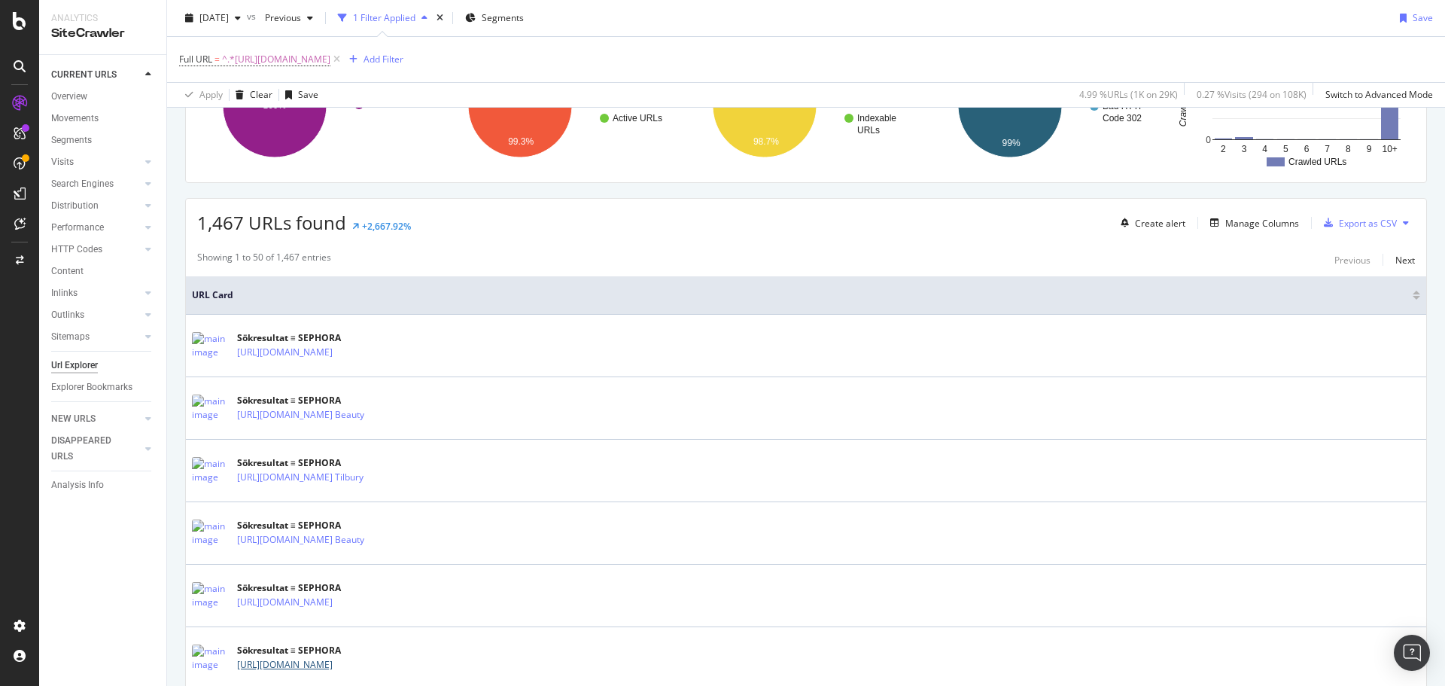
scroll to position [0, 0]
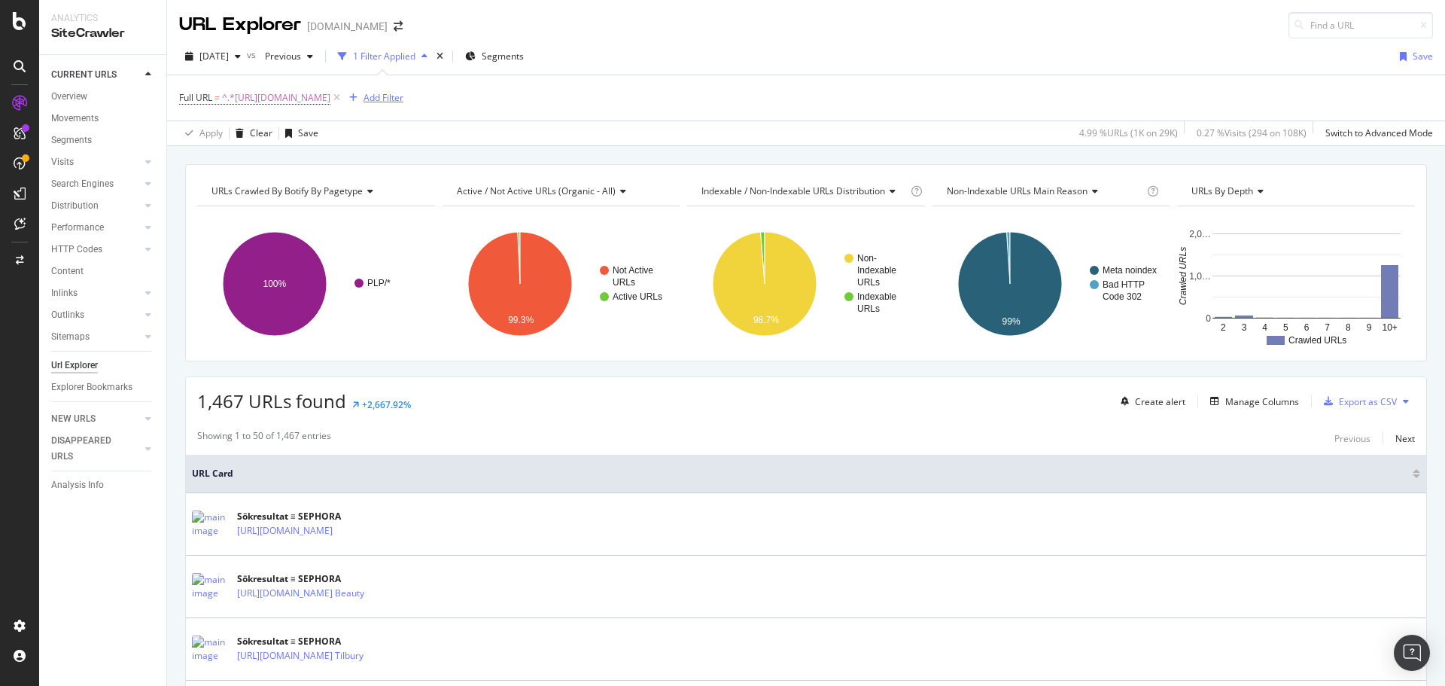
click at [403, 93] on div "Add Filter" at bounding box center [384, 97] width 40 height 13
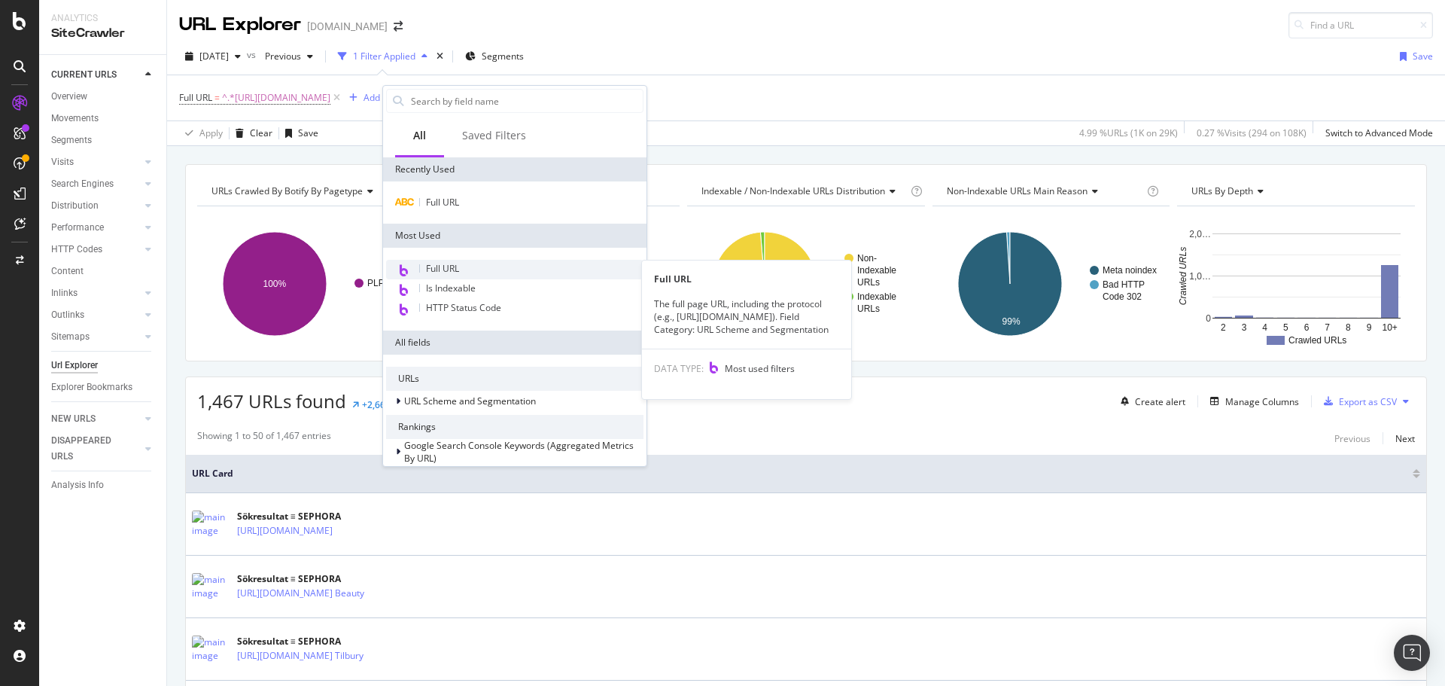
click at [470, 272] on div "Full URL" at bounding box center [514, 270] width 257 height 20
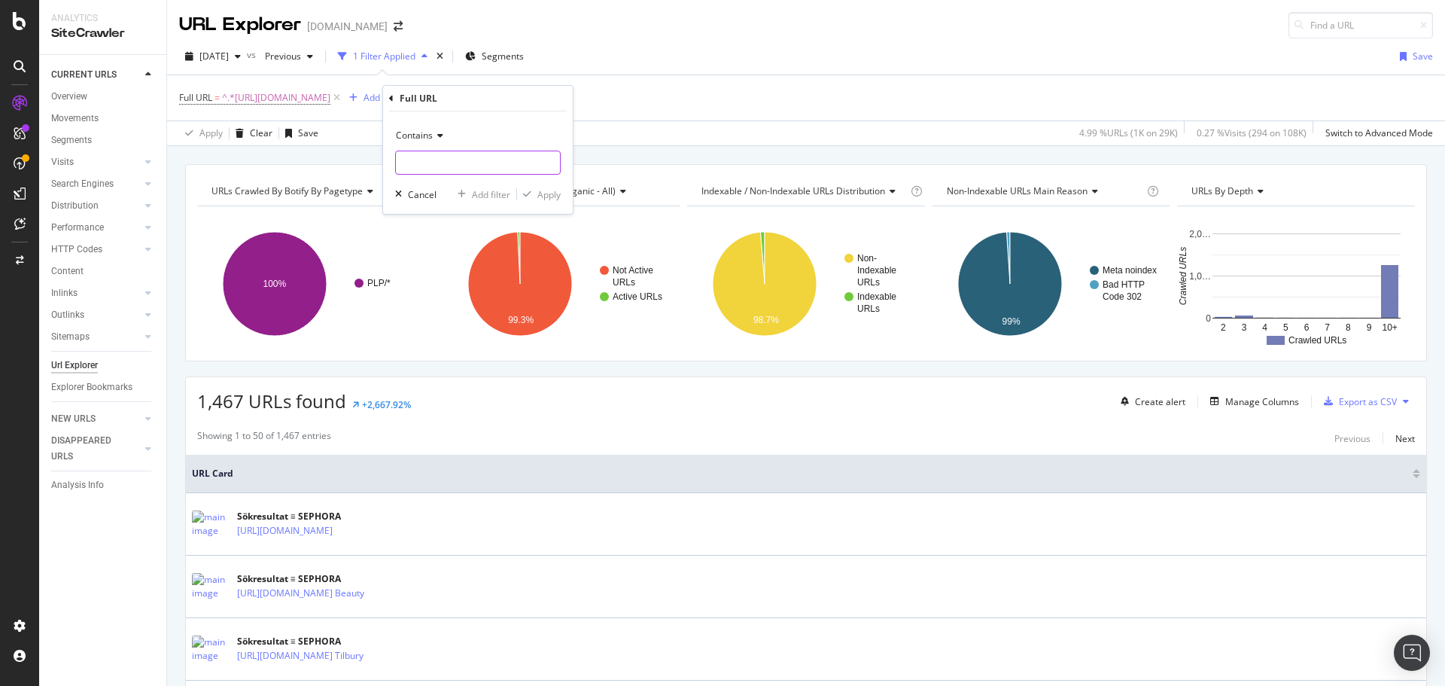
paste input "[URL][DOMAIN_NAME]"
type input "[URL][DOMAIN_NAME]"
drag, startPoint x: 561, startPoint y: 193, endPoint x: 464, endPoint y: 142, distance: 109.1
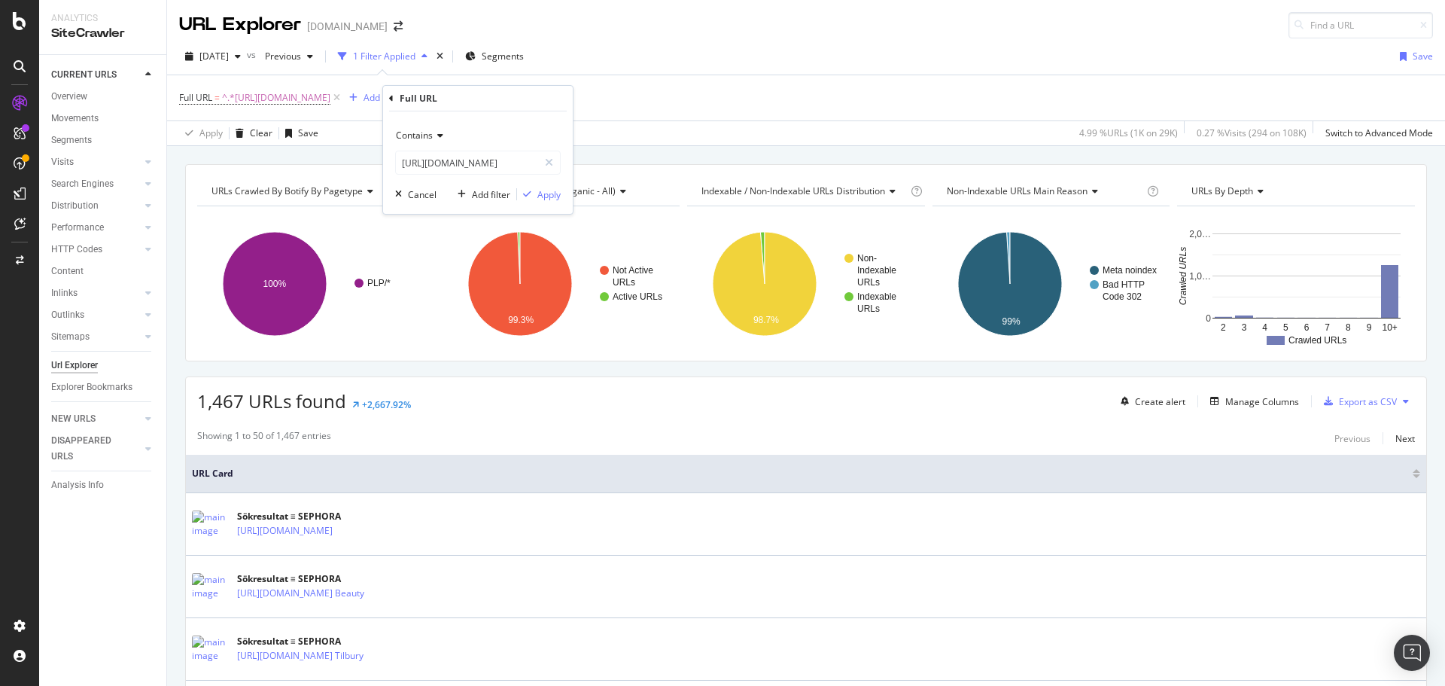
click at [560, 193] on div "Contains [URL][DOMAIN_NAME] Cancel Add filter Apply" at bounding box center [478, 162] width 190 height 102
click at [544, 199] on div "Apply" at bounding box center [548, 194] width 23 height 13
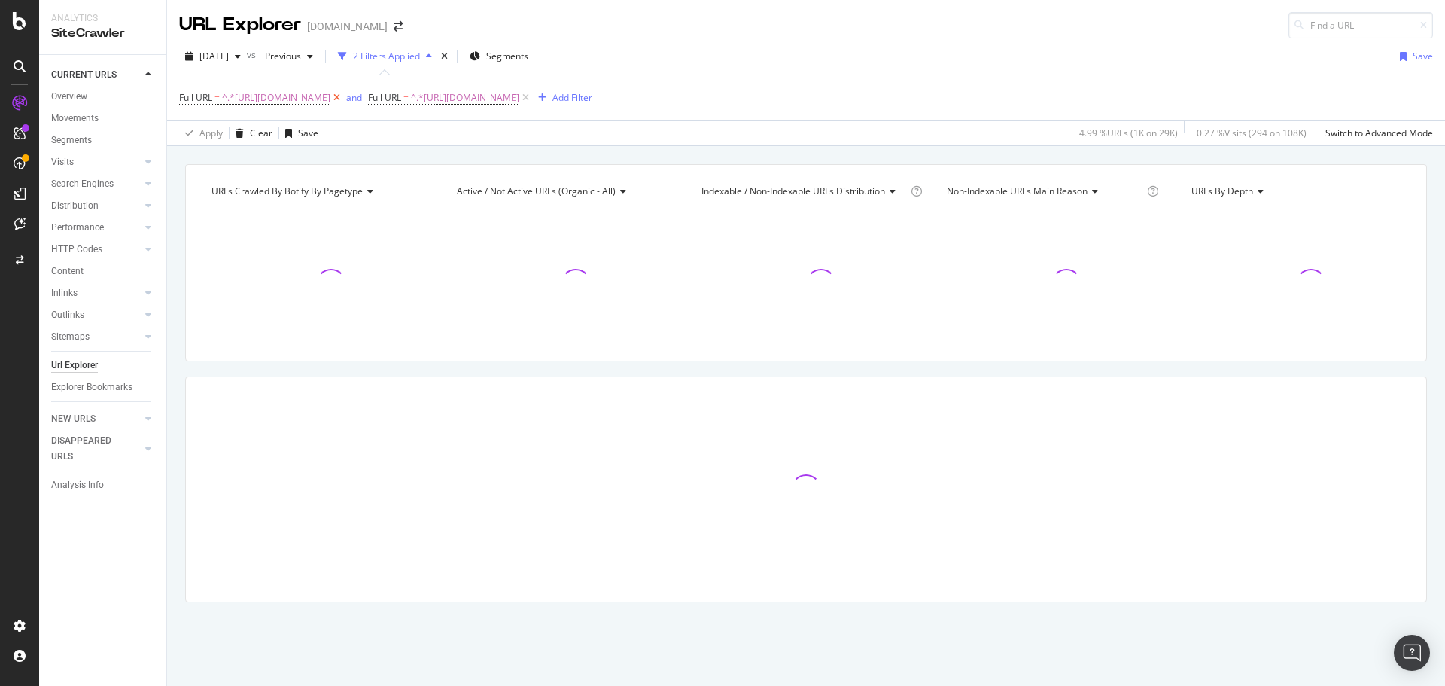
click at [343, 97] on icon at bounding box center [336, 97] width 13 height 15
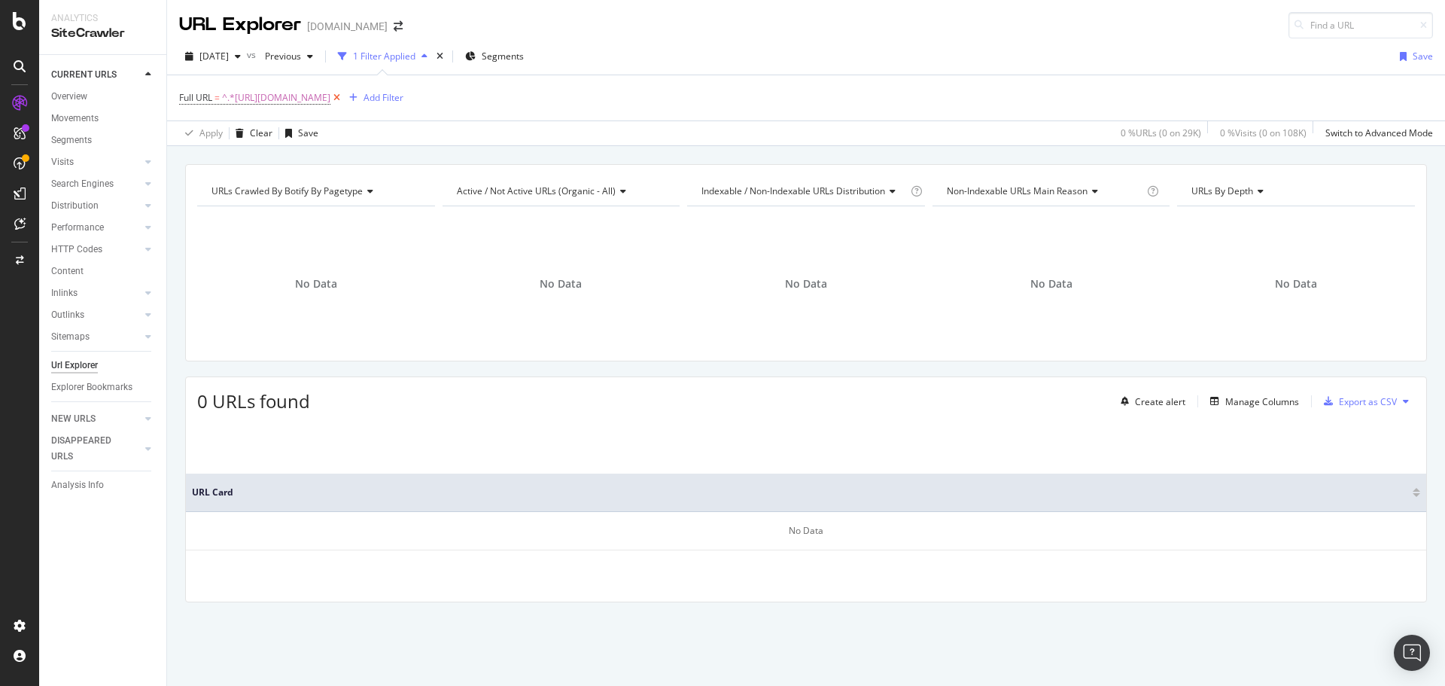
click at [343, 96] on icon at bounding box center [336, 97] width 13 height 15
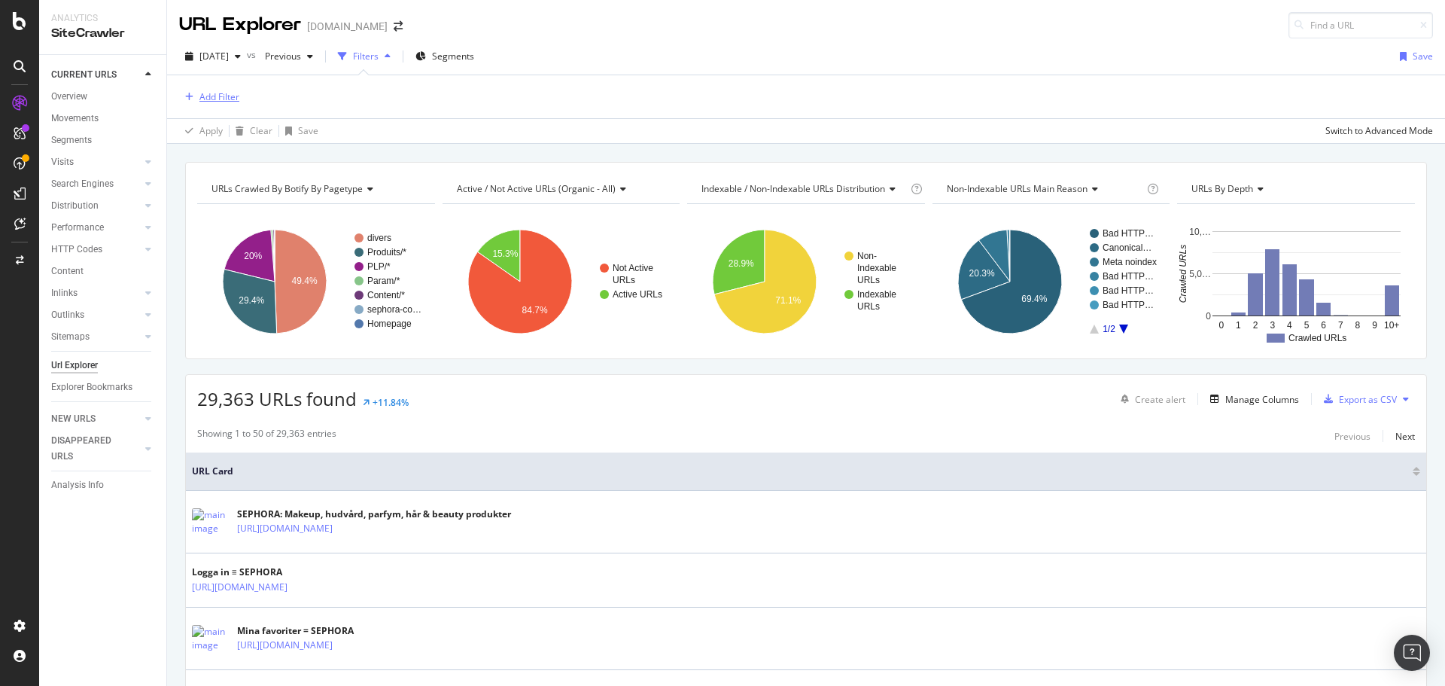
click at [233, 101] on div "Add Filter" at bounding box center [219, 96] width 40 height 13
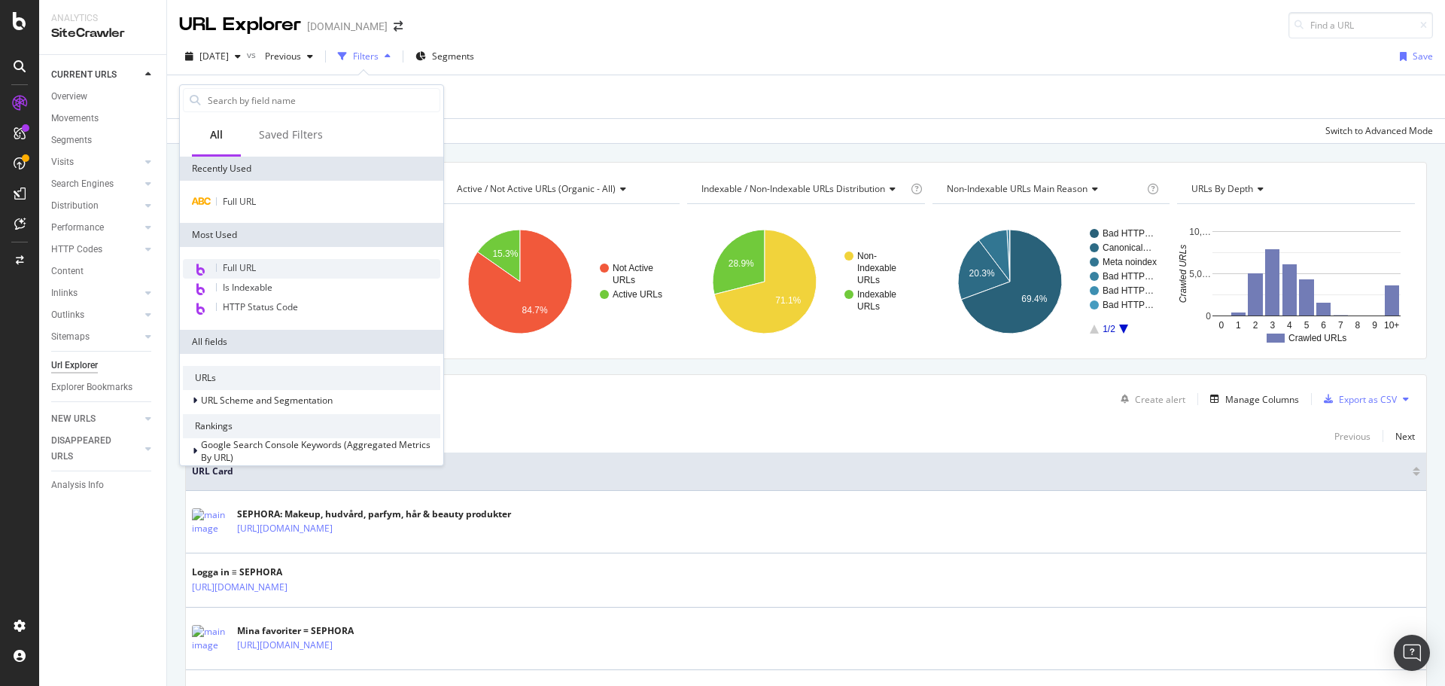
click at [279, 259] on div "Full URL" at bounding box center [311, 269] width 257 height 20
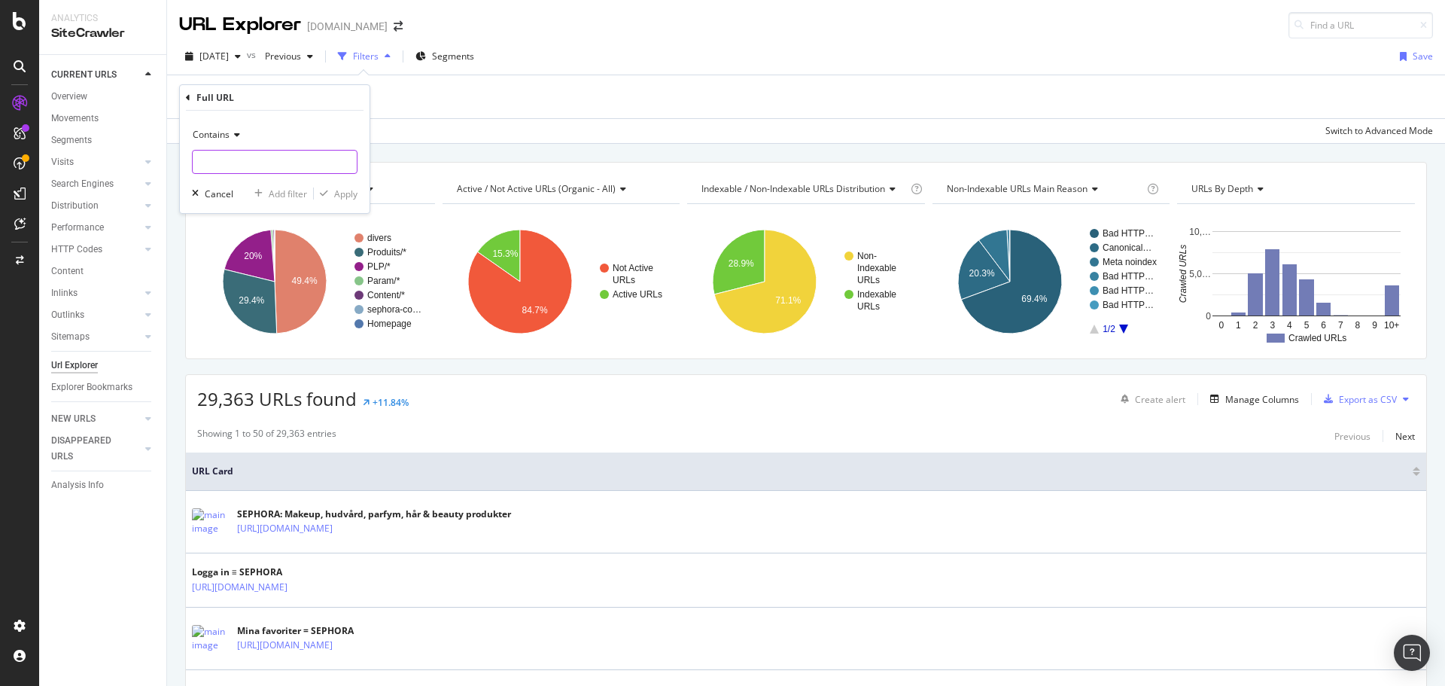
paste input "[URL][DOMAIN_NAME]"
type input "[URL][DOMAIN_NAME]"
click at [358, 189] on div "Contains [URL][DOMAIN_NAME] Cancel Add filter Apply" at bounding box center [275, 162] width 190 height 102
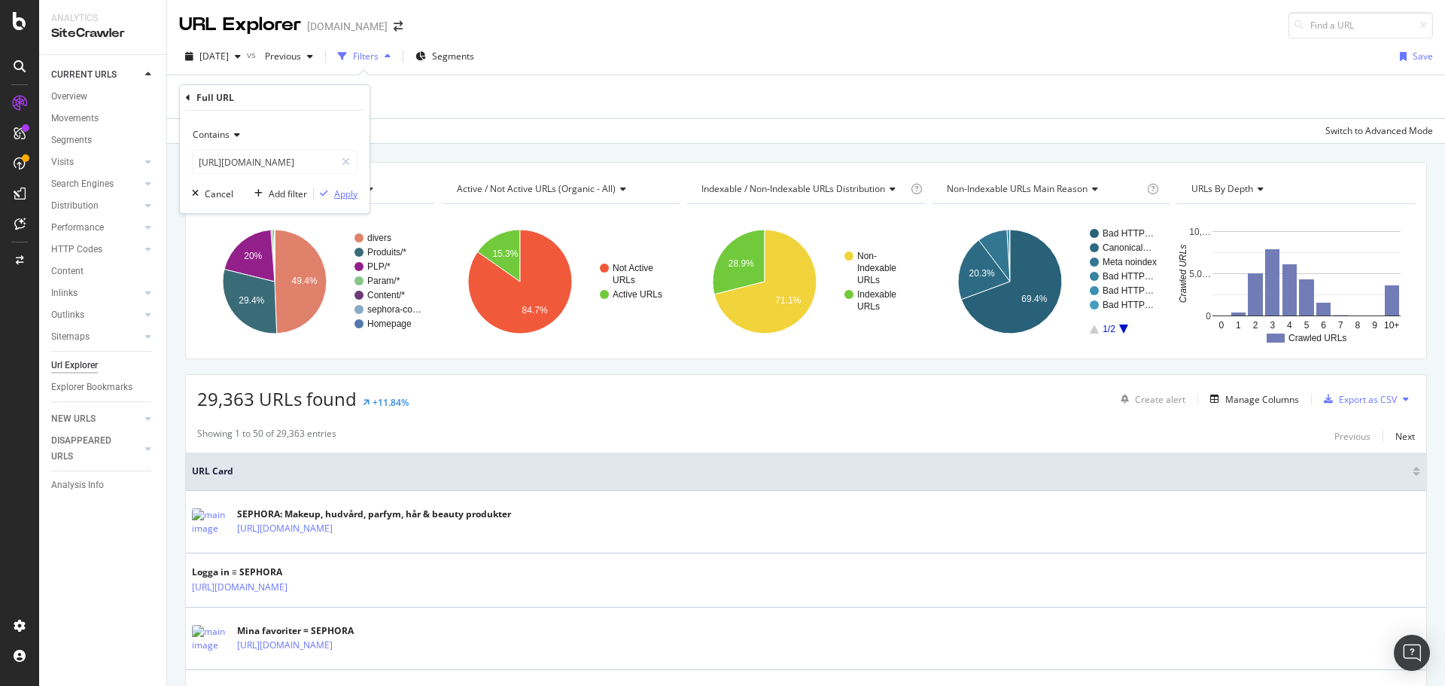
click at [354, 192] on div "Apply" at bounding box center [345, 193] width 23 height 13
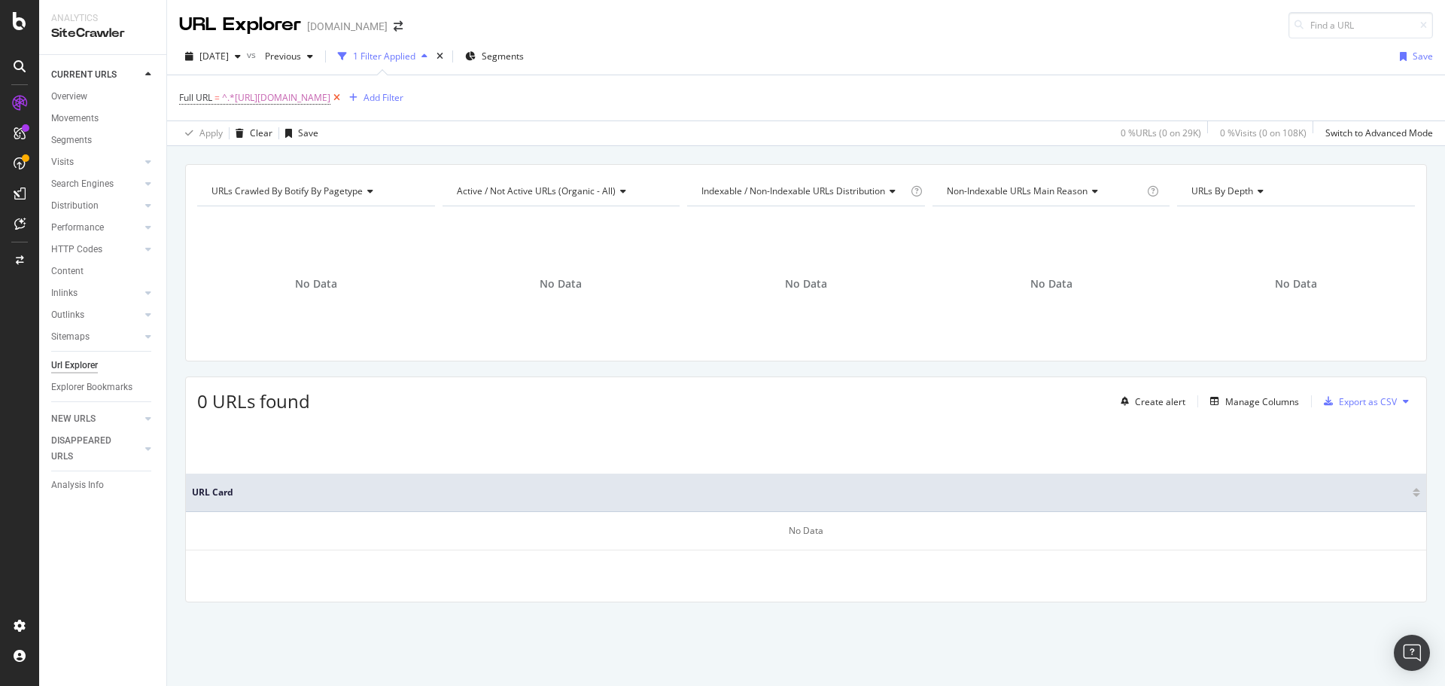
click at [343, 93] on icon at bounding box center [336, 97] width 13 height 15
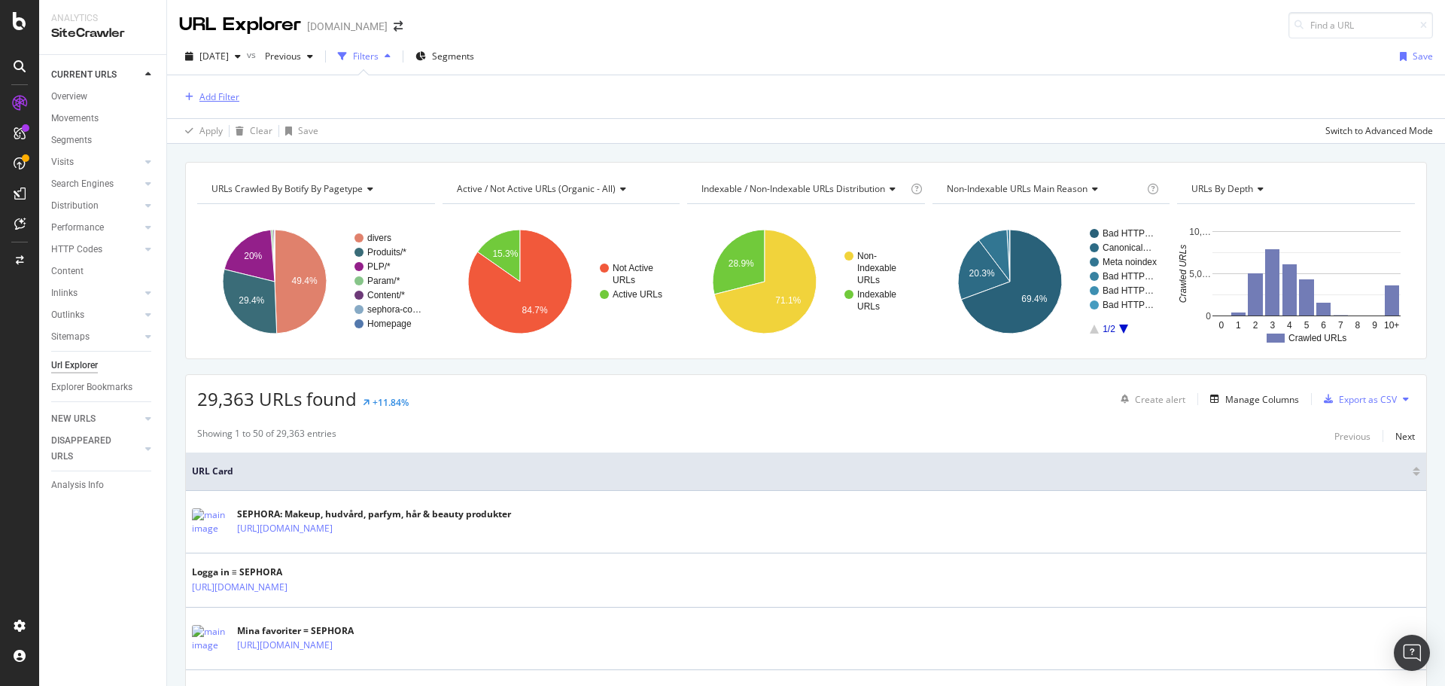
click at [216, 96] on div "Add Filter" at bounding box center [219, 96] width 40 height 13
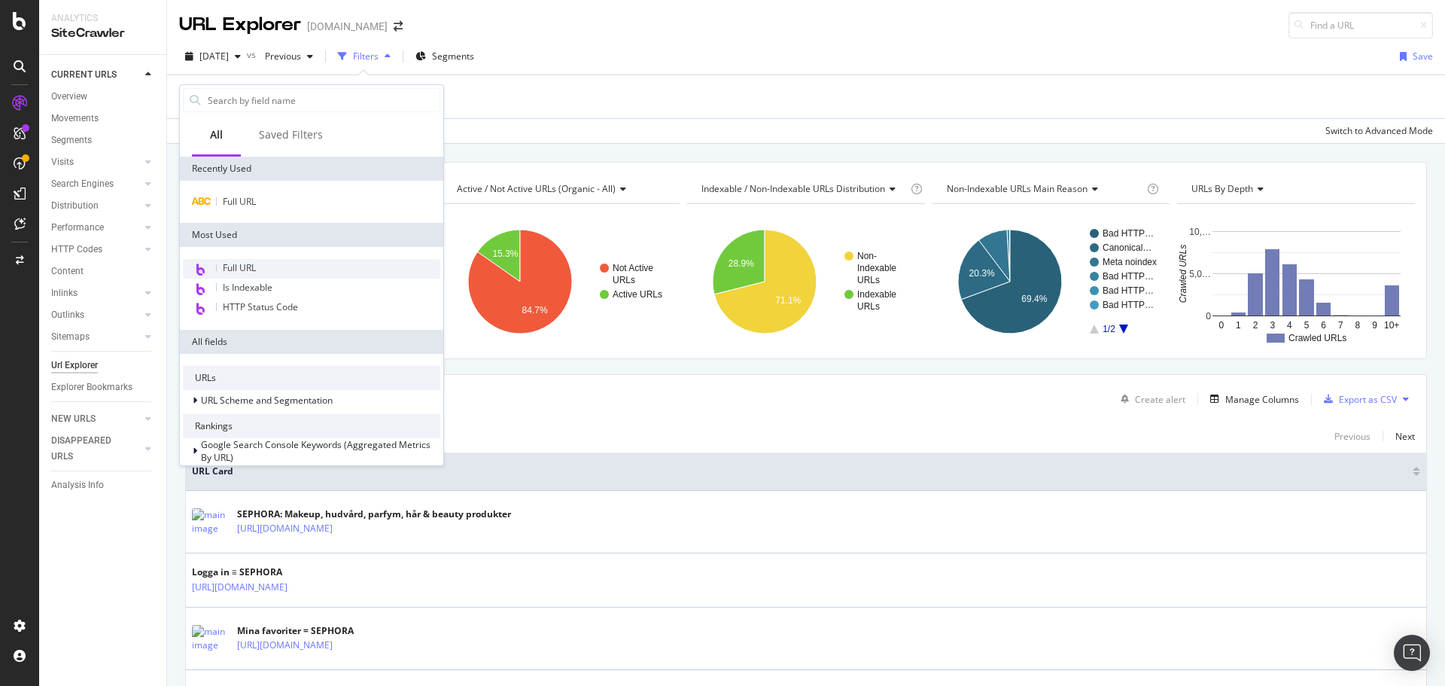
click at [242, 270] on span "Full URL" at bounding box center [239, 267] width 33 height 13
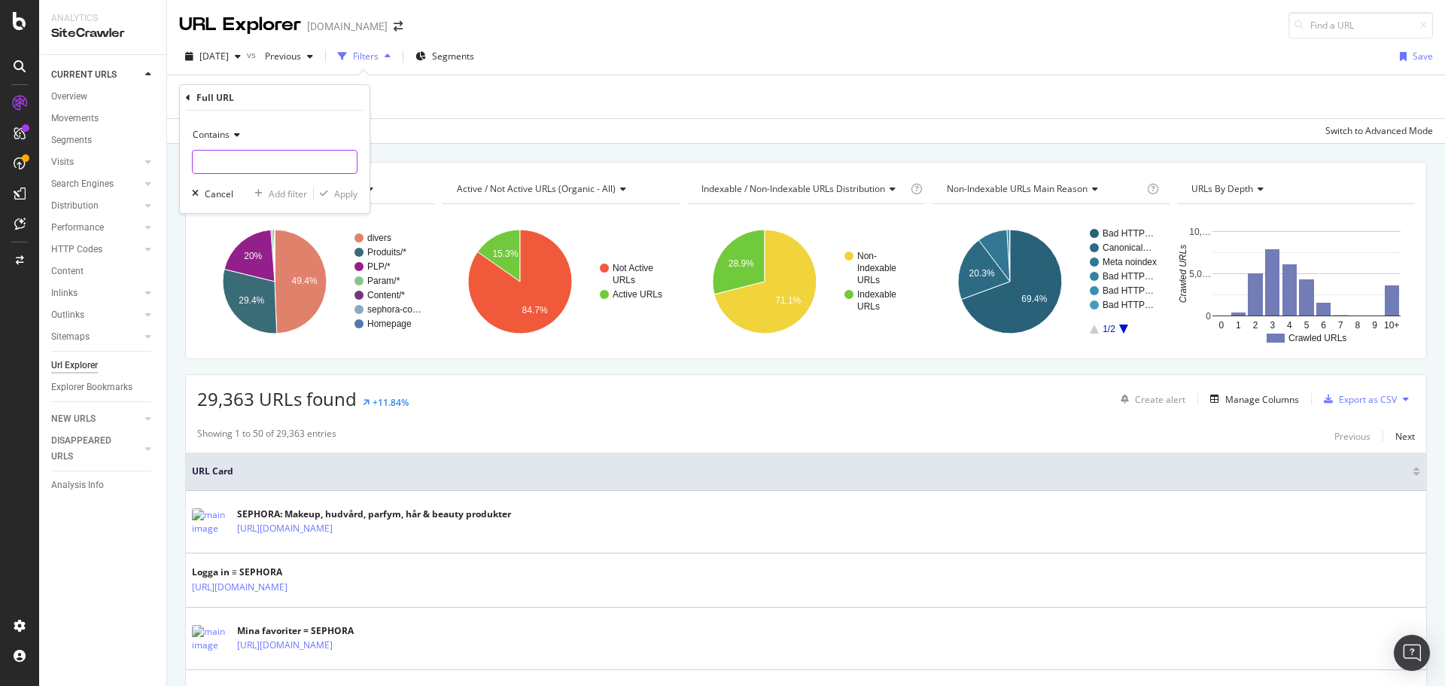
paste input "[URL][DOMAIN_NAME]"
type input "[URL][DOMAIN_NAME]"
click at [330, 196] on div "button" at bounding box center [324, 193] width 20 height 9
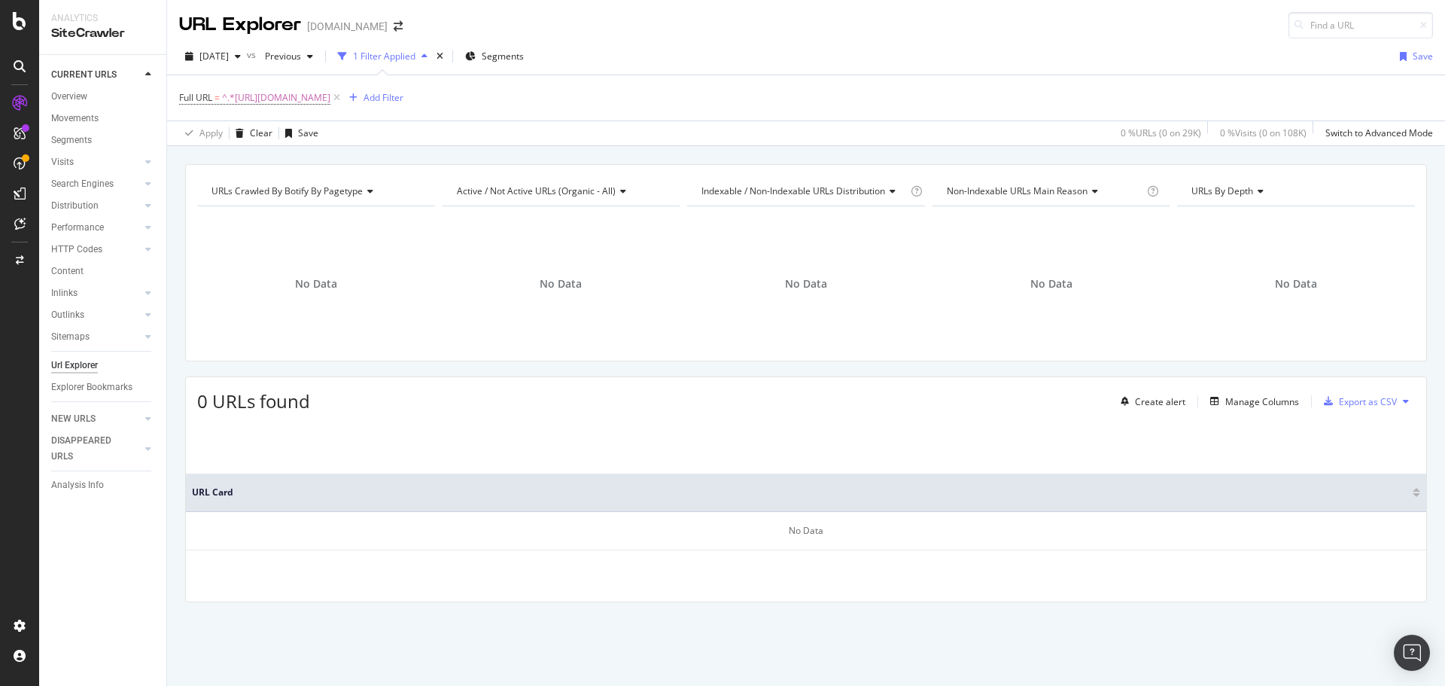
click at [379, 25] on div "[DOMAIN_NAME]" at bounding box center [347, 26] width 81 height 15
click at [394, 23] on icon "arrow-right-arrow-left" at bounding box center [398, 26] width 9 height 11
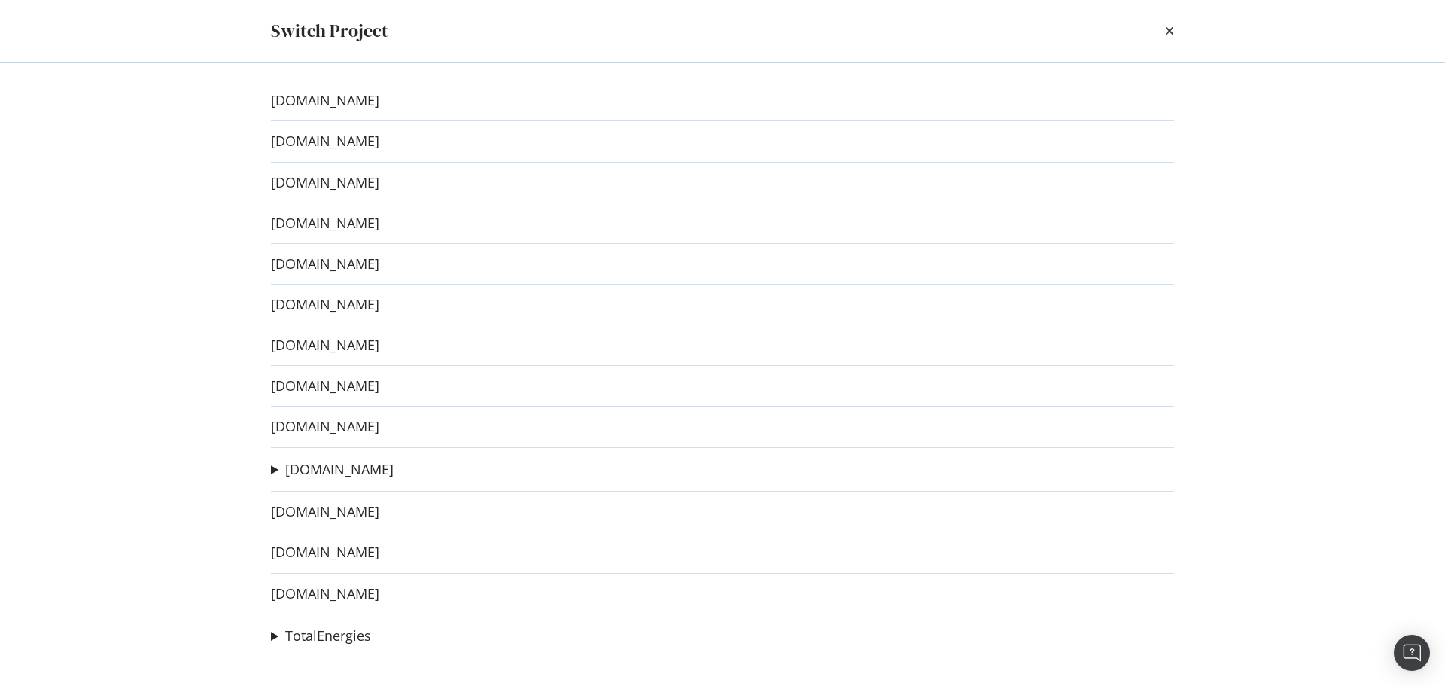
click at [379, 266] on link "[DOMAIN_NAME]" at bounding box center [325, 264] width 108 height 16
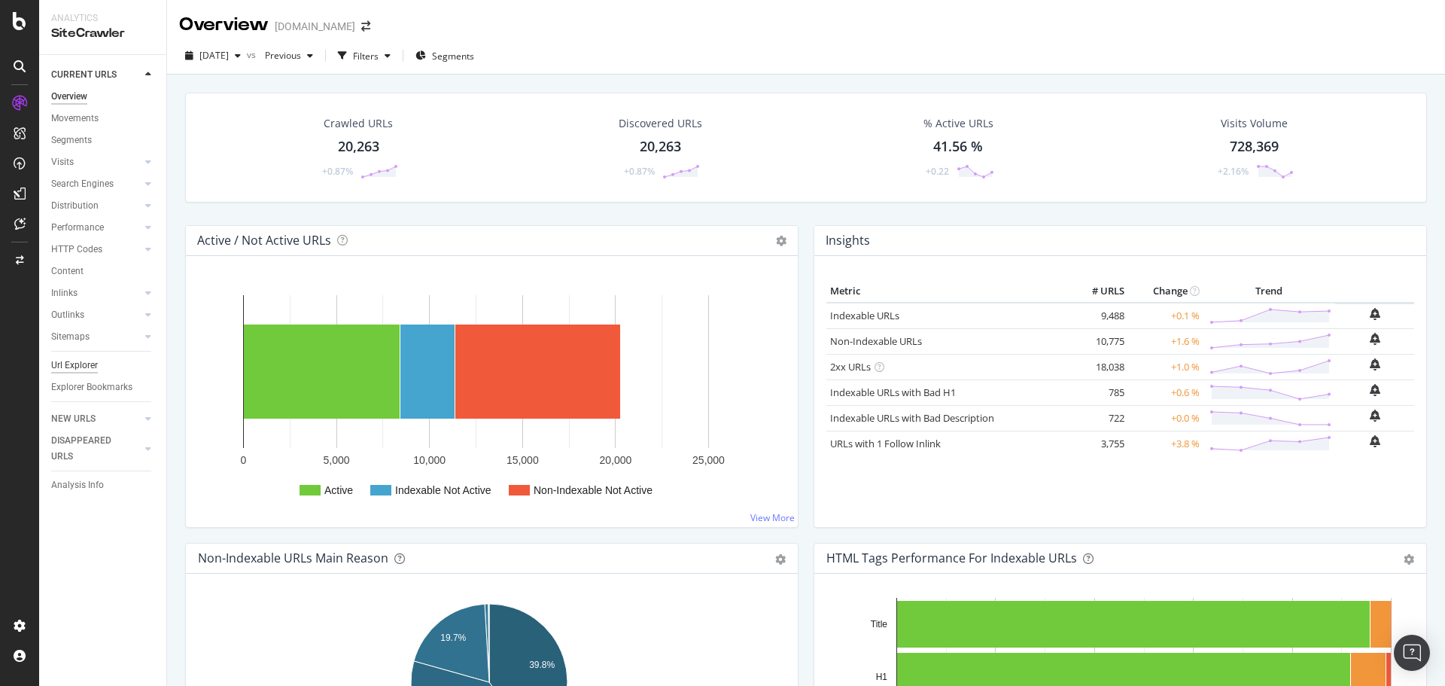
click at [88, 360] on div "Url Explorer" at bounding box center [74, 366] width 47 height 16
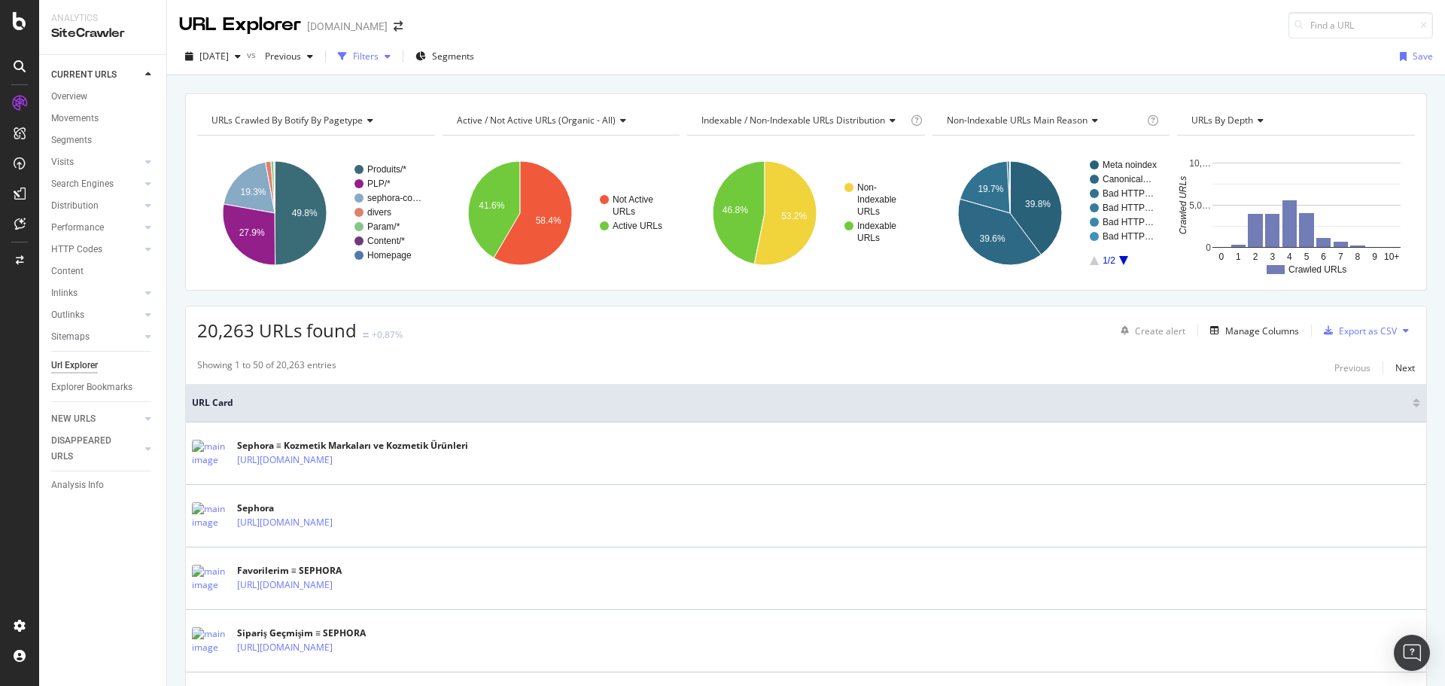
click at [379, 53] on div "Filters" at bounding box center [366, 56] width 26 height 13
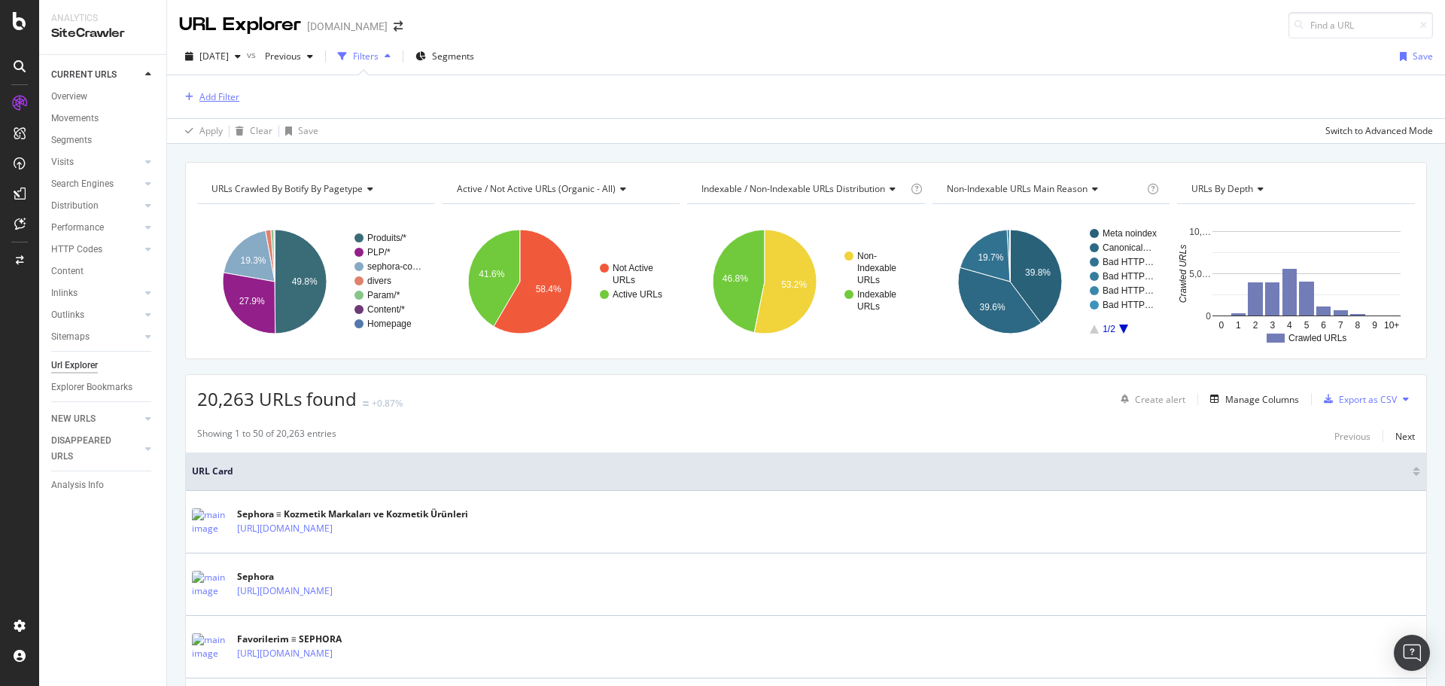
click at [226, 95] on div "Add Filter" at bounding box center [219, 96] width 40 height 13
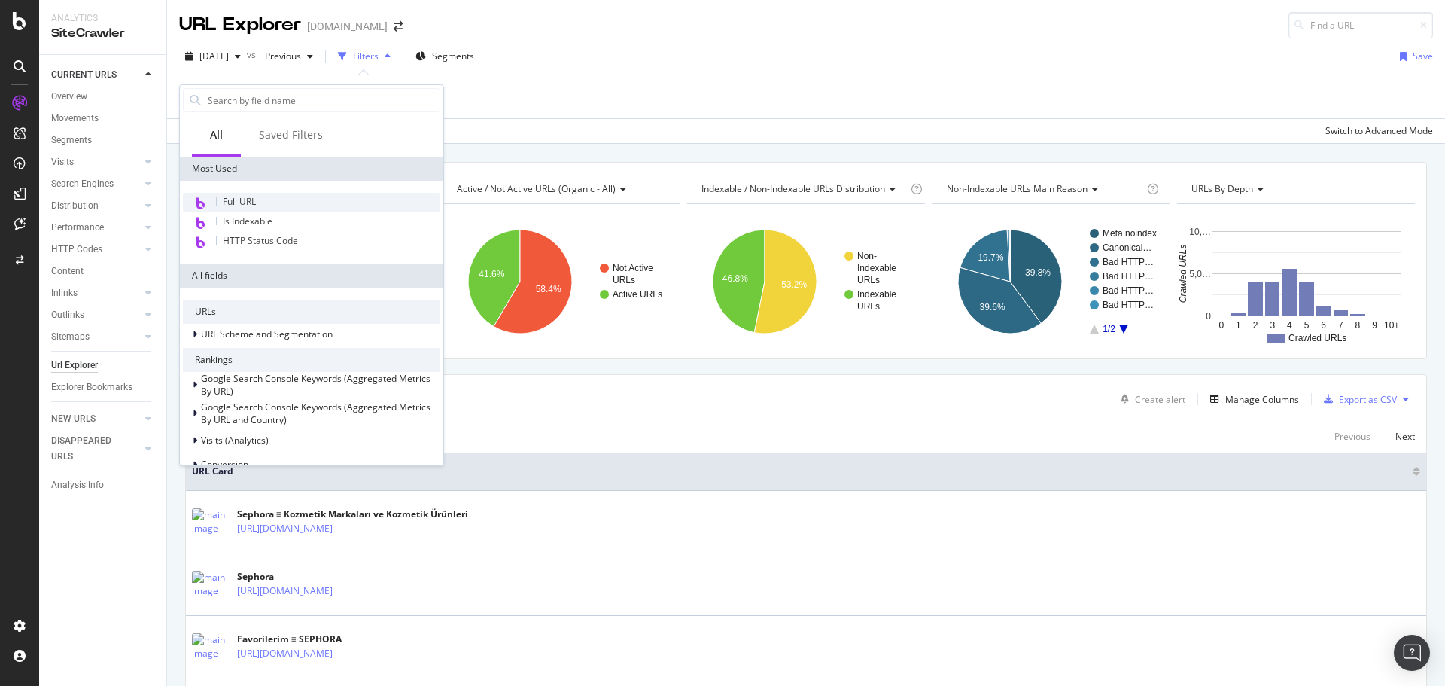
click at [256, 196] on span "Full URL" at bounding box center [239, 201] width 33 height 13
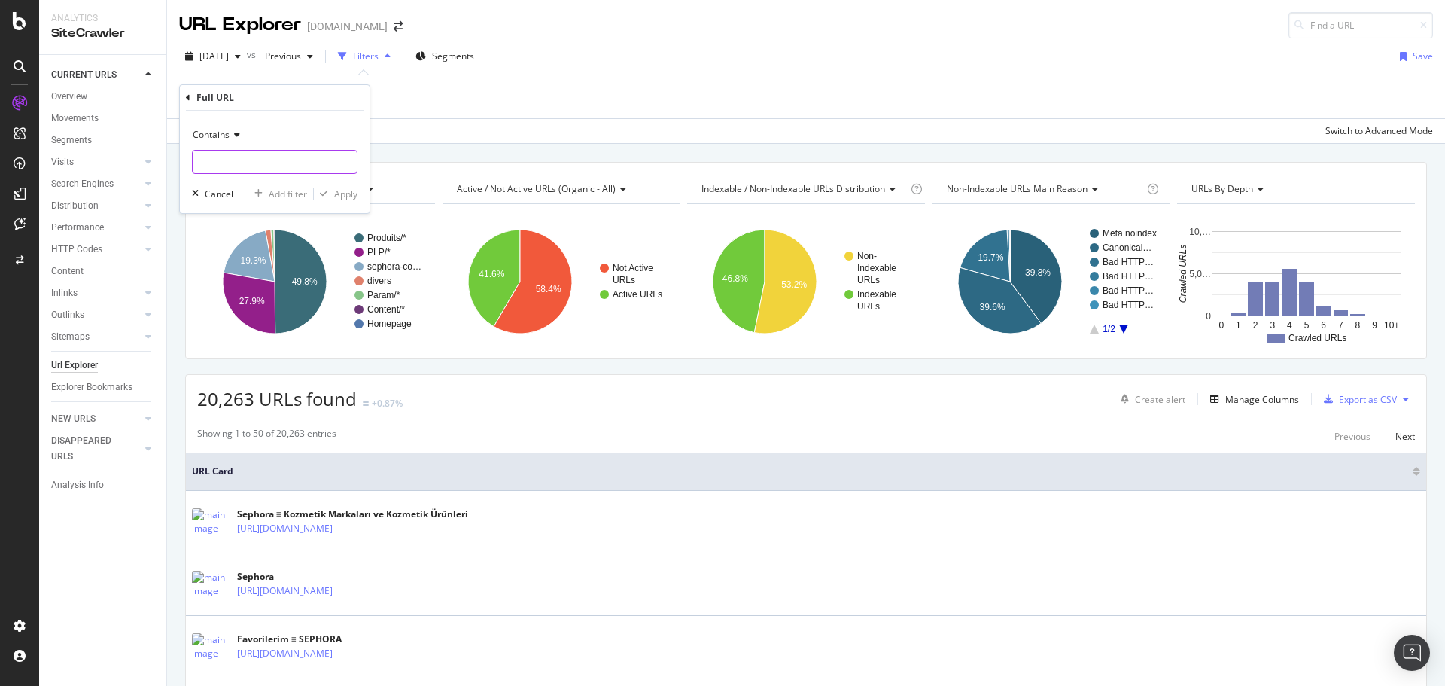
paste input "[URL][DOMAIN_NAME][DATE]"
type input "[URL][DOMAIN_NAME][DATE]"
click at [347, 196] on div "Apply" at bounding box center [345, 193] width 23 height 13
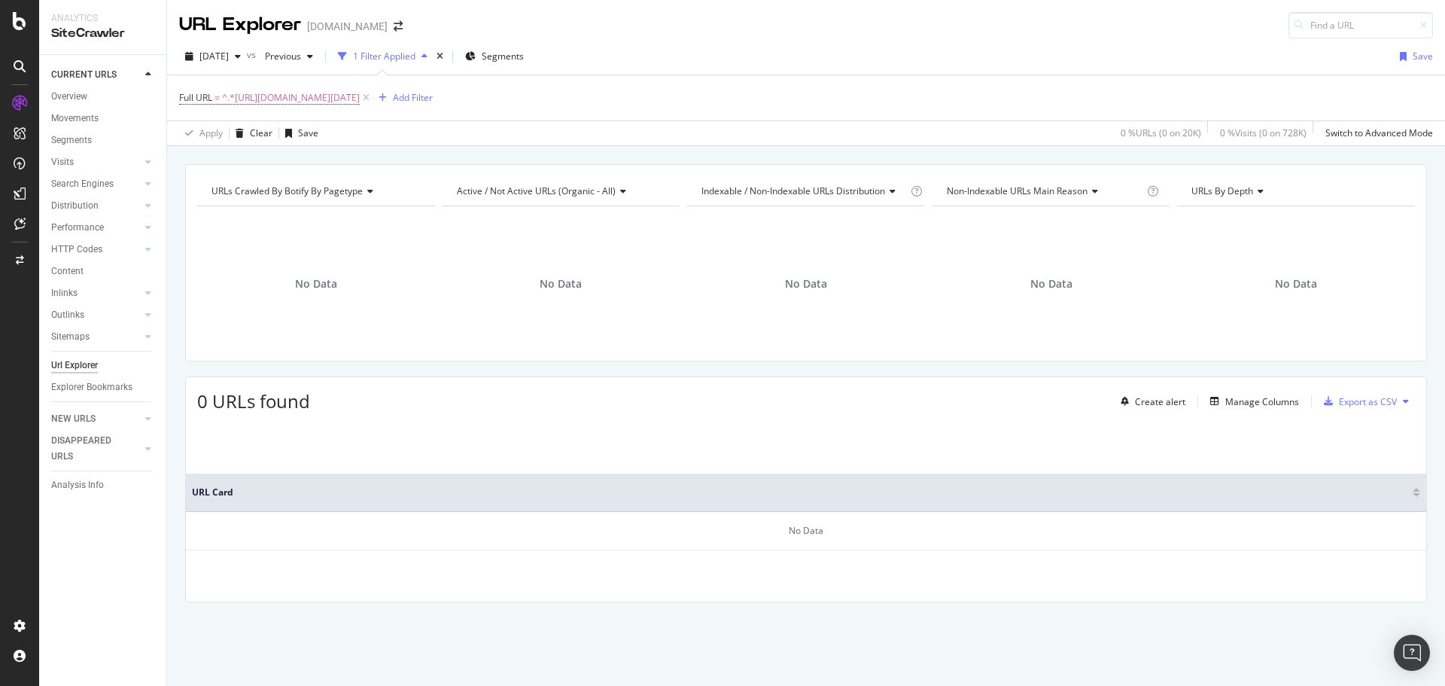
drag, startPoint x: 443, startPoint y: 96, endPoint x: 294, endPoint y: 95, distance: 149.0
click at [373, 95] on icon at bounding box center [366, 97] width 13 height 15
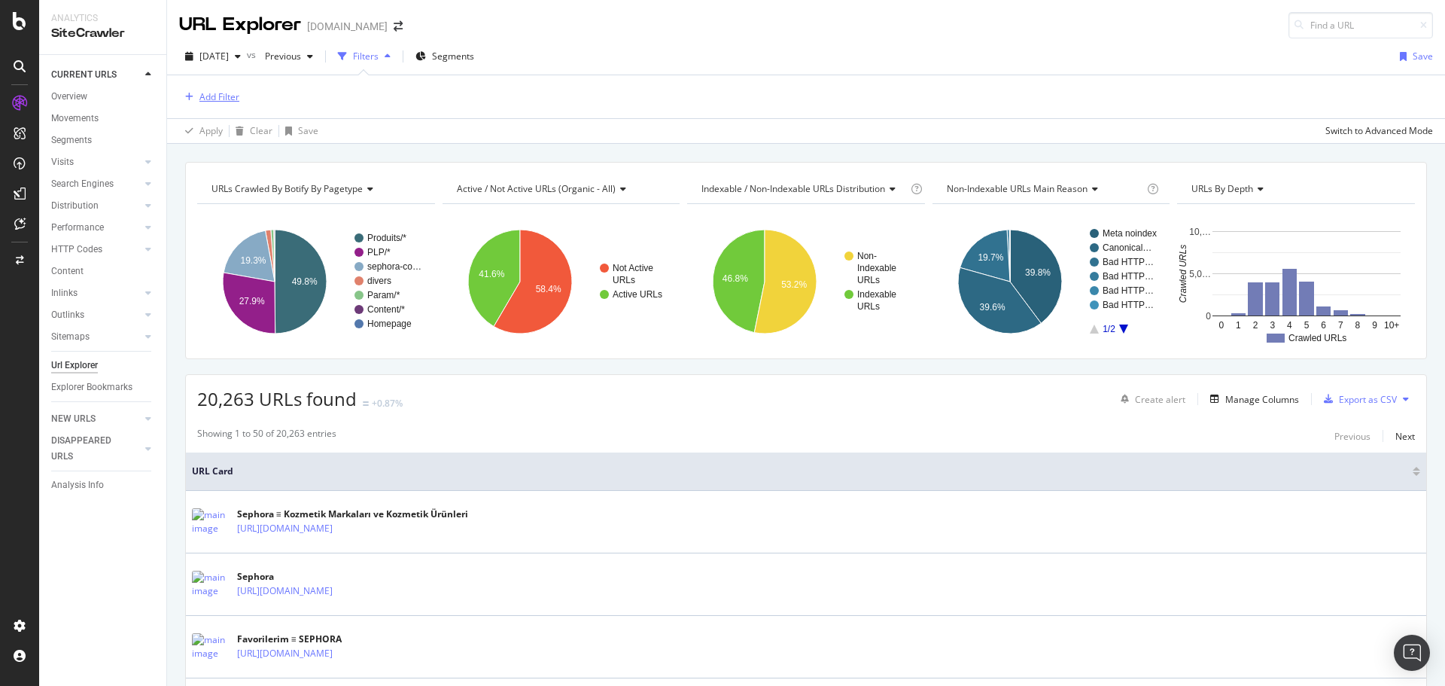
click at [211, 98] on div "Add Filter" at bounding box center [219, 96] width 40 height 13
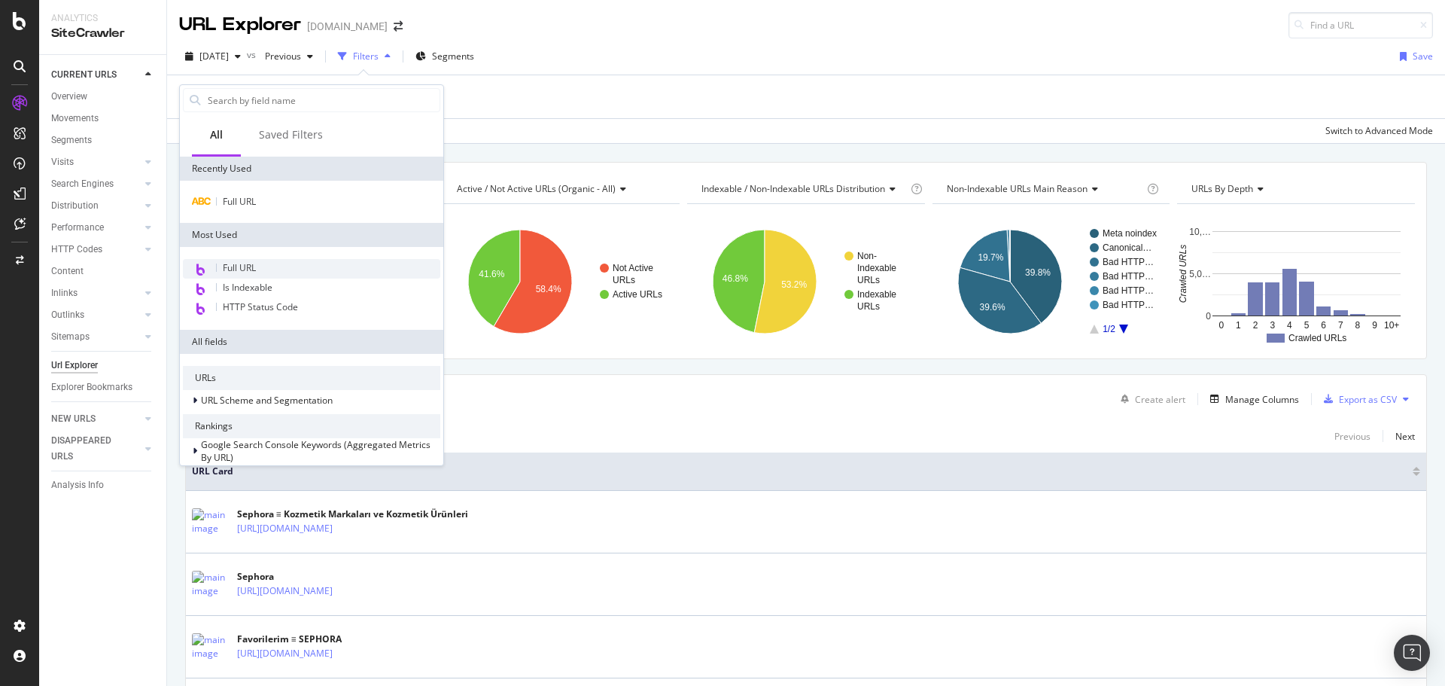
click at [241, 263] on span "Full URL" at bounding box center [239, 267] width 33 height 13
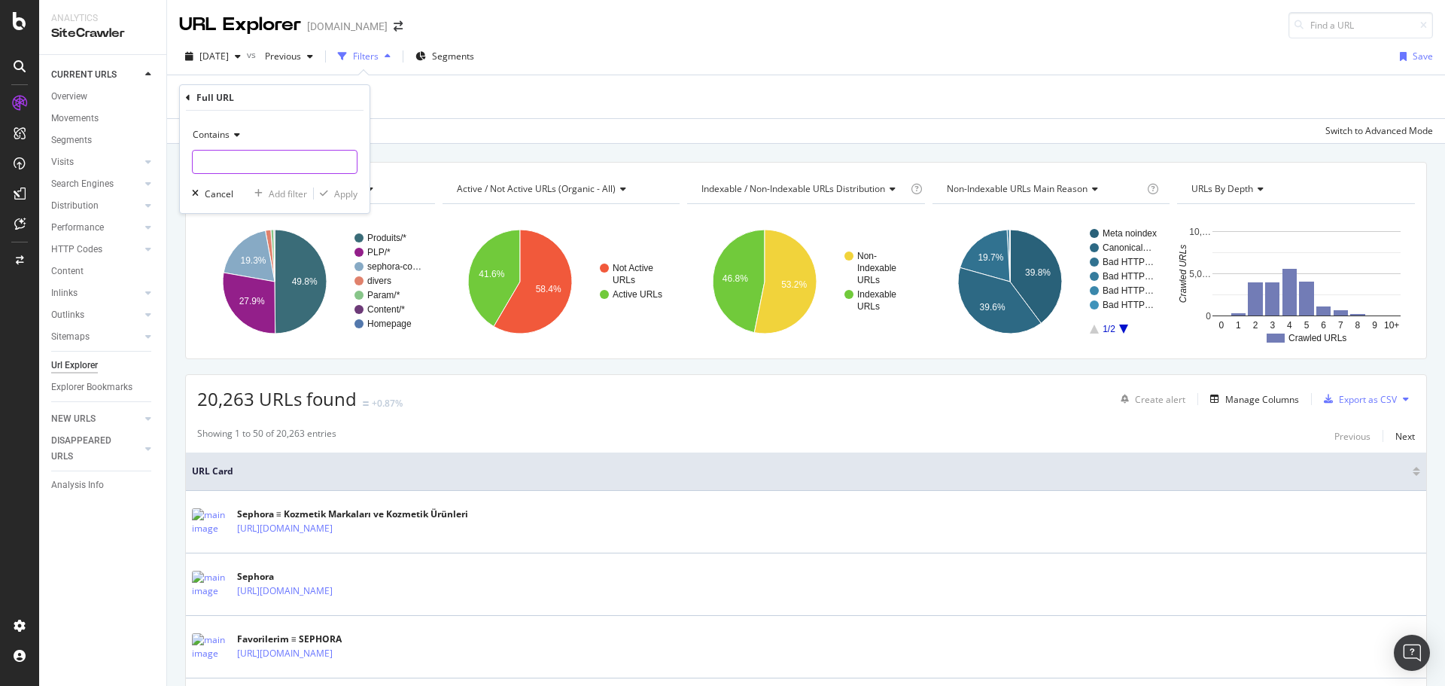
paste input "[URL][DOMAIN_NAME][DATE]"
type input "[URL][DOMAIN_NAME][DATE]"
click at [342, 200] on div "Apply" at bounding box center [336, 194] width 44 height 14
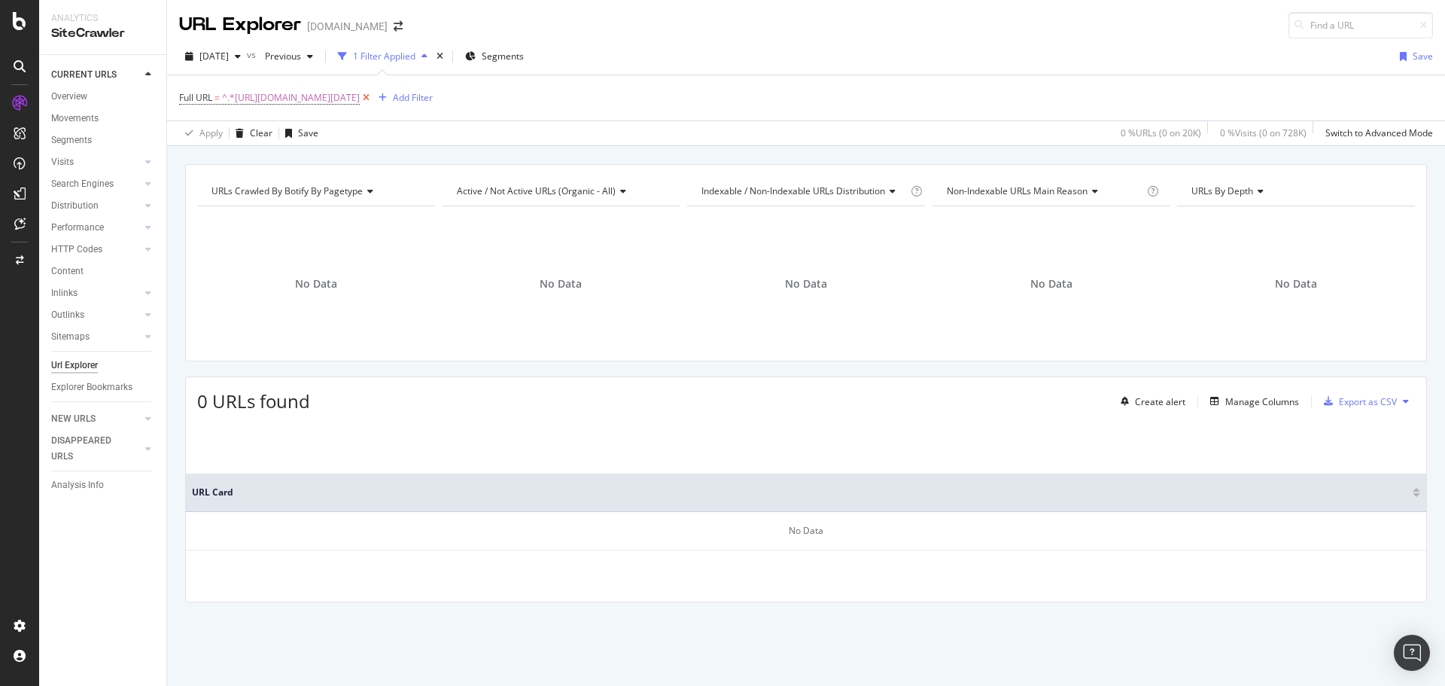
click at [373, 96] on icon at bounding box center [366, 97] width 13 height 15
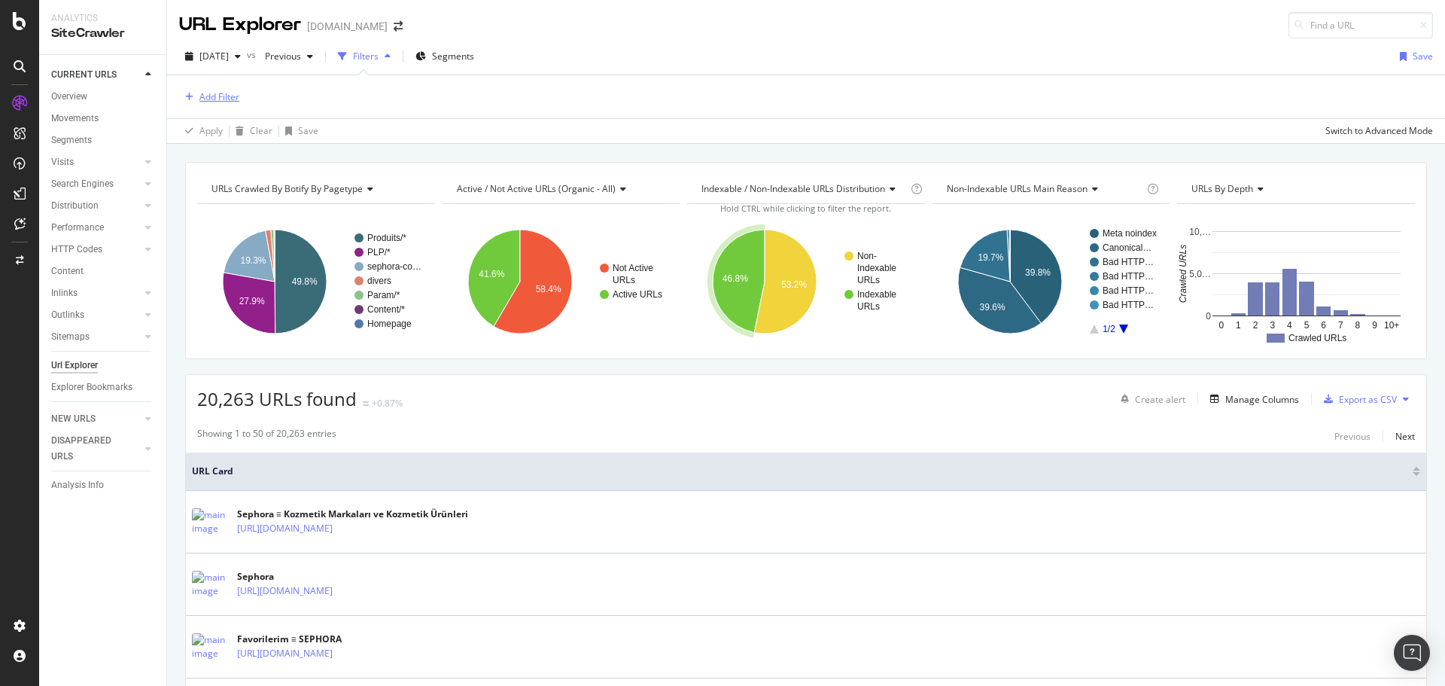
click at [226, 99] on div "Add Filter" at bounding box center [219, 96] width 40 height 13
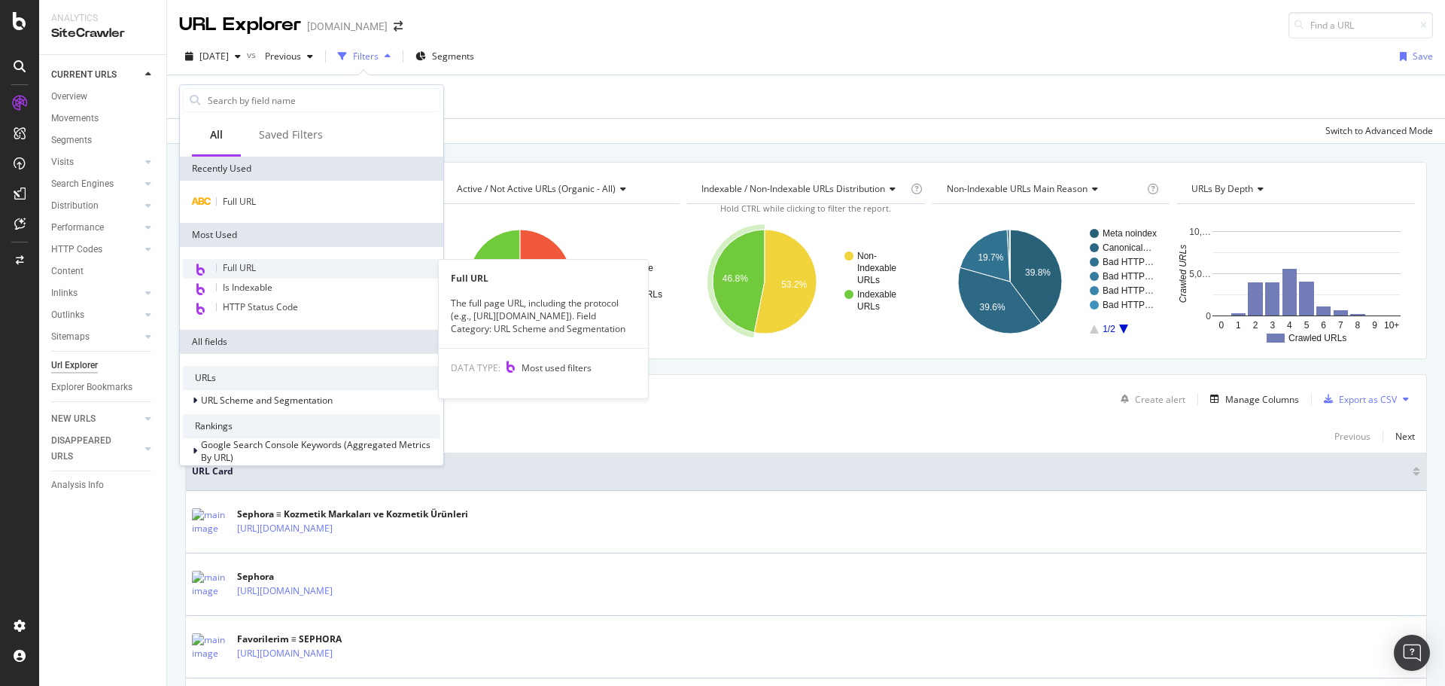
click at [254, 262] on span "Full URL" at bounding box center [239, 267] width 33 height 13
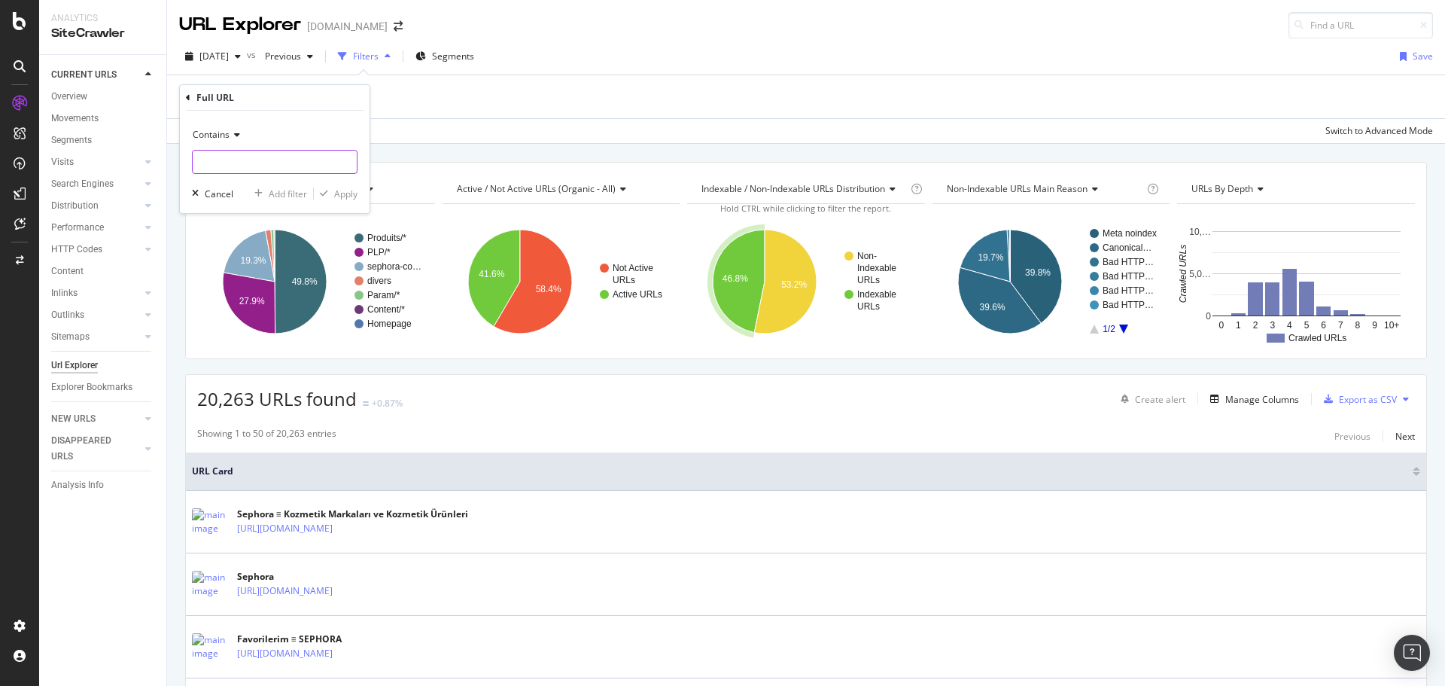
paste input "[URL][DOMAIN_NAME]"
type input "[URL][DOMAIN_NAME]"
click at [346, 189] on div "Apply" at bounding box center [345, 193] width 23 height 13
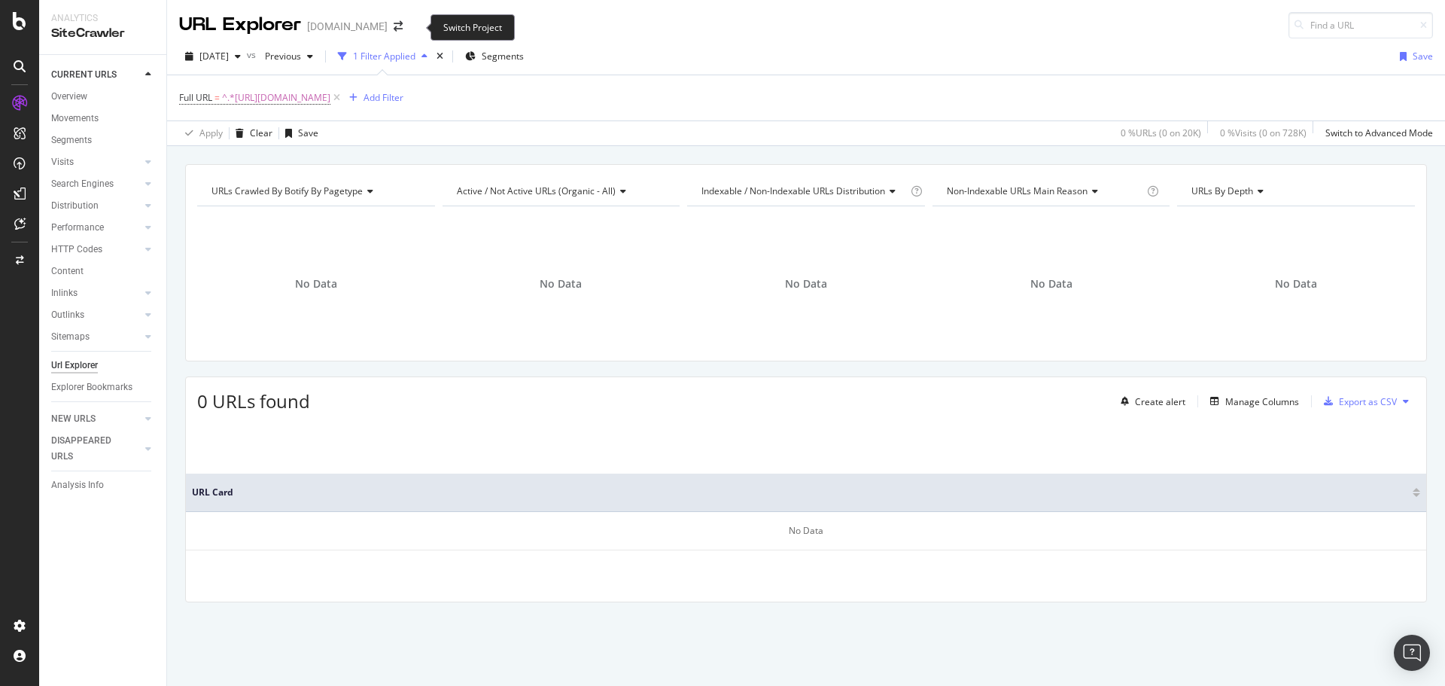
click at [408, 26] on span at bounding box center [398, 26] width 21 height 11
click at [403, 23] on icon "arrow-right-arrow-left" at bounding box center [398, 26] width 9 height 11
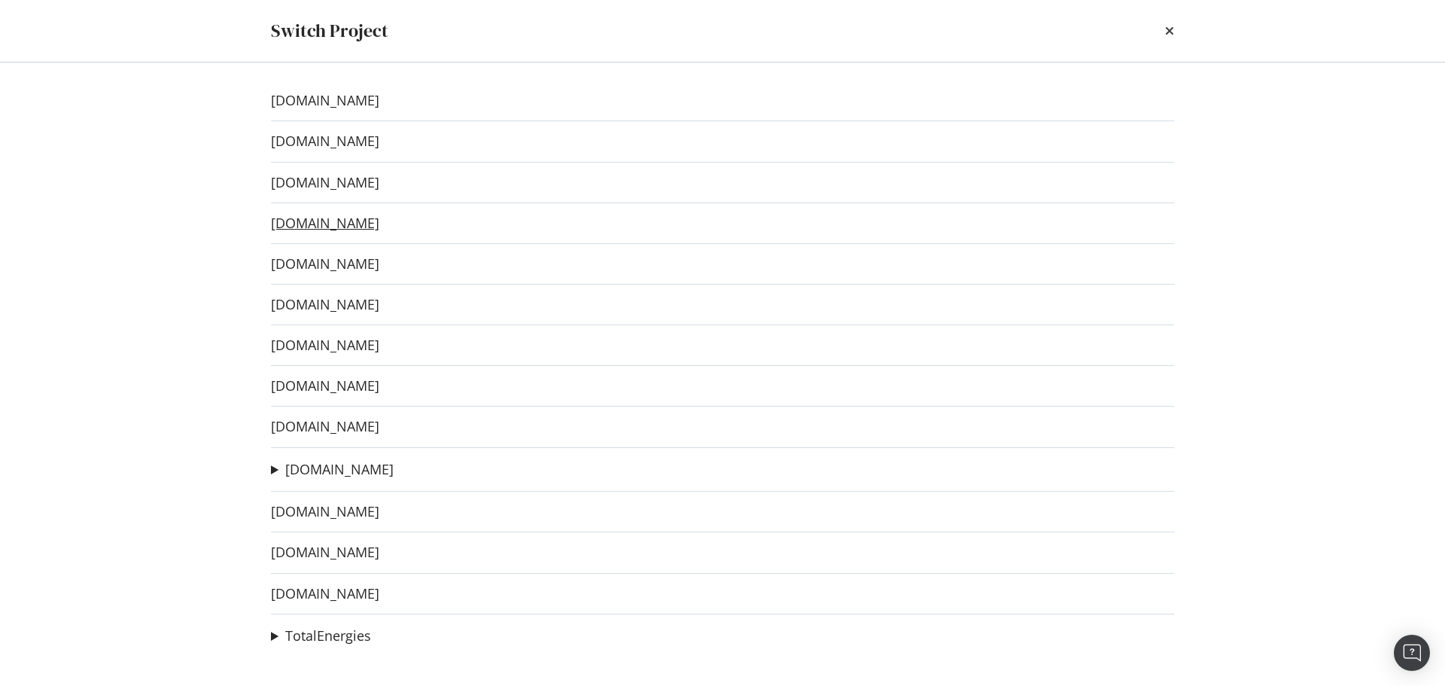
click at [356, 223] on link "[DOMAIN_NAME]" at bounding box center [325, 223] width 108 height 16
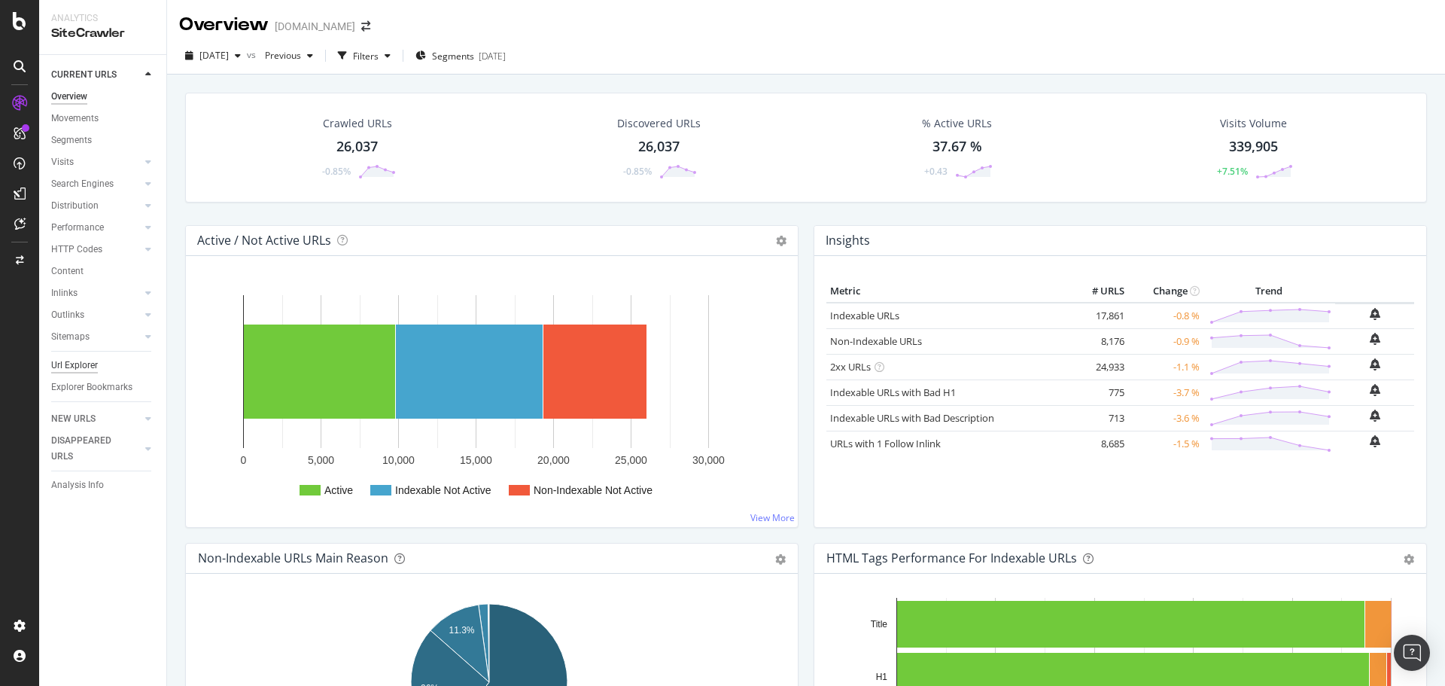
click at [81, 370] on div "Url Explorer" at bounding box center [74, 366] width 47 height 16
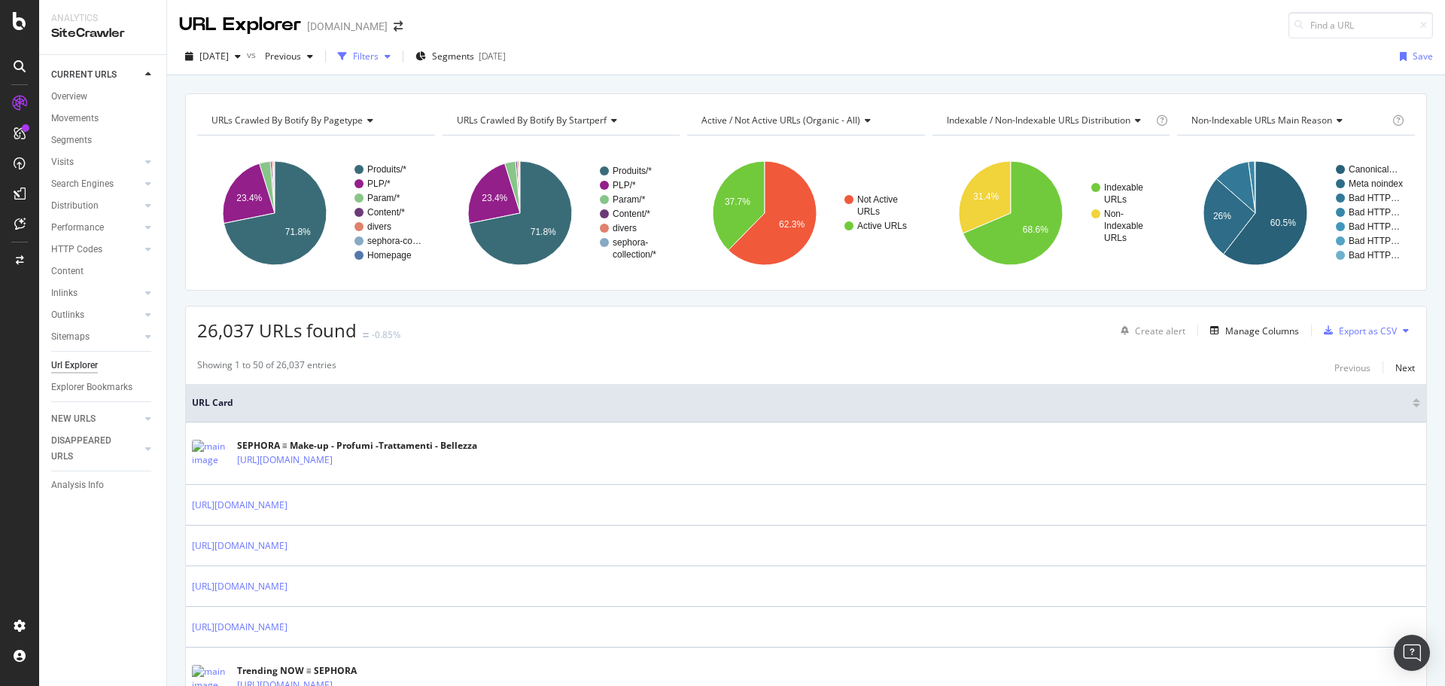
click at [379, 55] on div "Filters" at bounding box center [366, 56] width 26 height 13
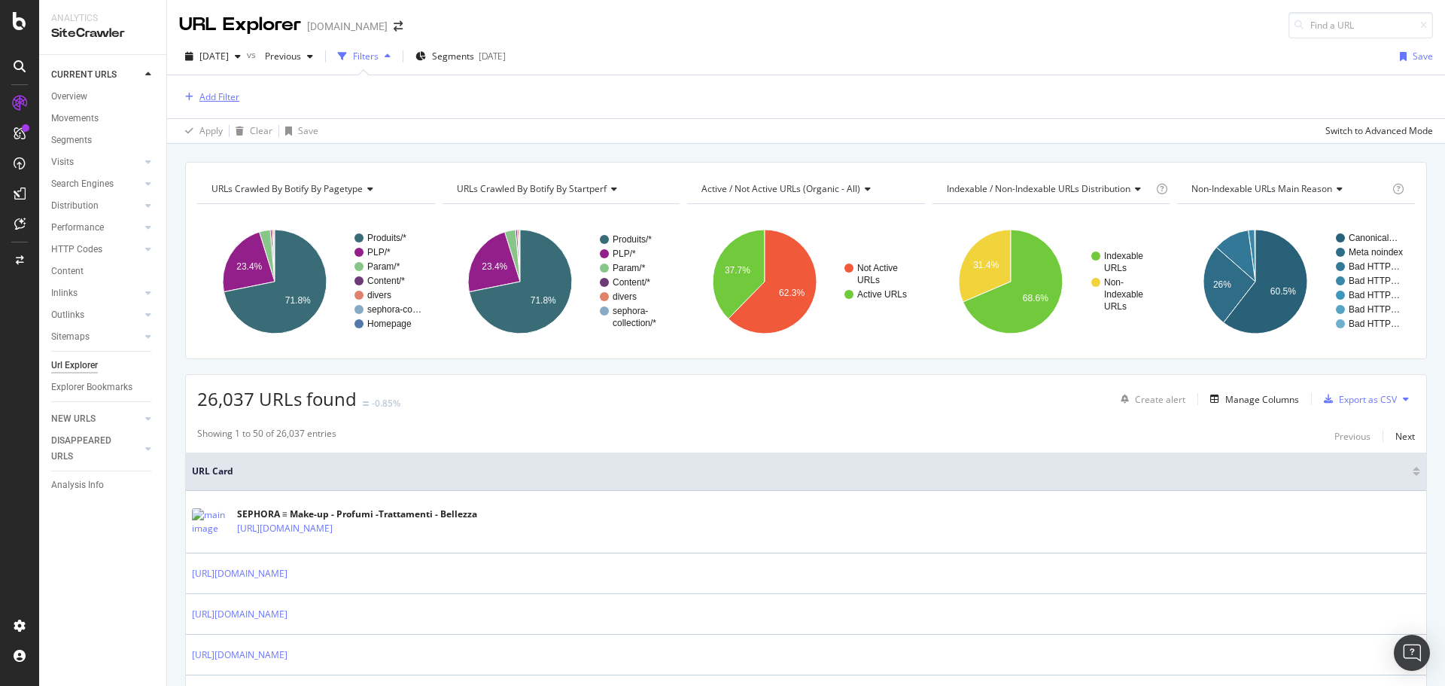
click at [233, 96] on div "Add Filter" at bounding box center [219, 96] width 40 height 13
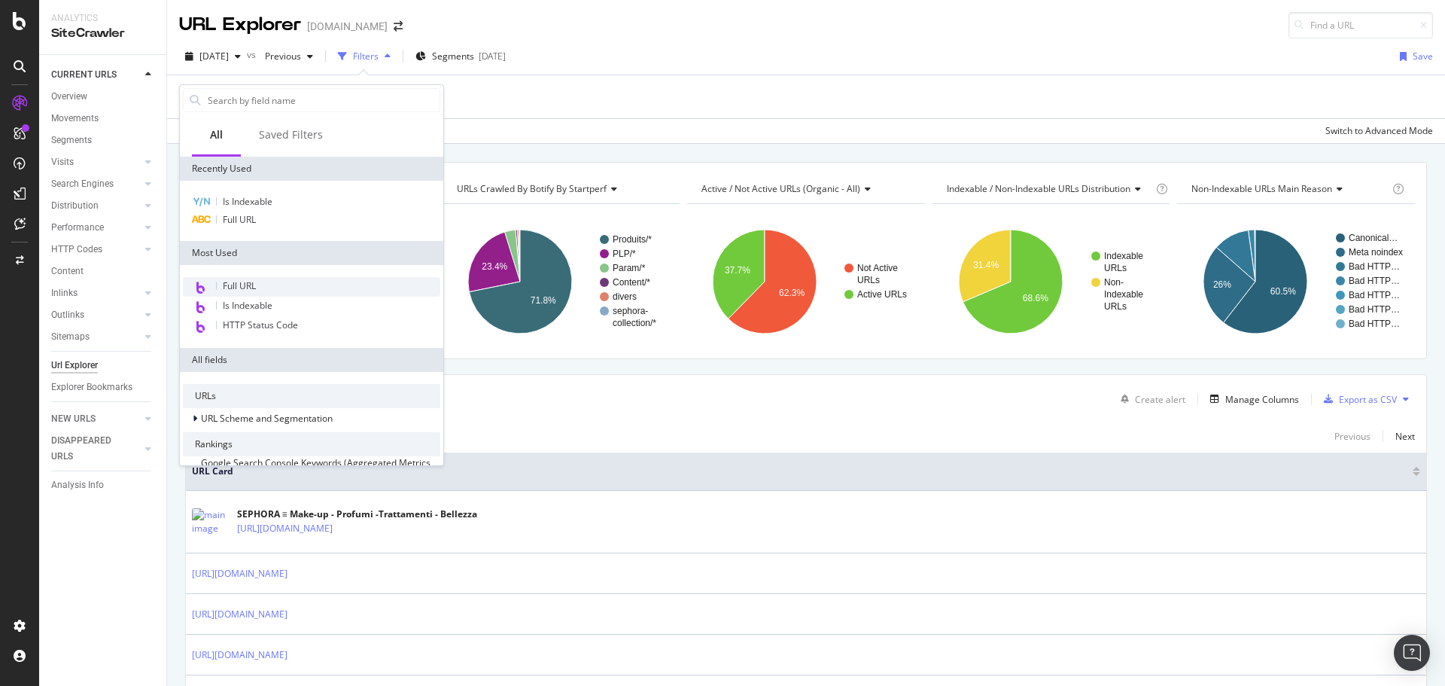
click at [250, 288] on span "Full URL" at bounding box center [239, 285] width 33 height 13
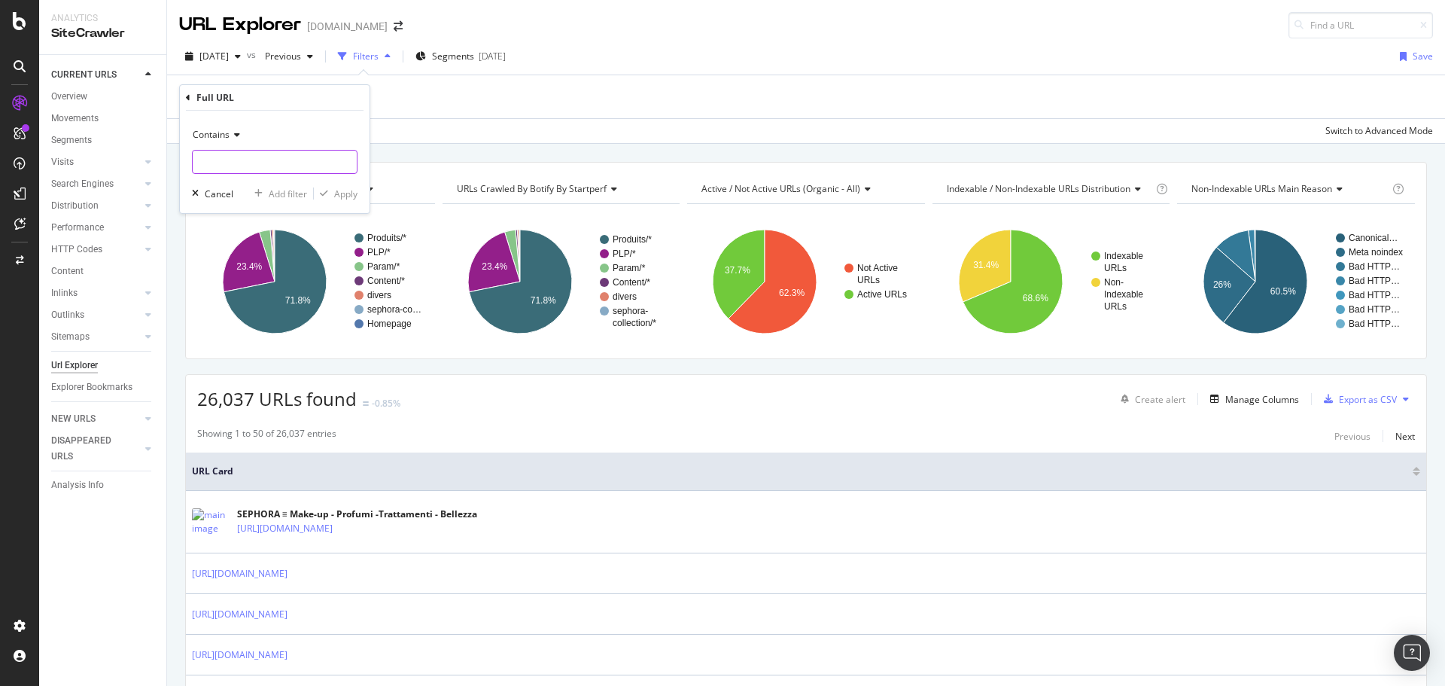
paste input "[URL][DOMAIN_NAME][DATE][DATE]"
type input "[URL][DOMAIN_NAME][DATE][DATE]"
click at [348, 193] on div "Apply" at bounding box center [345, 193] width 23 height 13
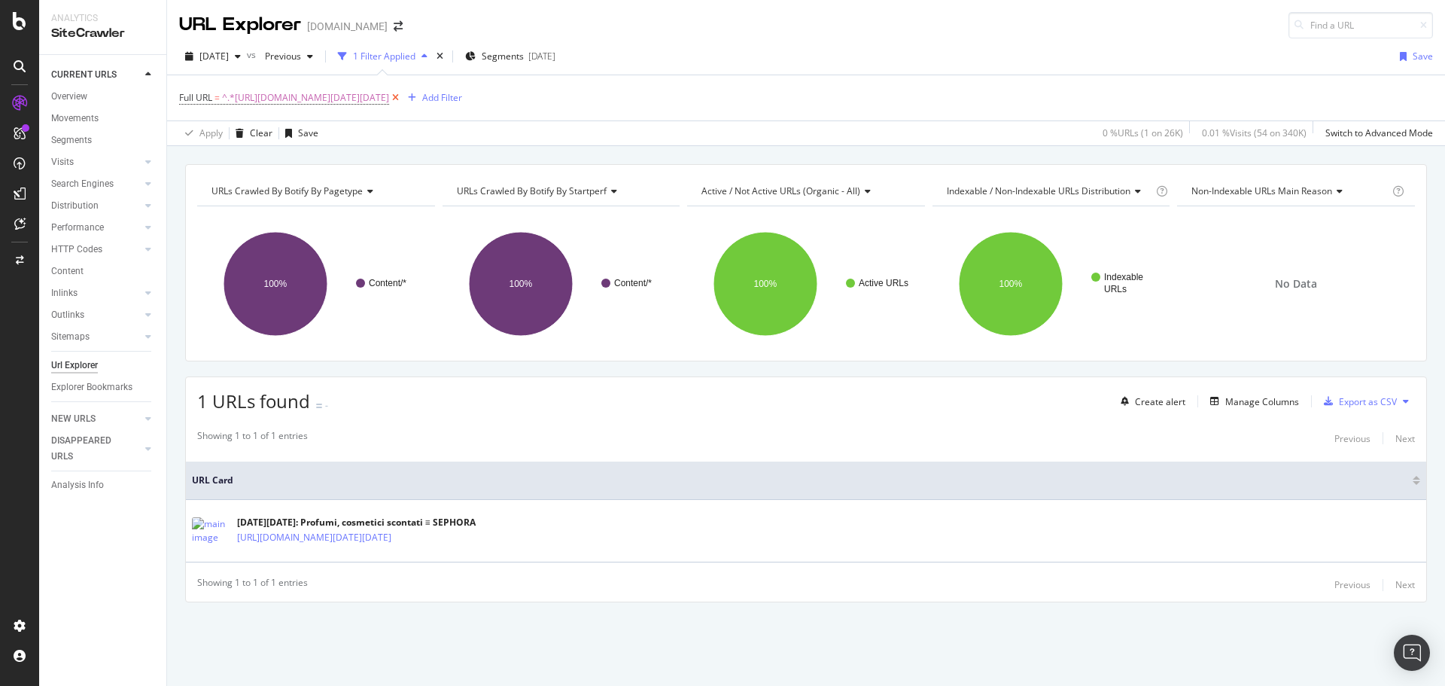
click at [402, 92] on icon at bounding box center [395, 97] width 13 height 15
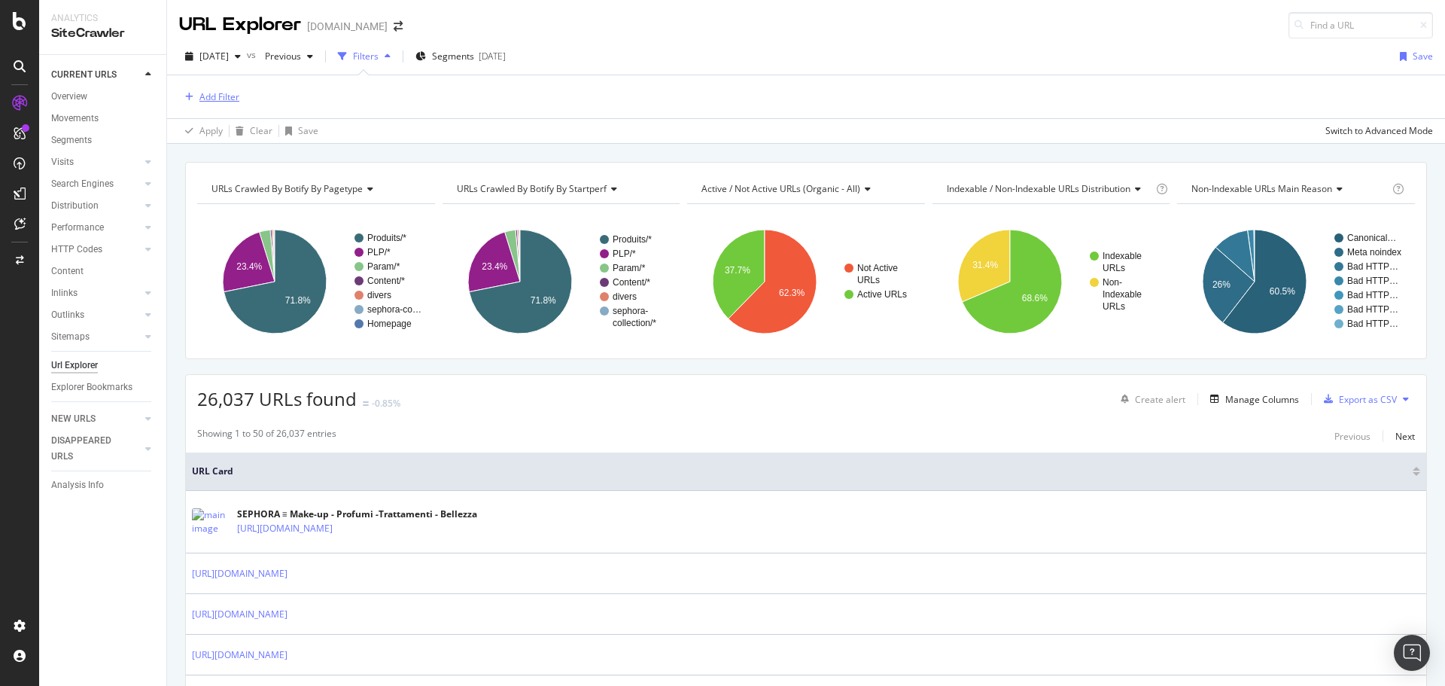
click at [201, 100] on div "Add Filter" at bounding box center [219, 96] width 40 height 13
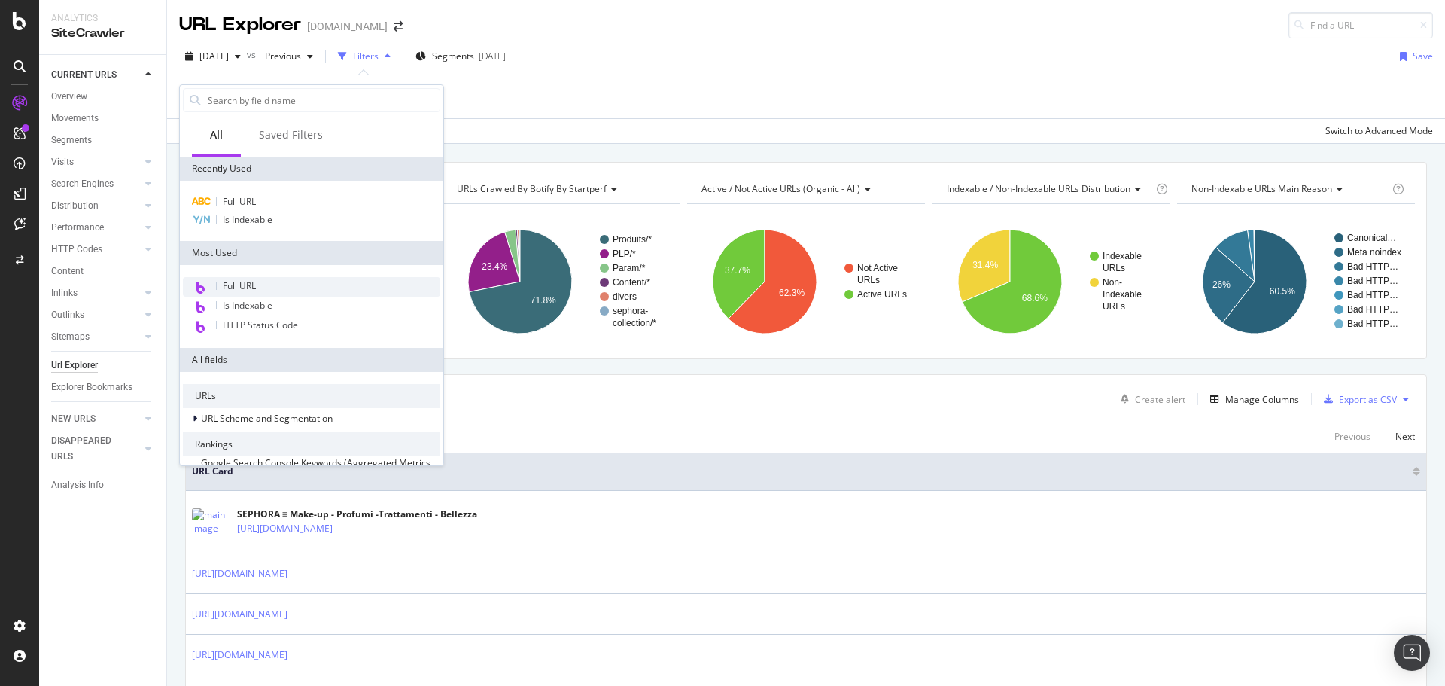
click at [235, 295] on div "Full URL" at bounding box center [311, 287] width 257 height 20
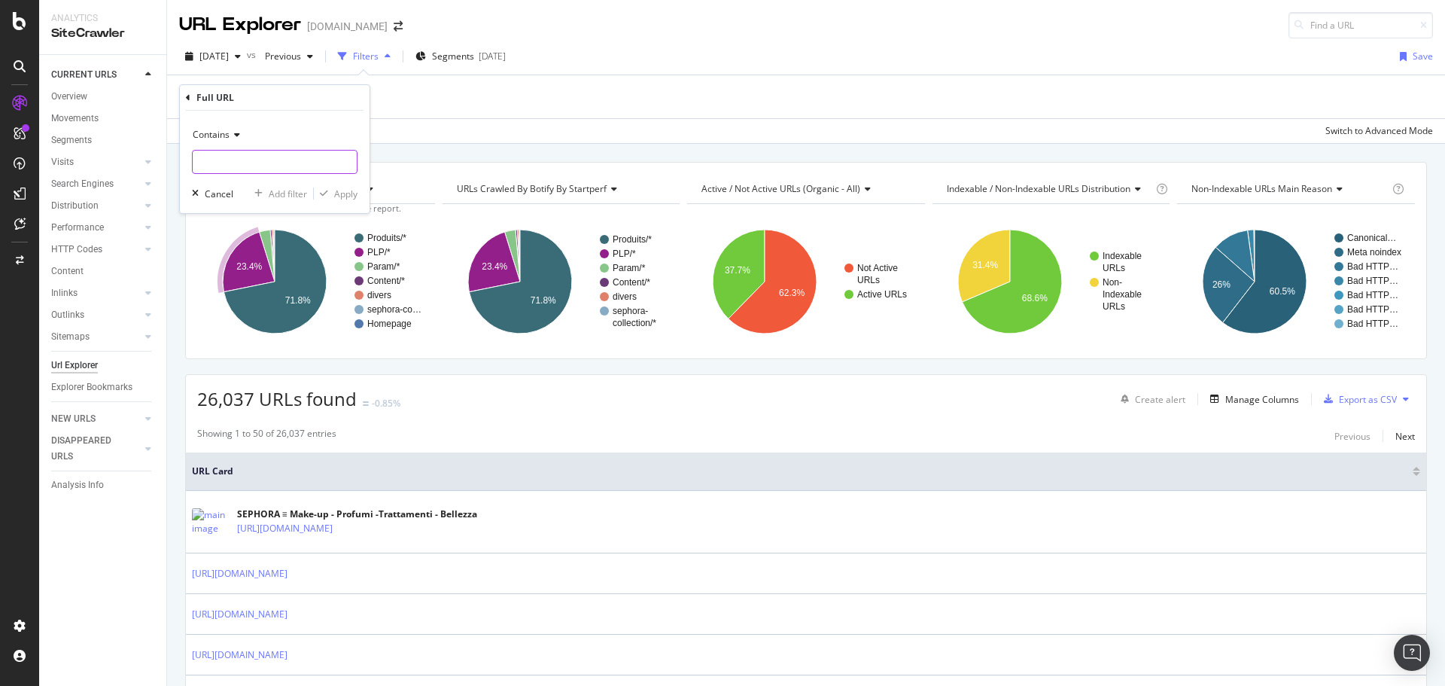
paste input "[URL][DOMAIN_NAME][DATE][DATE]"
type input "[URL][DOMAIN_NAME][DATE][DATE]"
click at [346, 195] on div "Apply" at bounding box center [345, 193] width 23 height 13
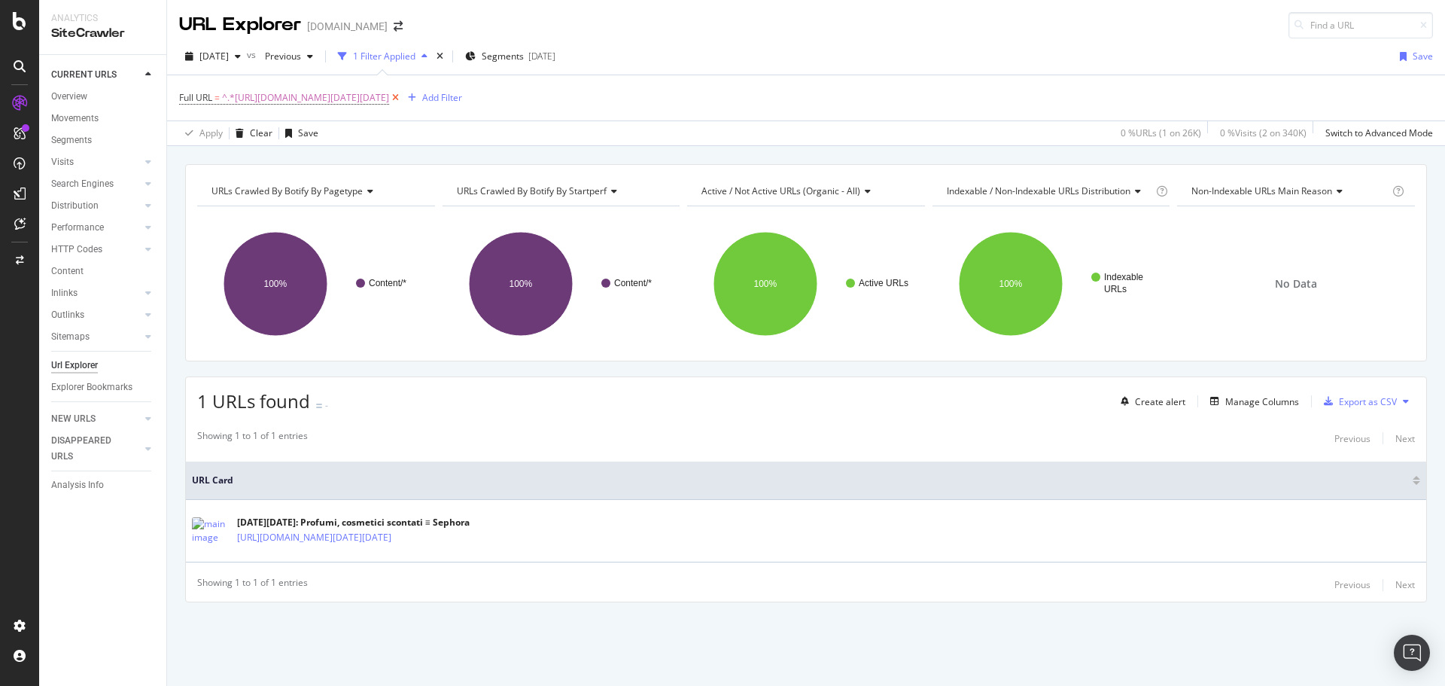
click at [402, 96] on icon at bounding box center [395, 97] width 13 height 15
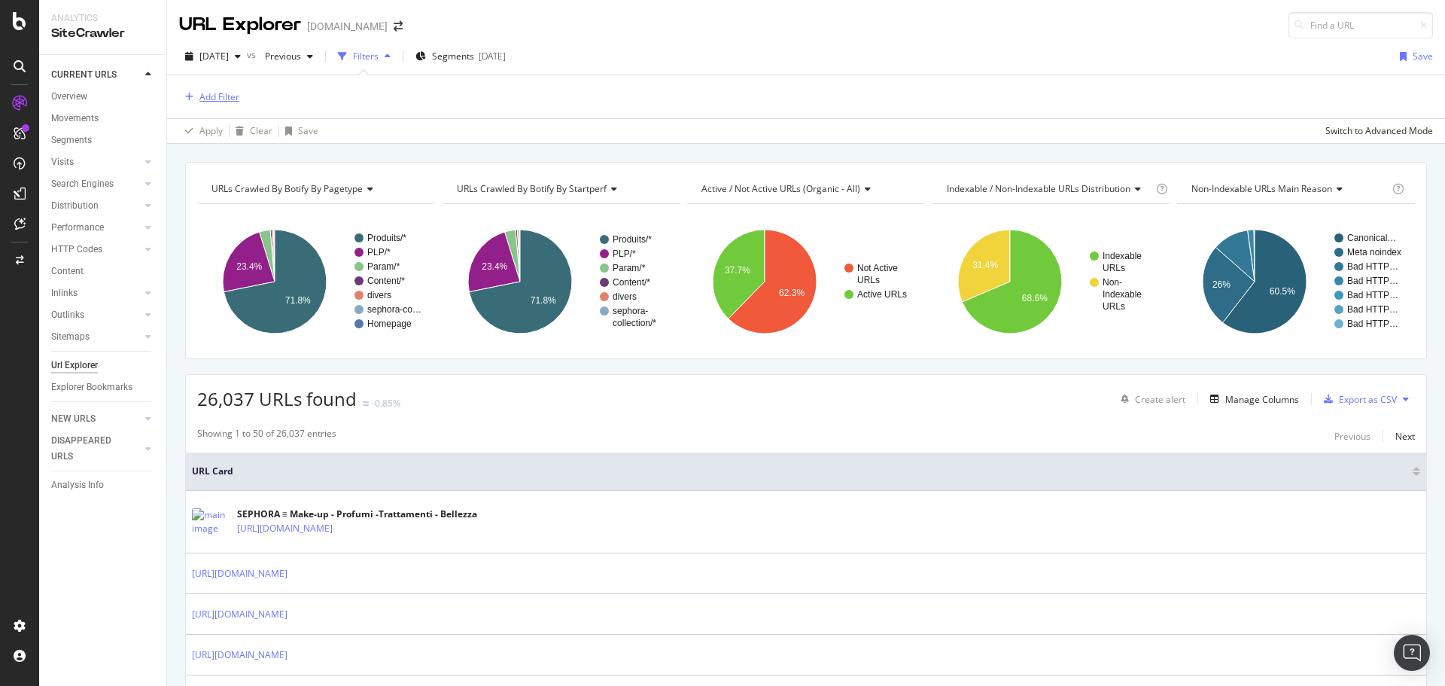
click at [225, 98] on div "Add Filter" at bounding box center [219, 96] width 40 height 13
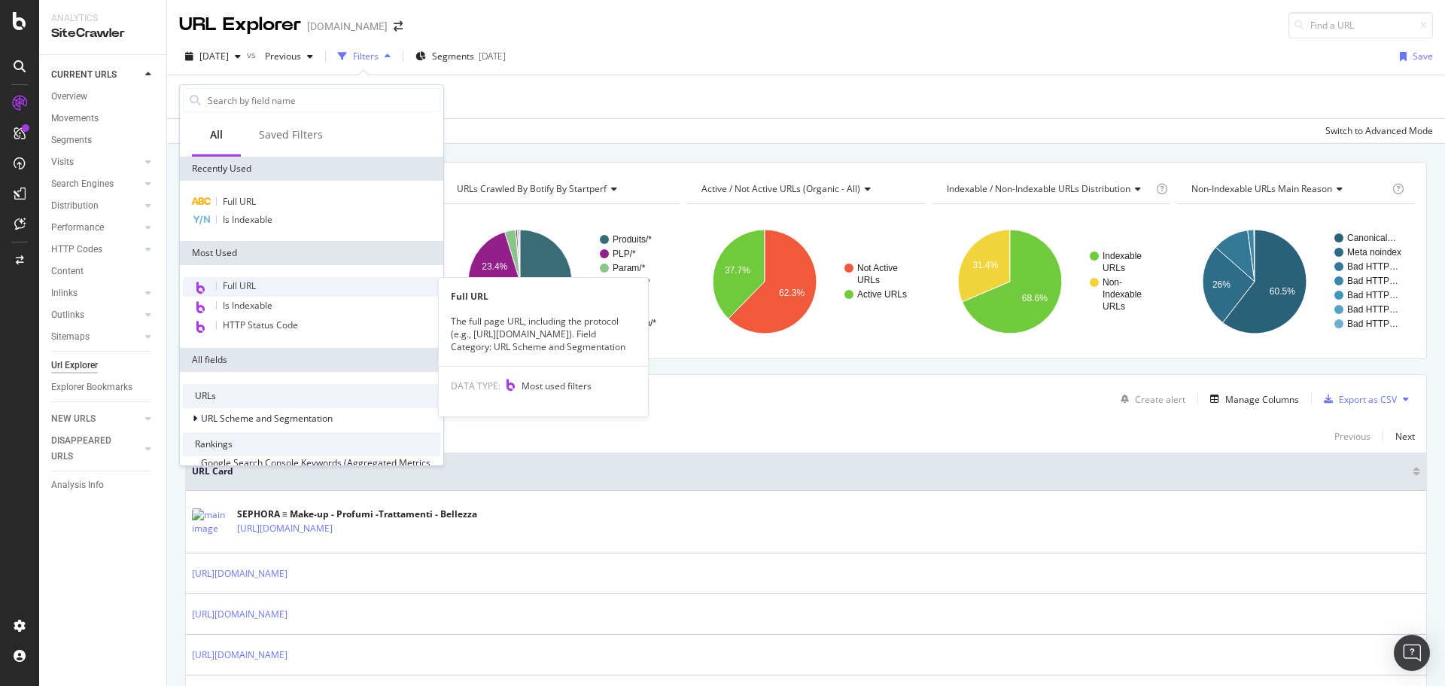
click at [297, 282] on div "Full URL" at bounding box center [311, 287] width 257 height 20
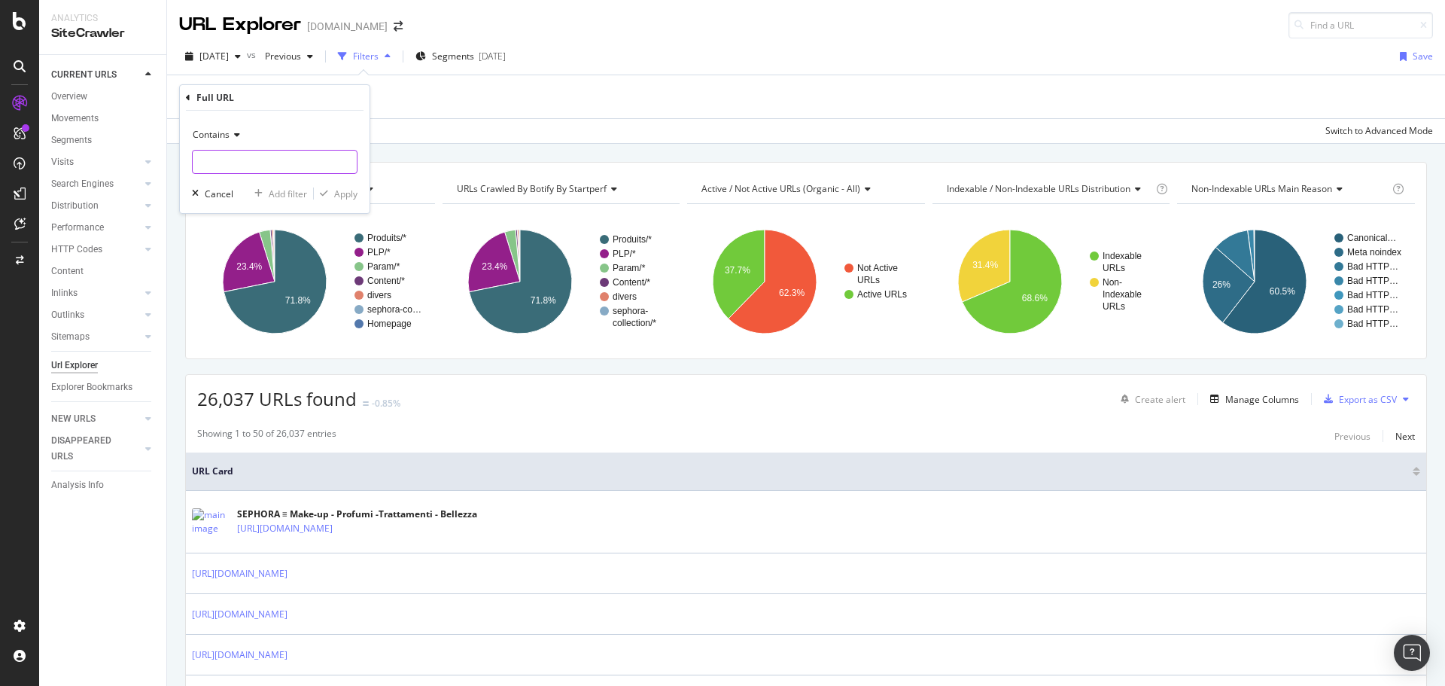
paste input "[URL][DOMAIN_NAME]"
type input "[URL][DOMAIN_NAME]"
click at [353, 197] on div "Apply" at bounding box center [345, 193] width 23 height 13
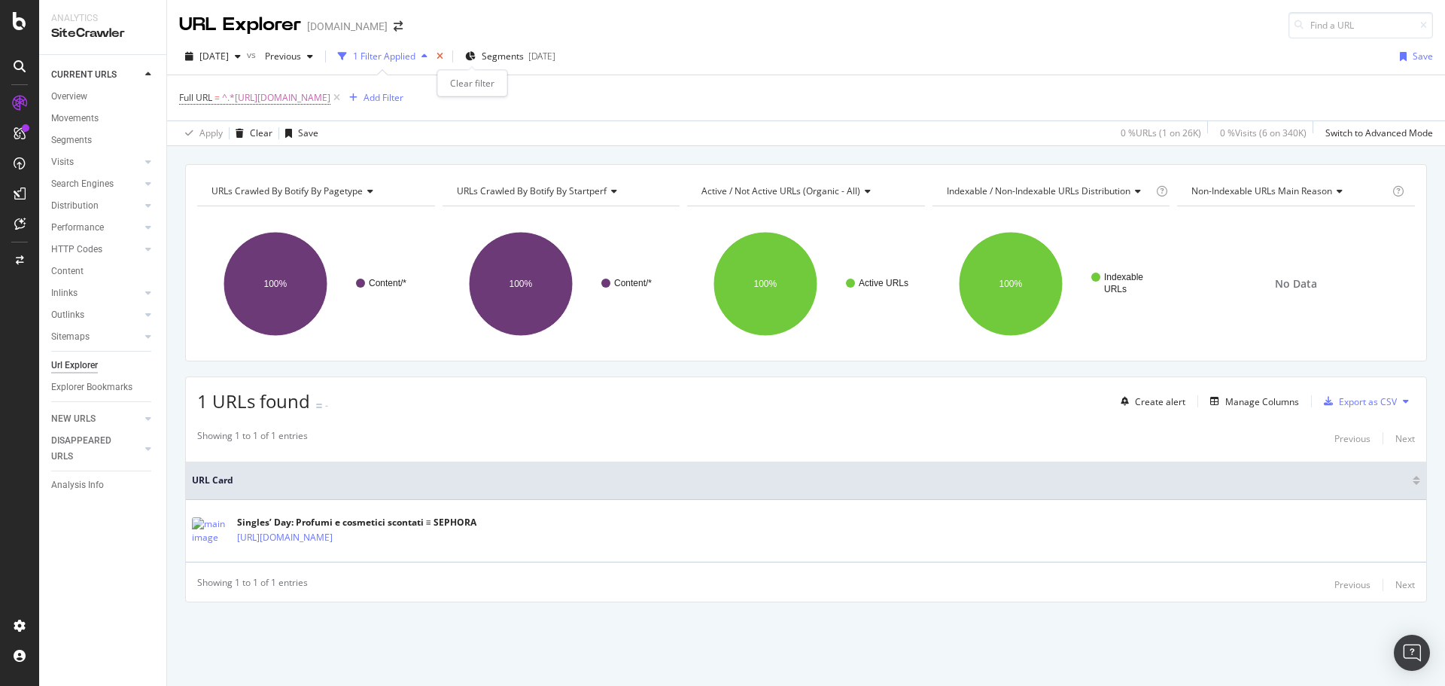
click at [443, 57] on icon "times" at bounding box center [440, 56] width 7 height 9
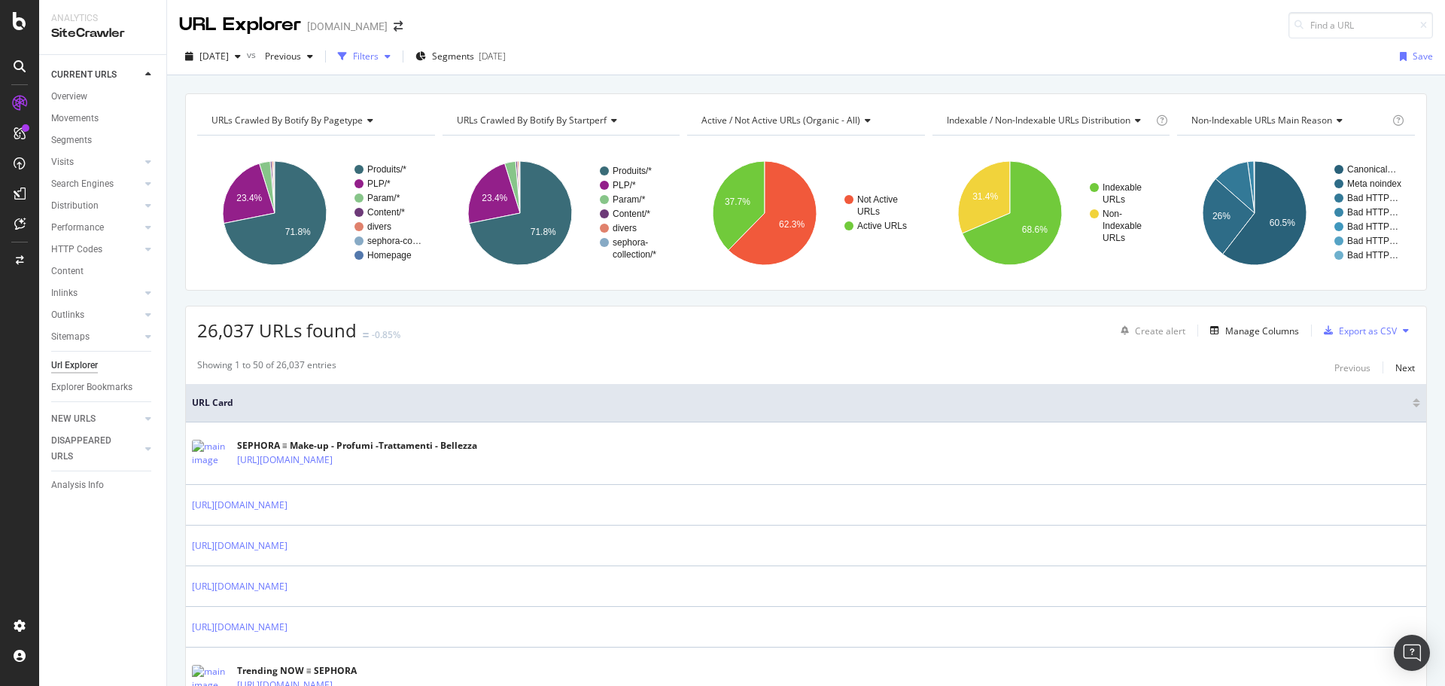
click at [379, 58] on div "Filters" at bounding box center [366, 56] width 26 height 13
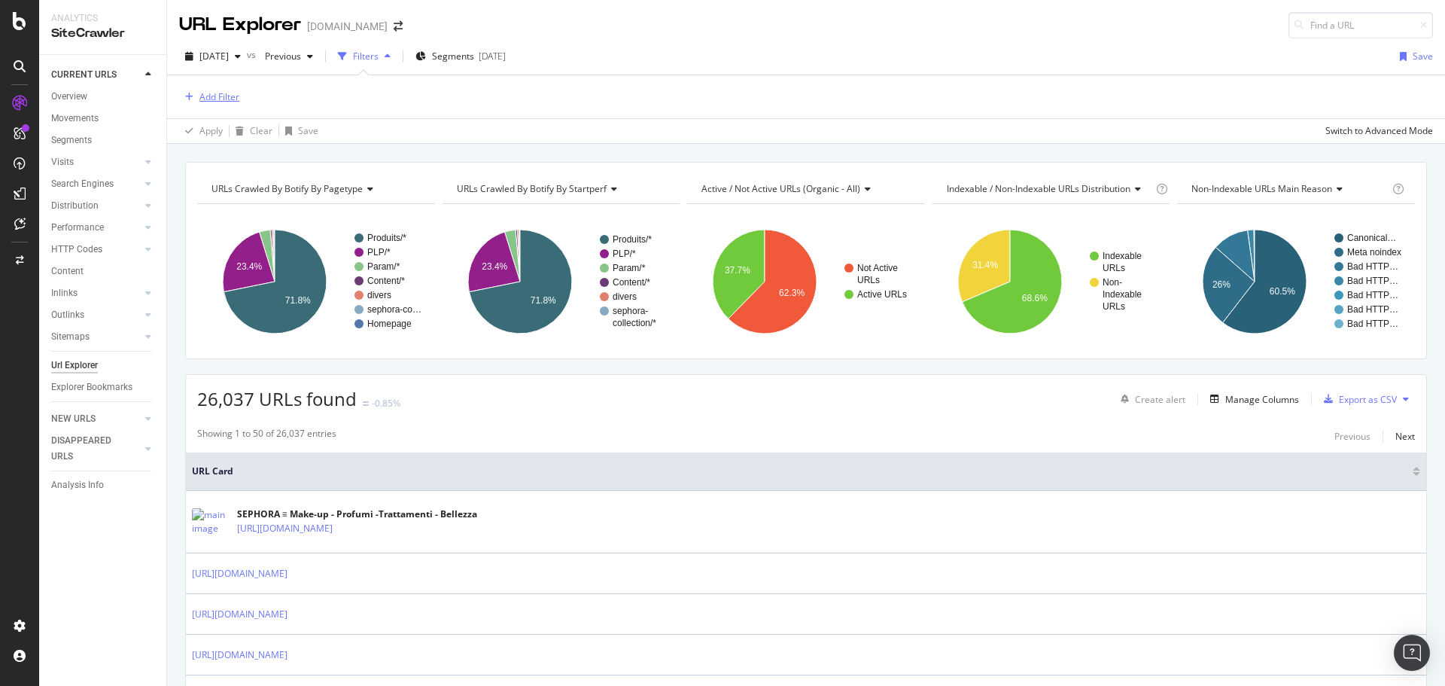
click at [230, 100] on div "Add Filter" at bounding box center [219, 96] width 40 height 13
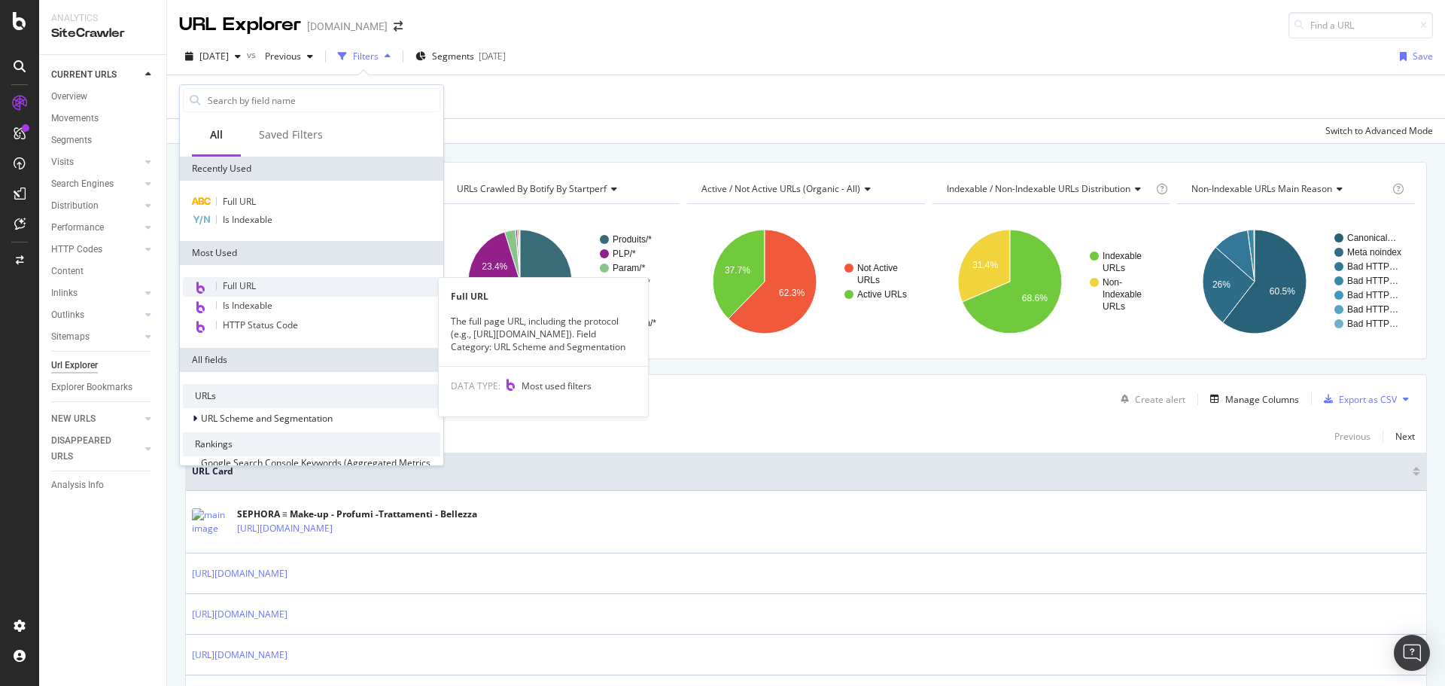
click at [251, 282] on span "Full URL" at bounding box center [239, 285] width 33 height 13
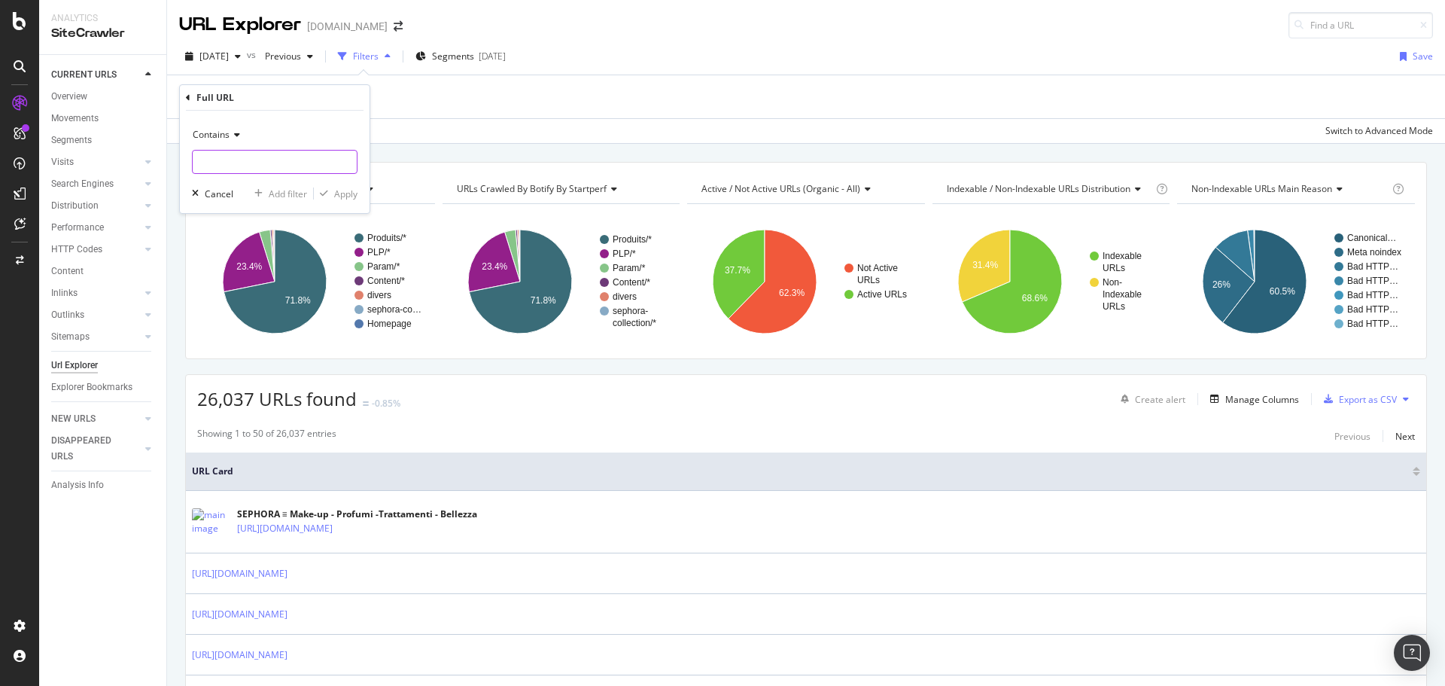
paste input "[URL][DOMAIN_NAME]"
type input "[URL][DOMAIN_NAME]"
click at [338, 195] on div "Apply" at bounding box center [345, 193] width 23 height 13
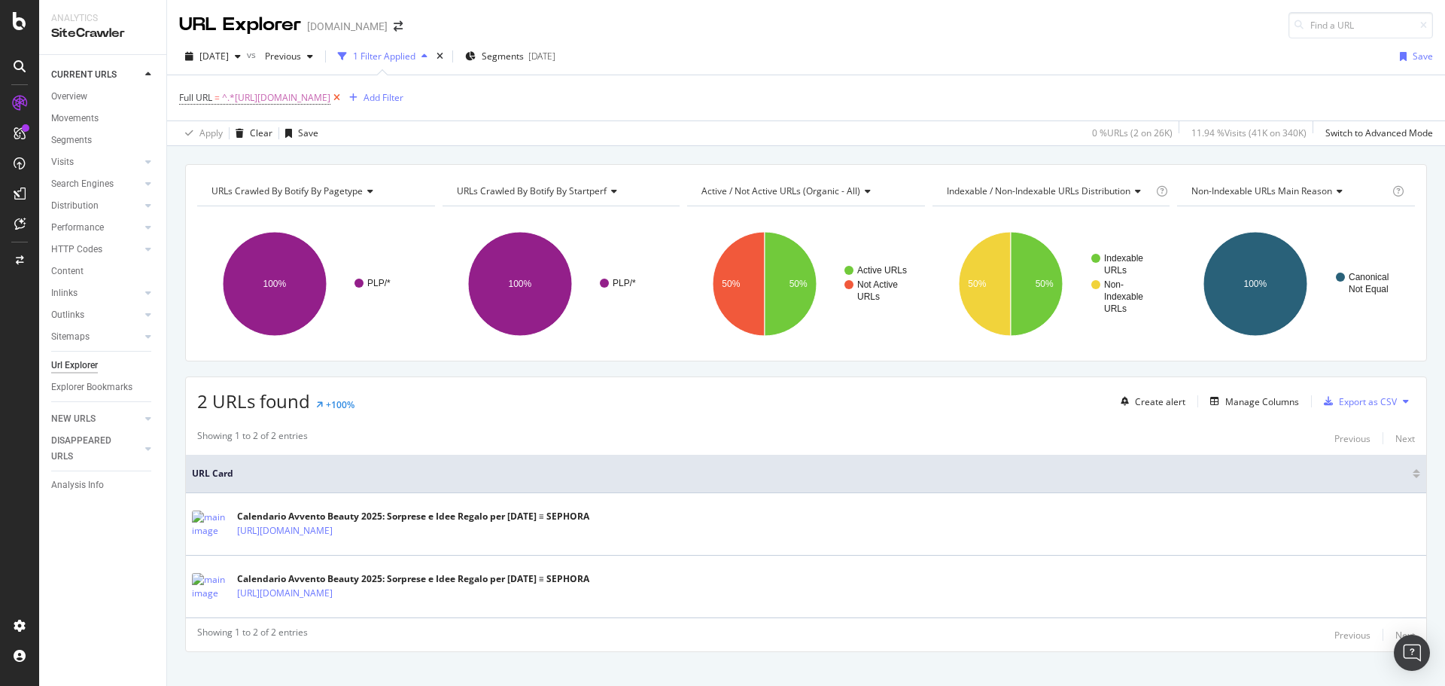
click at [343, 96] on icon at bounding box center [336, 97] width 13 height 15
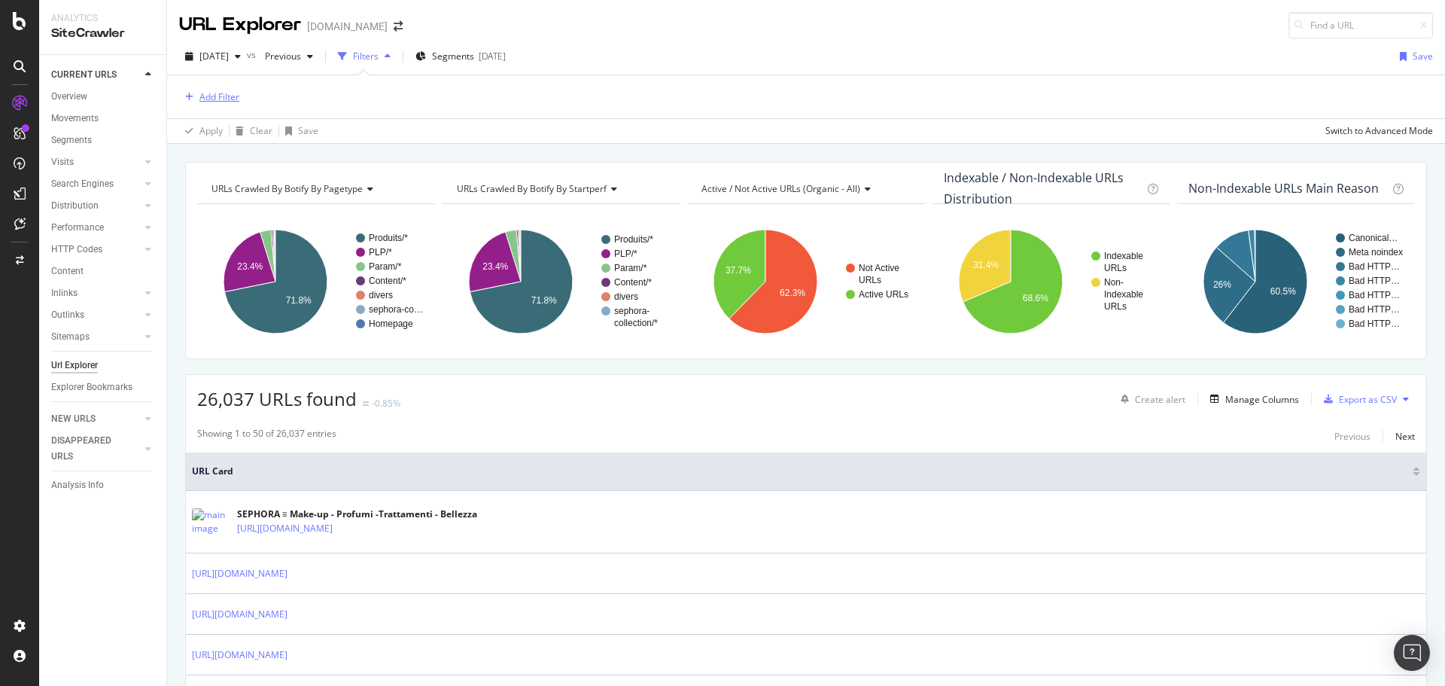
click at [223, 102] on div "Add Filter" at bounding box center [219, 96] width 40 height 13
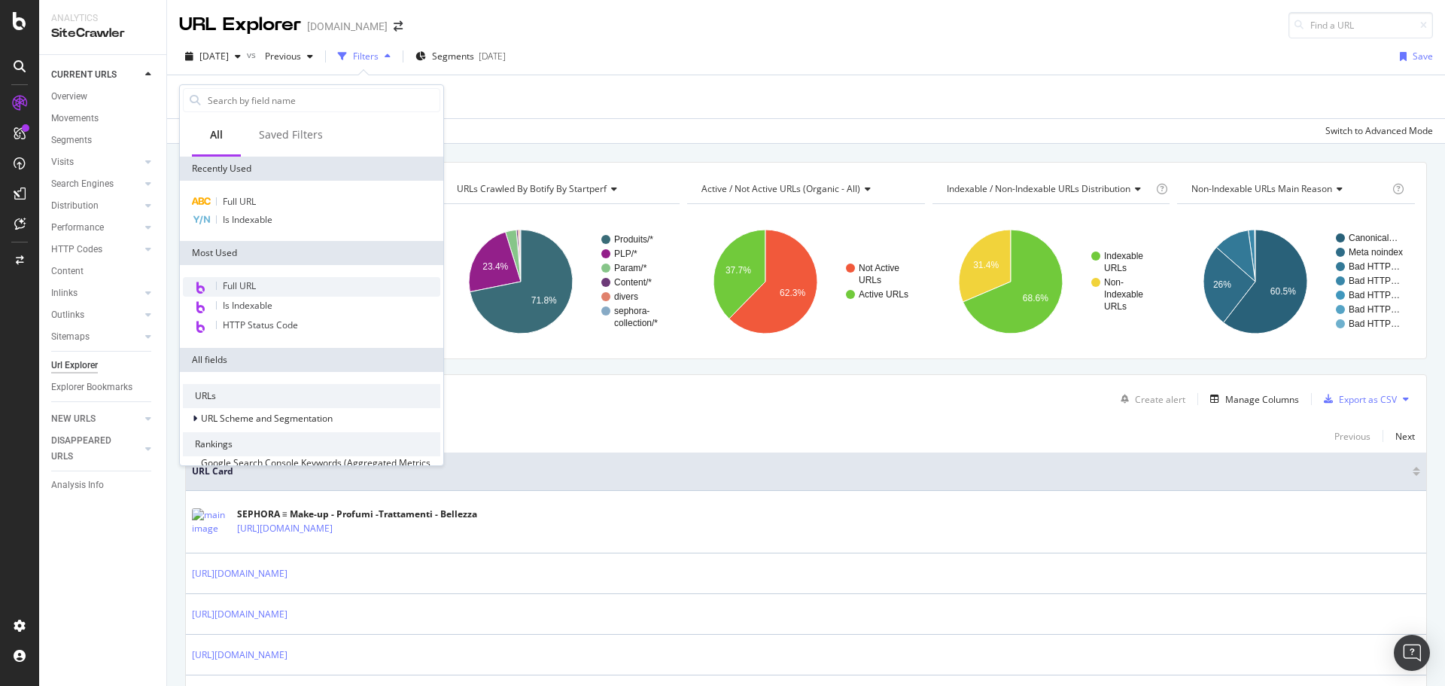
click at [251, 288] on span "Full URL" at bounding box center [239, 285] width 33 height 13
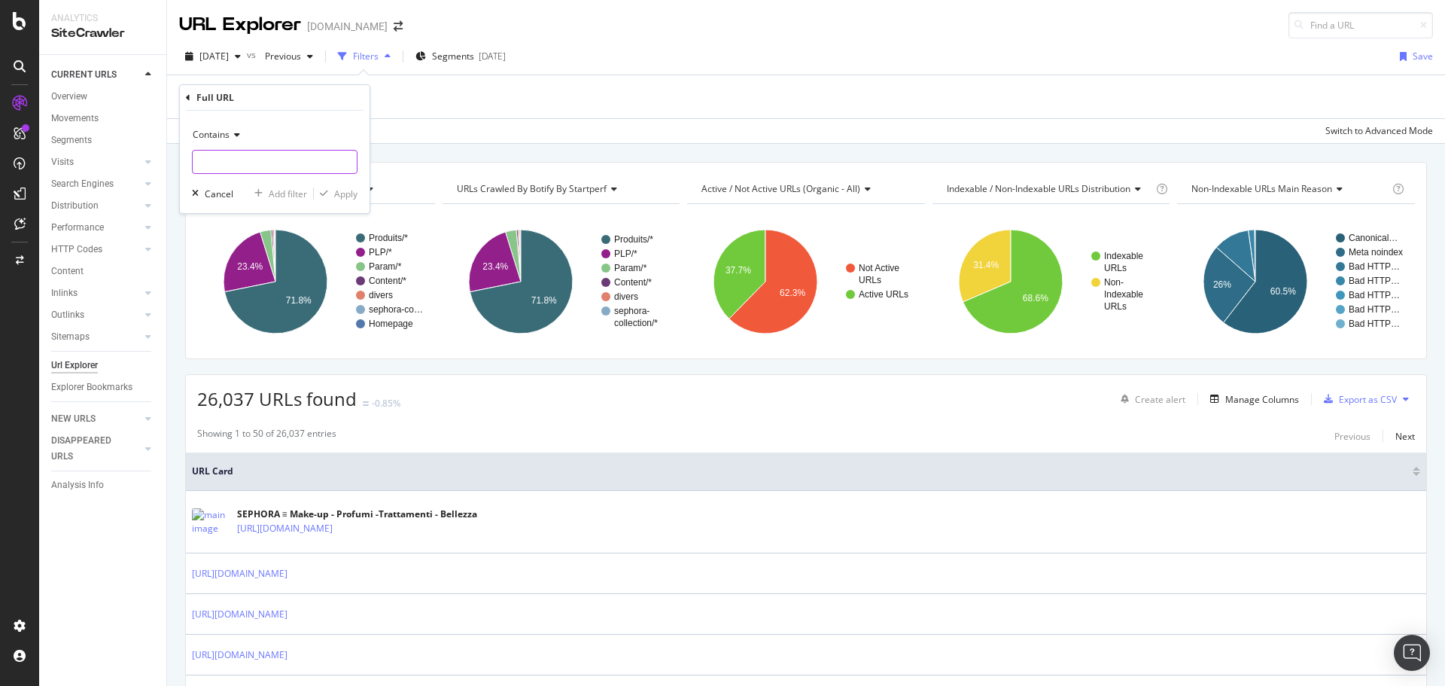
paste input "[URL][DOMAIN_NAME][DATE]"
type input "[URL][DOMAIN_NAME][DATE]"
click at [344, 191] on div "Apply" at bounding box center [345, 193] width 23 height 13
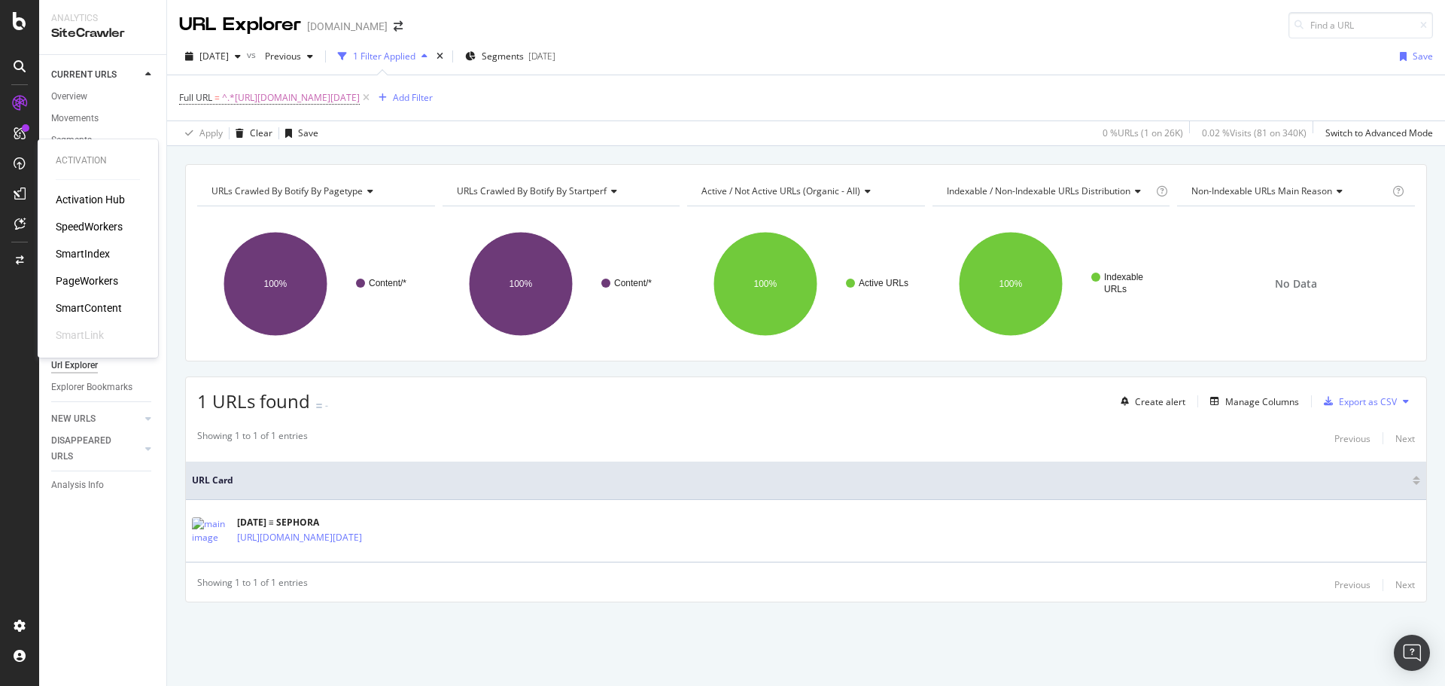
click at [84, 282] on div "PageWorkers" at bounding box center [87, 280] width 62 height 15
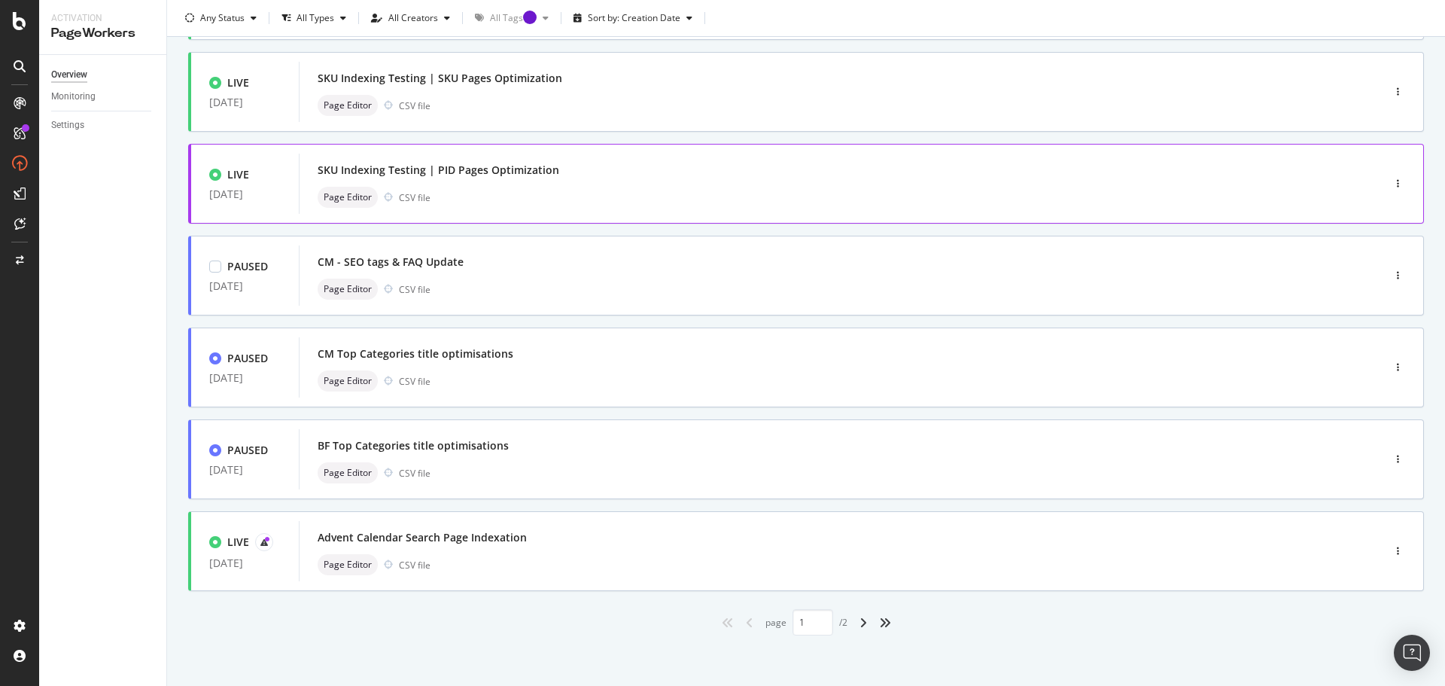
scroll to position [455, 0]
click at [860, 622] on icon "angle-right" at bounding box center [864, 620] width 8 height 12
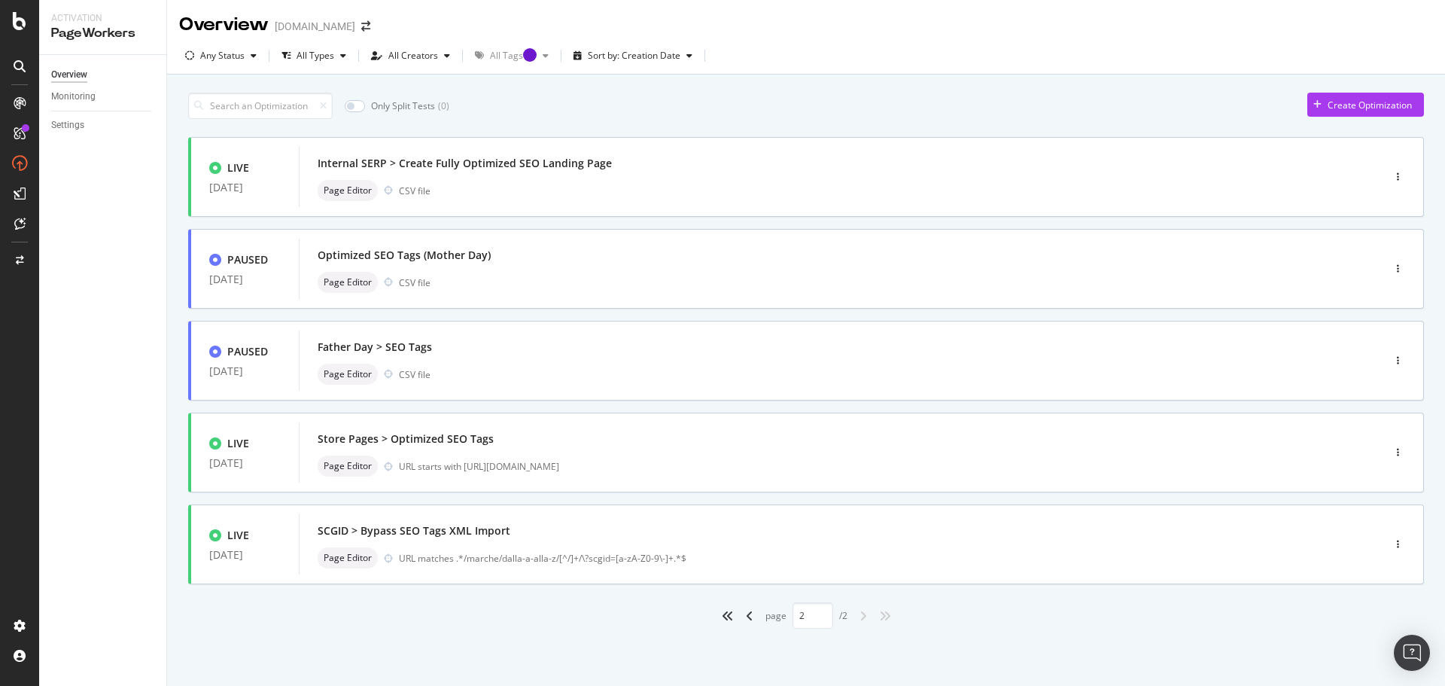
scroll to position [0, 0]
click at [748, 617] on icon "angle-left" at bounding box center [750, 616] width 8 height 12
type input "1"
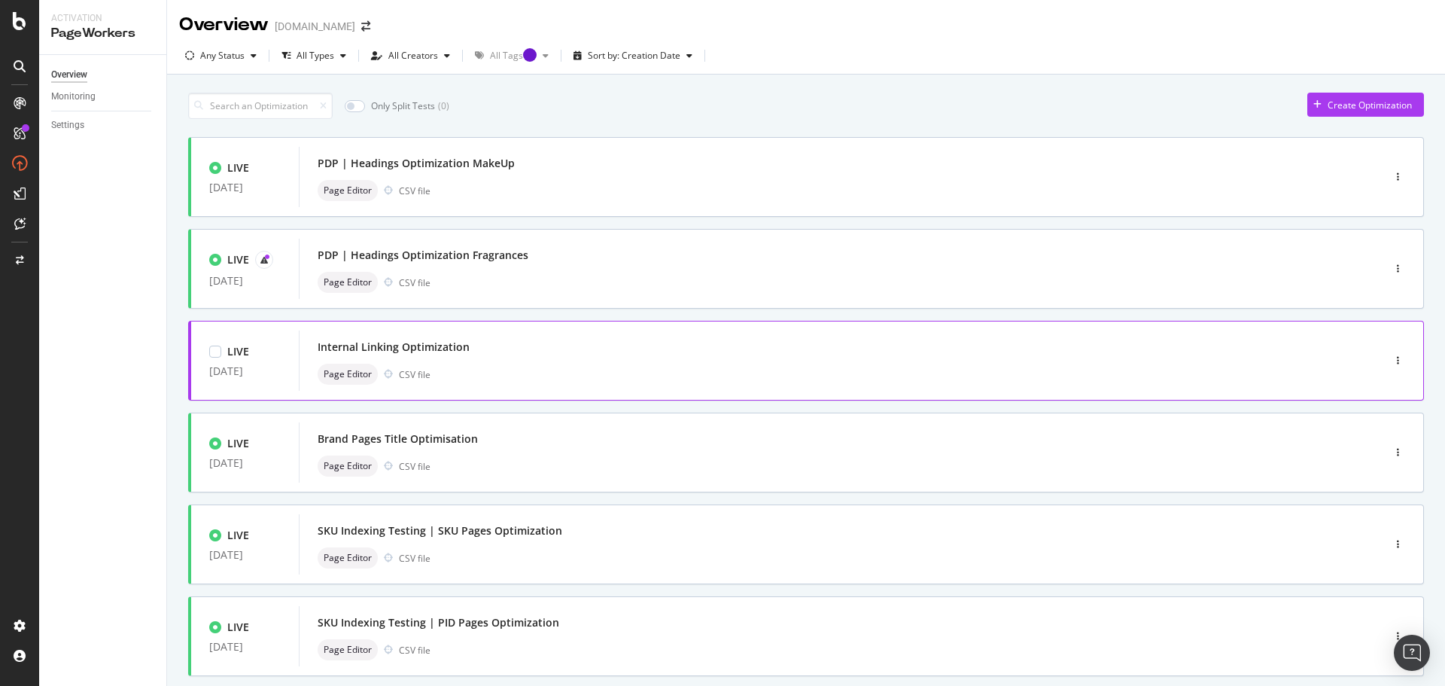
scroll to position [75, 0]
